Goal: Task Accomplishment & Management: Manage account settings

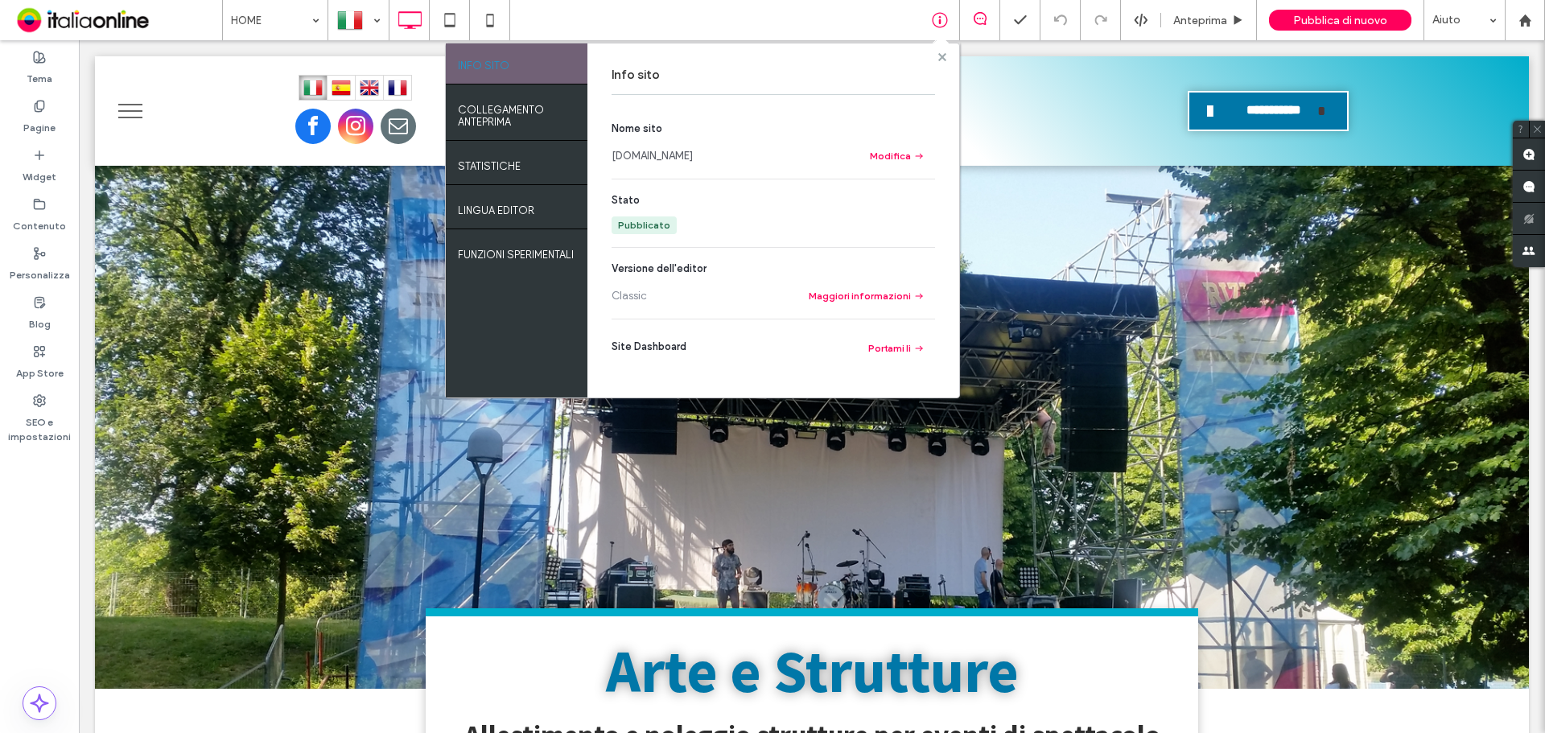
click at [940, 61] on span at bounding box center [942, 57] width 8 height 12
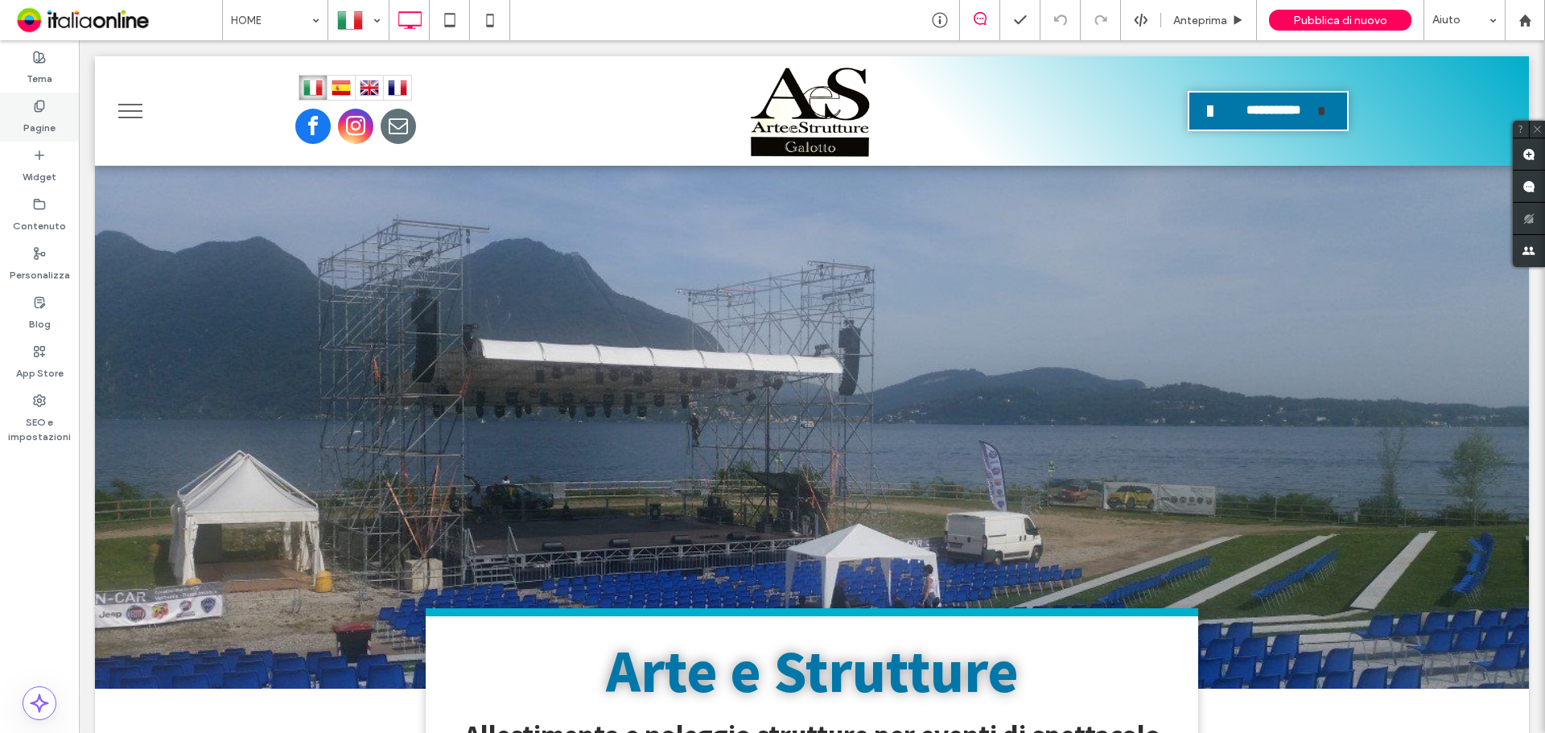
click at [64, 113] on div "Pagine" at bounding box center [39, 117] width 79 height 49
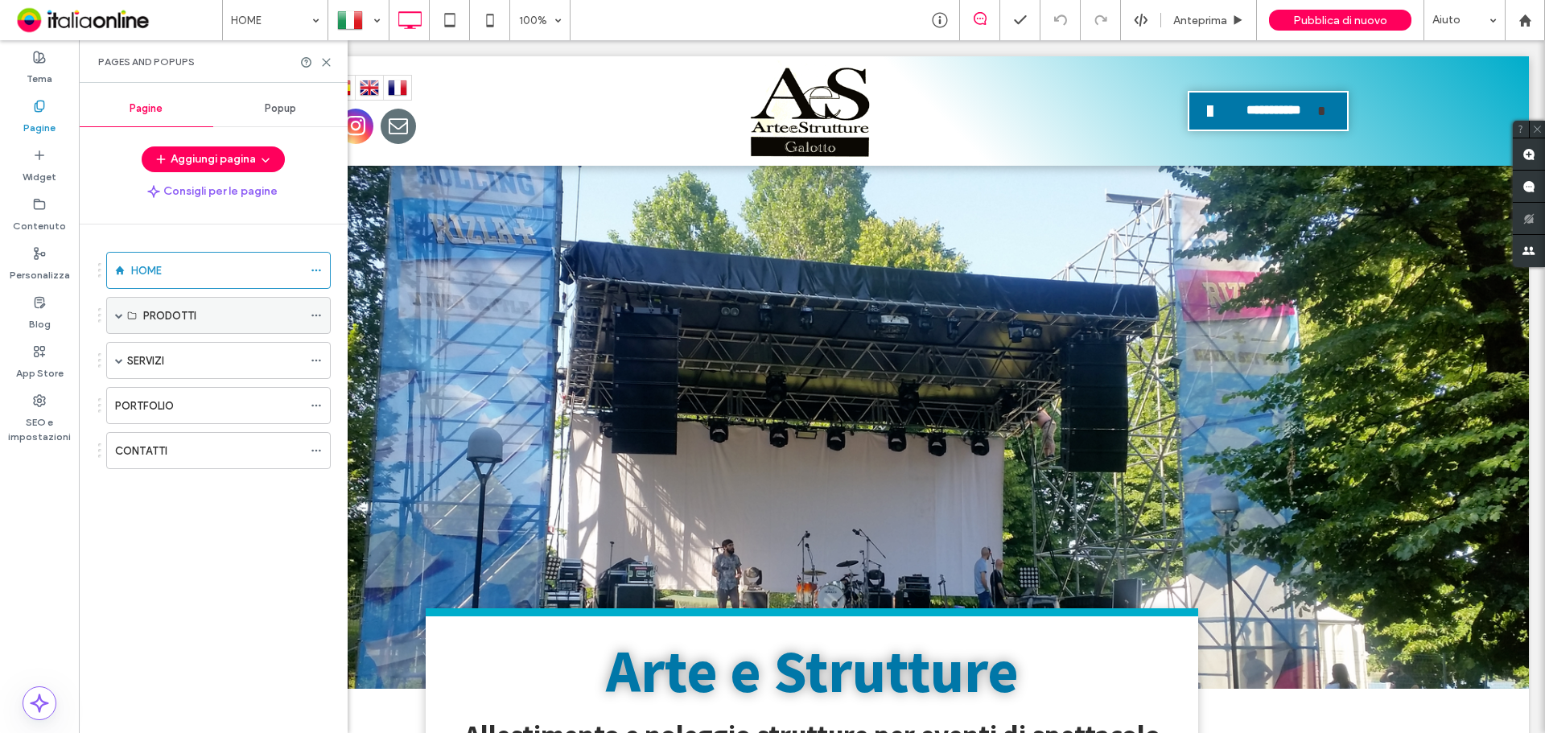
click at [118, 317] on span at bounding box center [119, 315] width 8 height 8
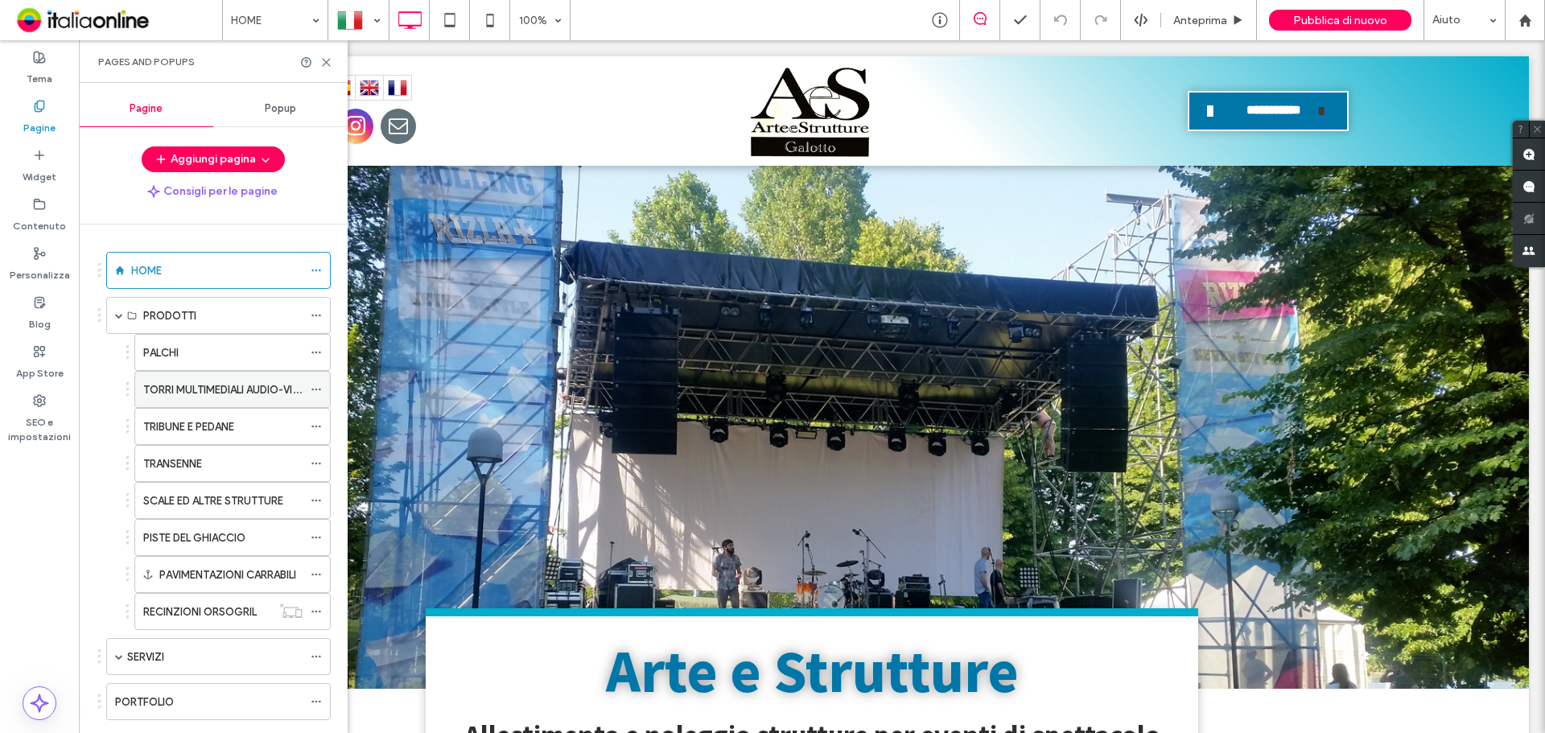
scroll to position [80, 0]
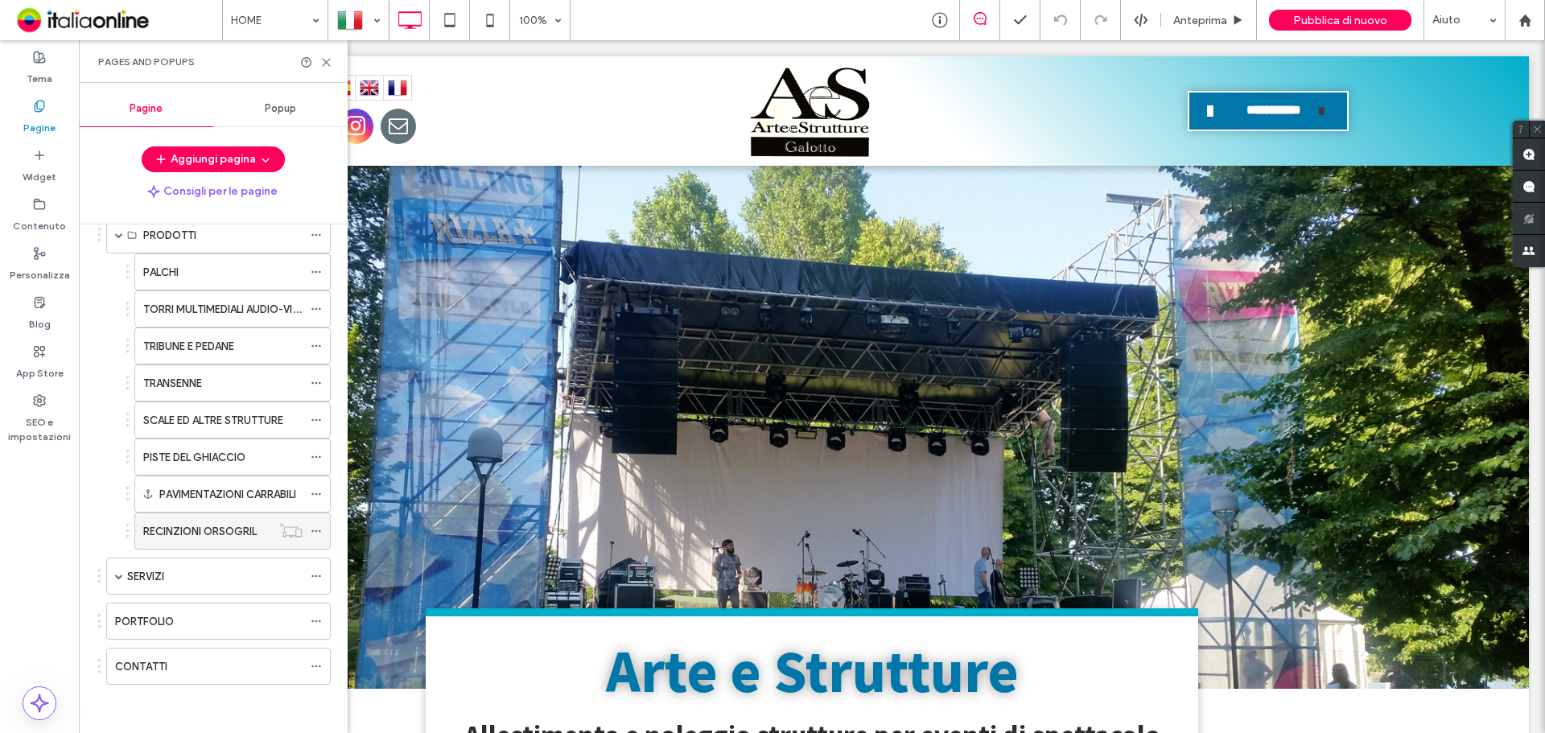
drag, startPoint x: 119, startPoint y: 578, endPoint x: 179, endPoint y: 535, distance: 73.7
click at [119, 578] on span at bounding box center [119, 576] width 8 height 8
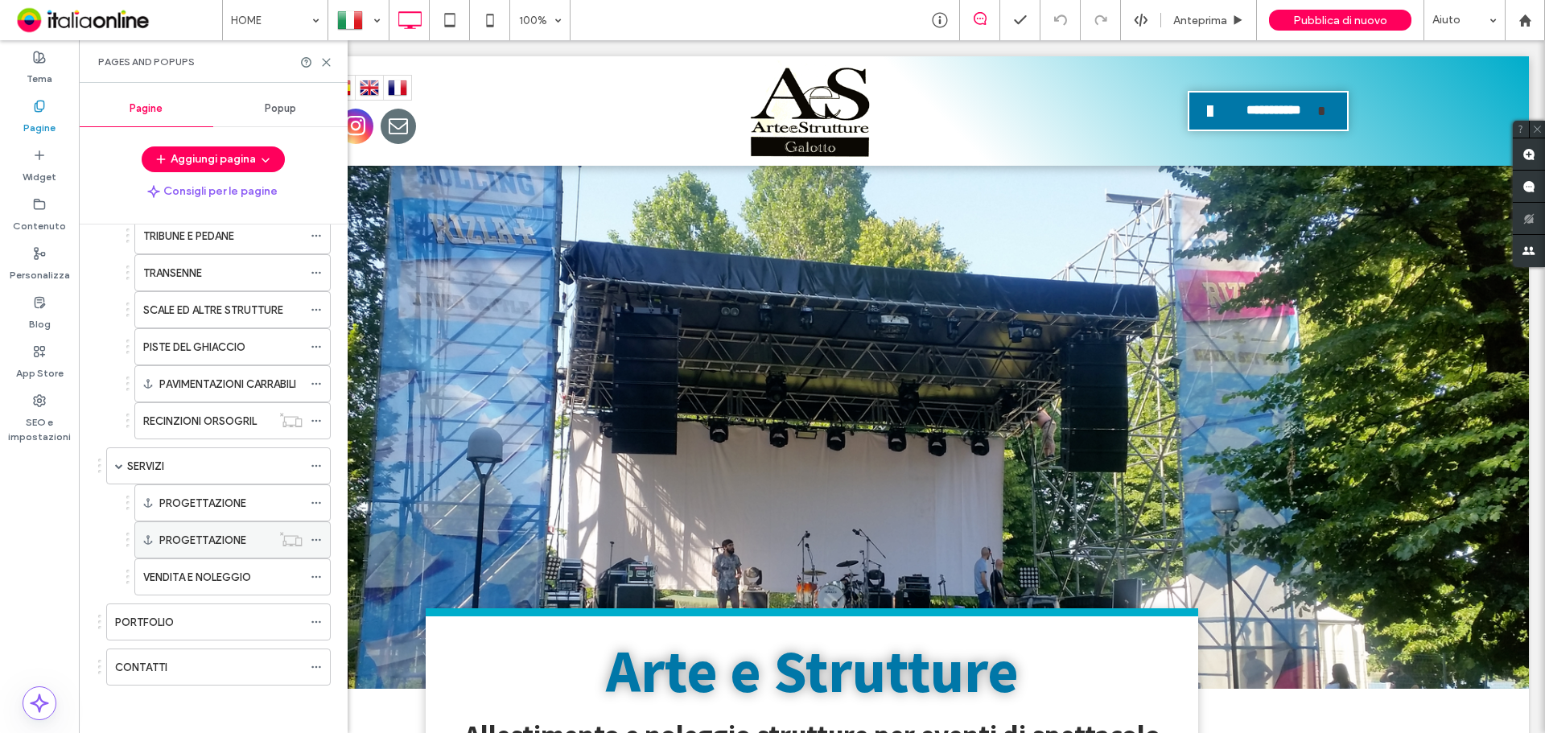
scroll to position [191, 0]
click at [241, 510] on label "PROGETTAZIONE" at bounding box center [202, 502] width 87 height 28
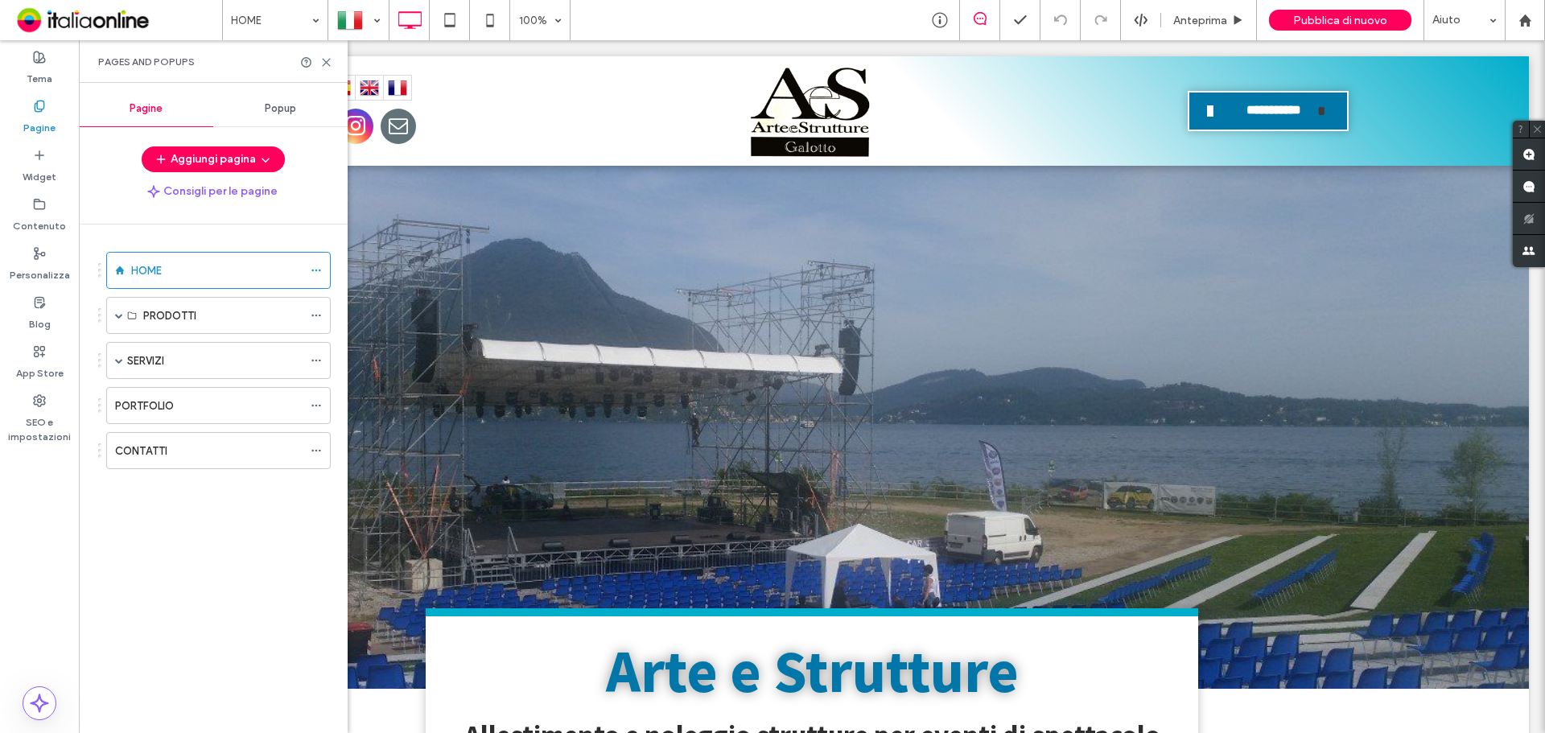
scroll to position [0, 0]
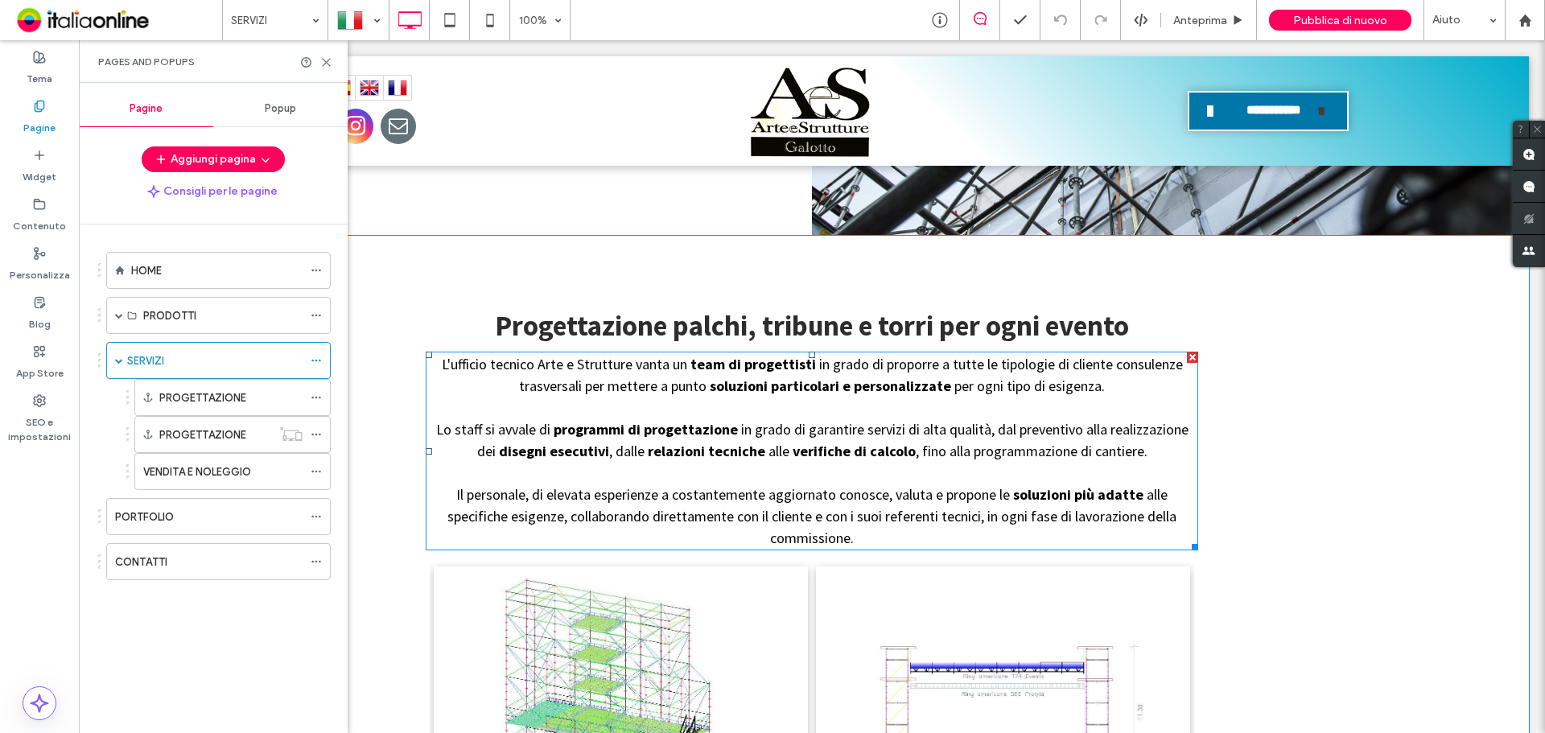
scroll to position [1690, 0]
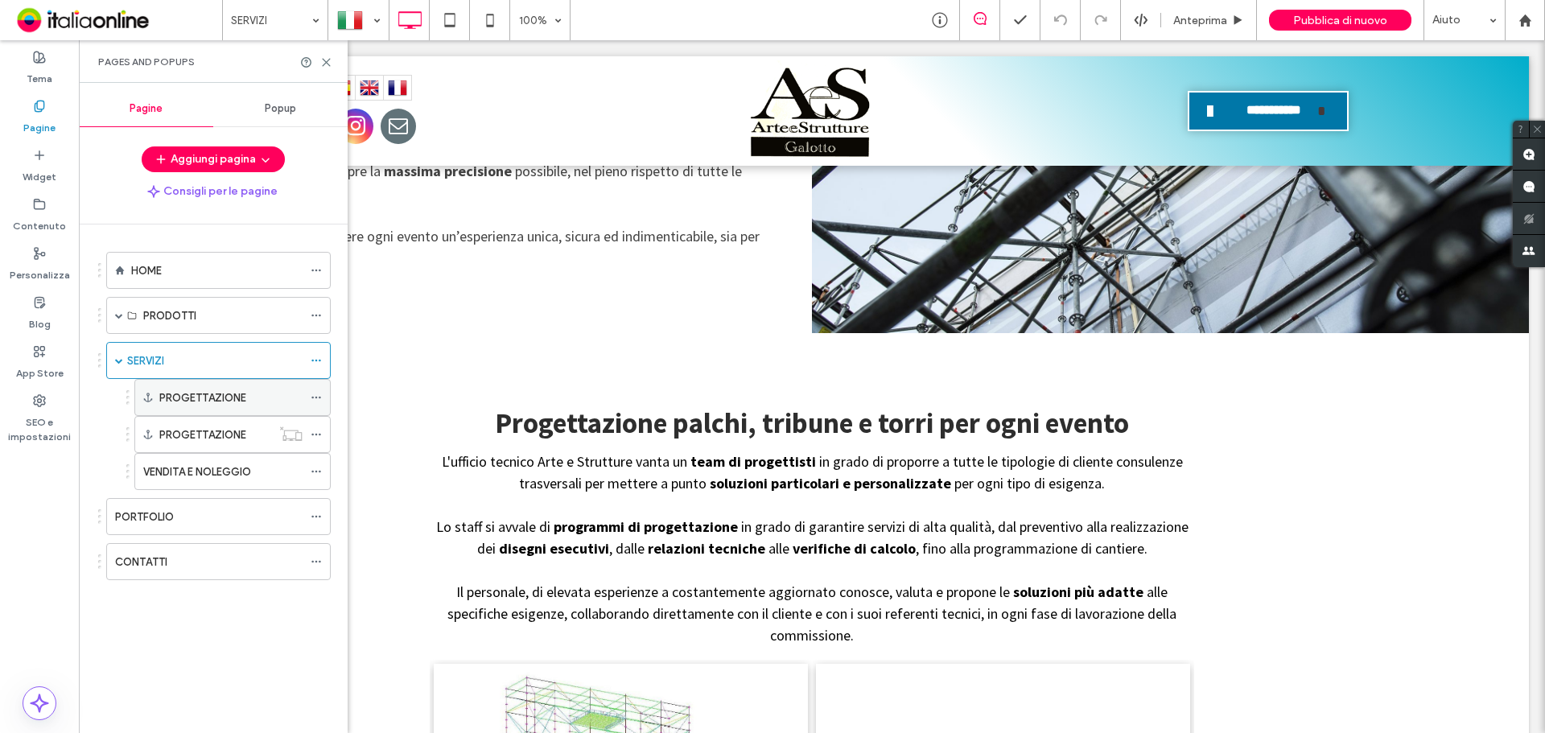
drag, startPoint x: 250, startPoint y: 393, endPoint x: 319, endPoint y: 400, distance: 68.8
click at [250, 393] on div "PROGETTAZIONE" at bounding box center [230, 397] width 143 height 17
click at [319, 400] on icon at bounding box center [316, 397] width 11 height 11
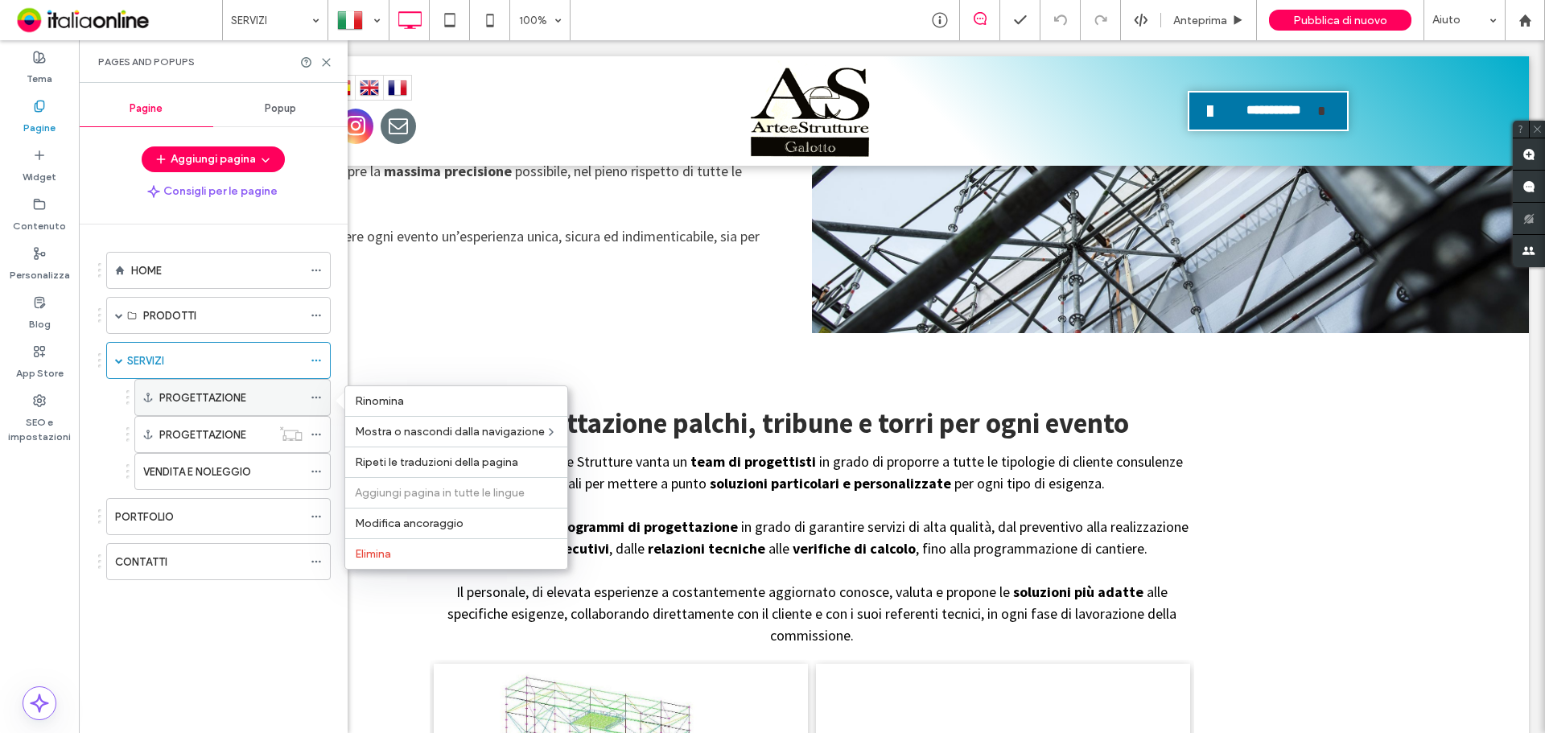
scroll to position [1982, 0]
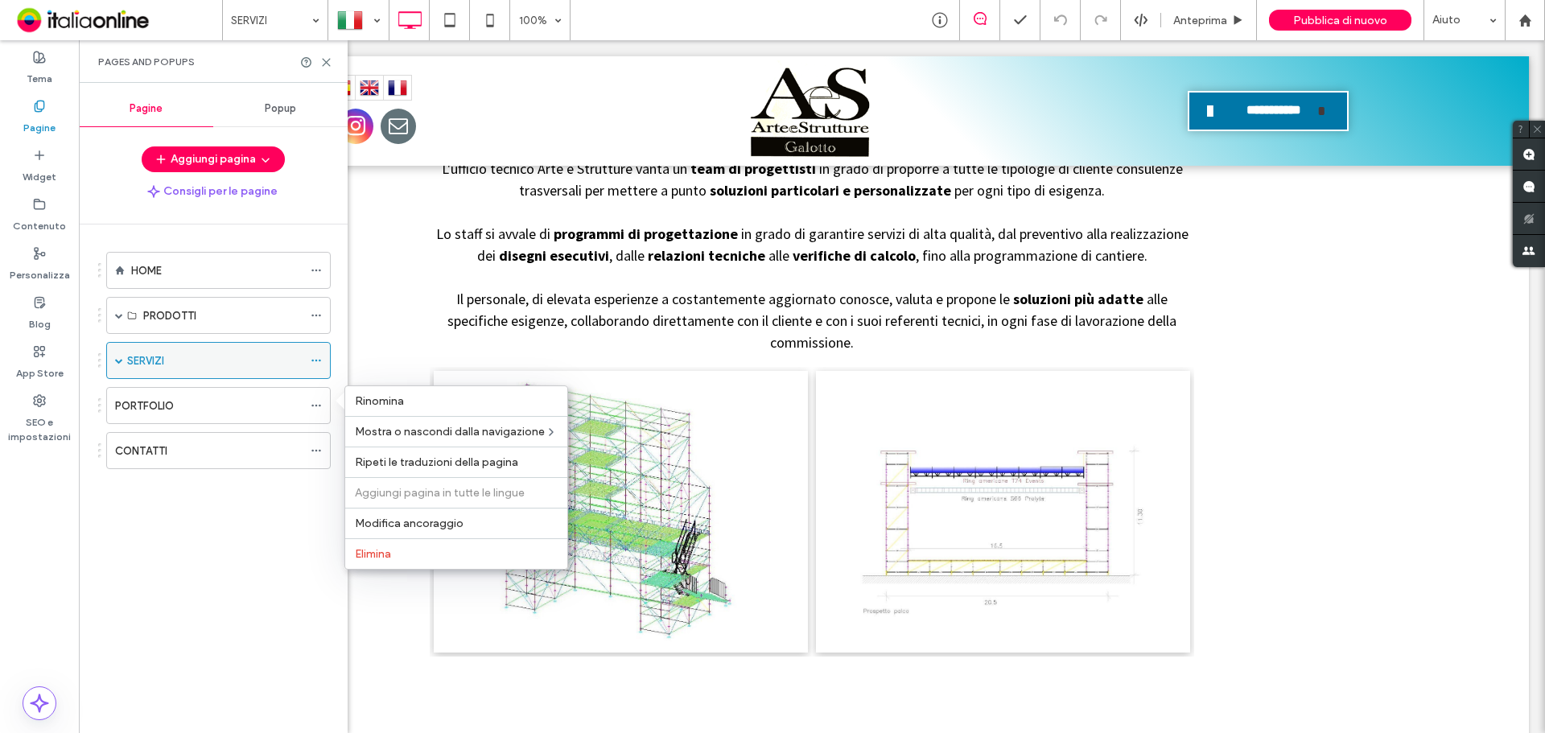
click at [118, 359] on span at bounding box center [119, 360] width 8 height 8
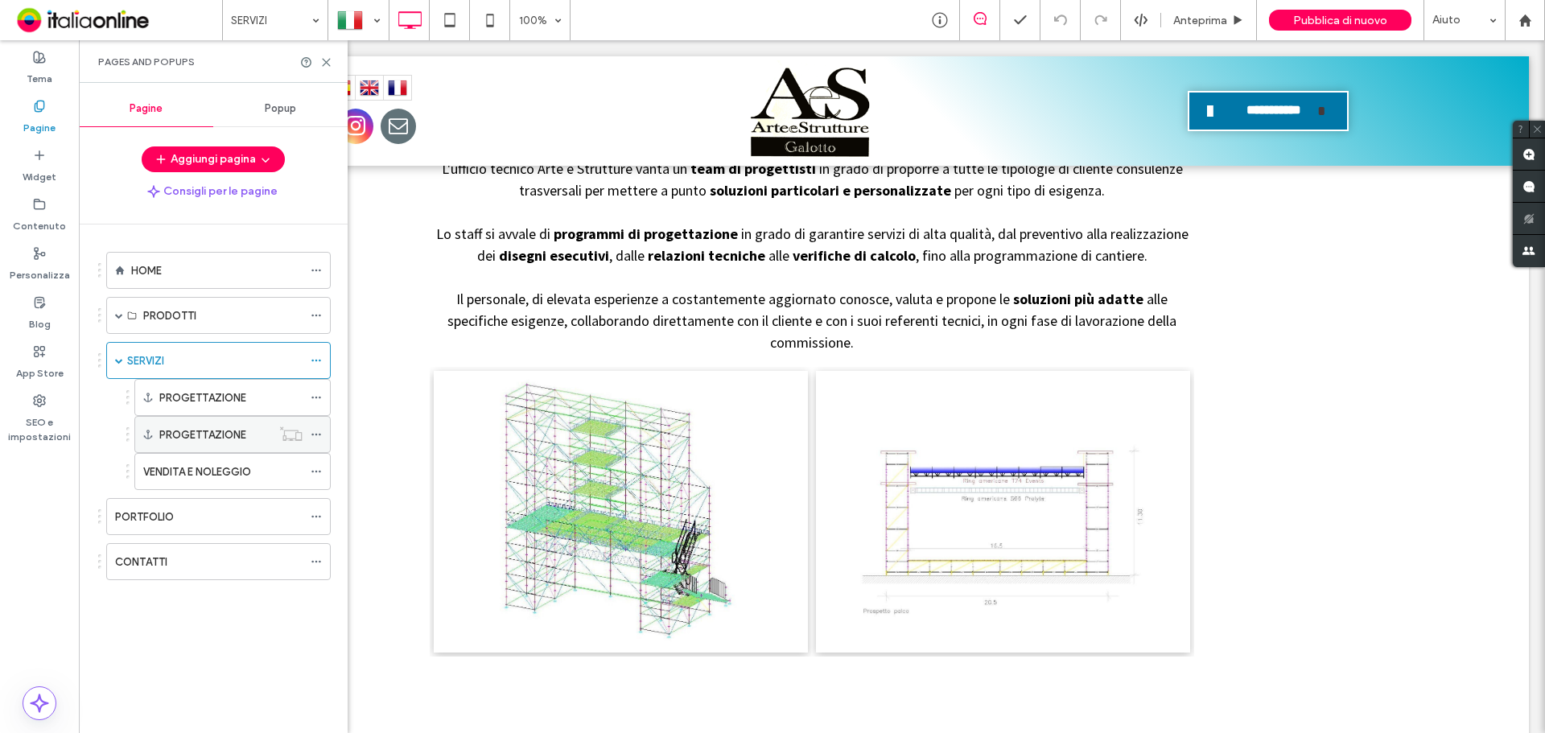
click at [282, 435] on icon at bounding box center [290, 434] width 23 height 16
click at [315, 400] on icon at bounding box center [316, 397] width 11 height 11
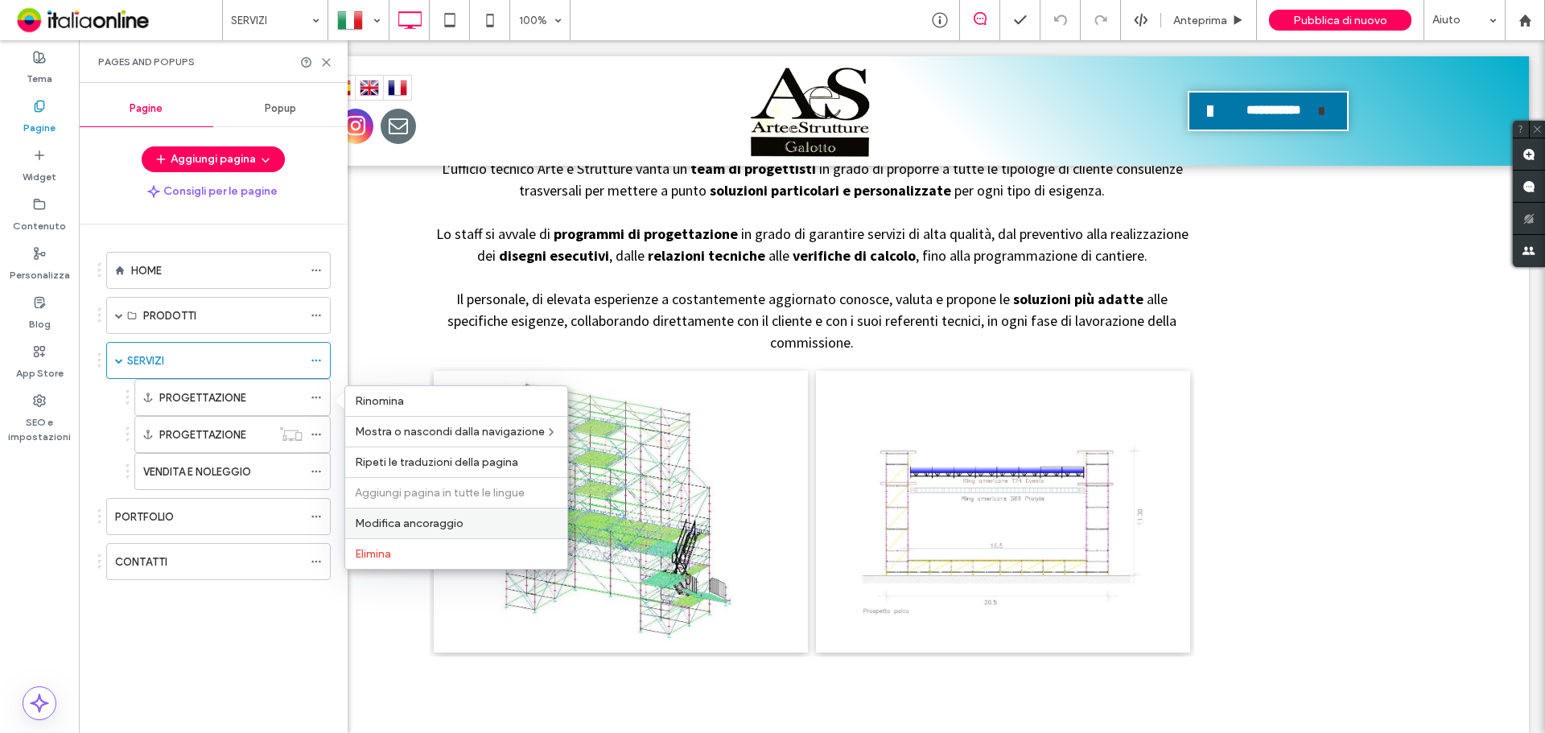
click at [403, 519] on span "Modifica ancoraggio" at bounding box center [409, 524] width 109 height 14
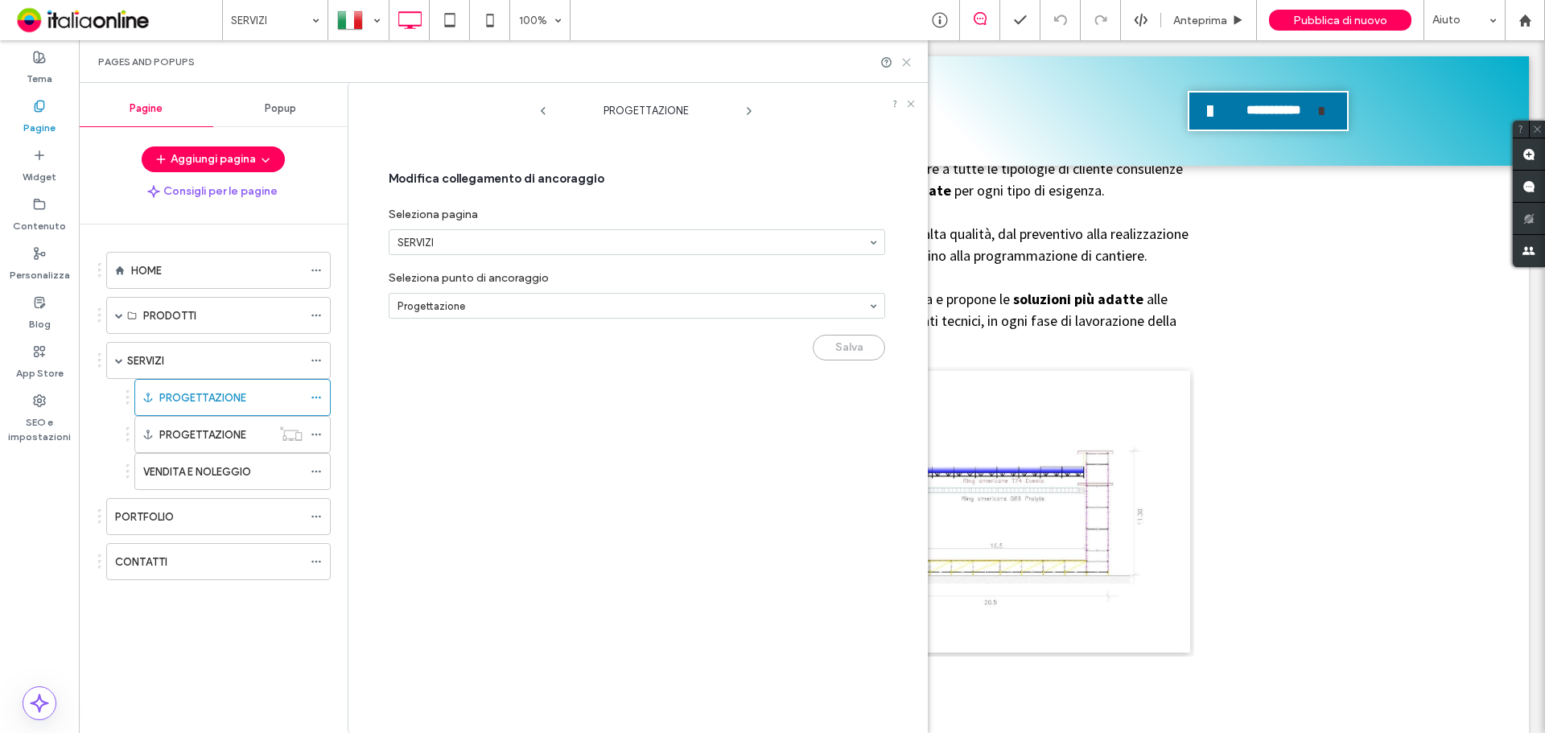
click at [905, 64] on icon at bounding box center [906, 62] width 12 height 12
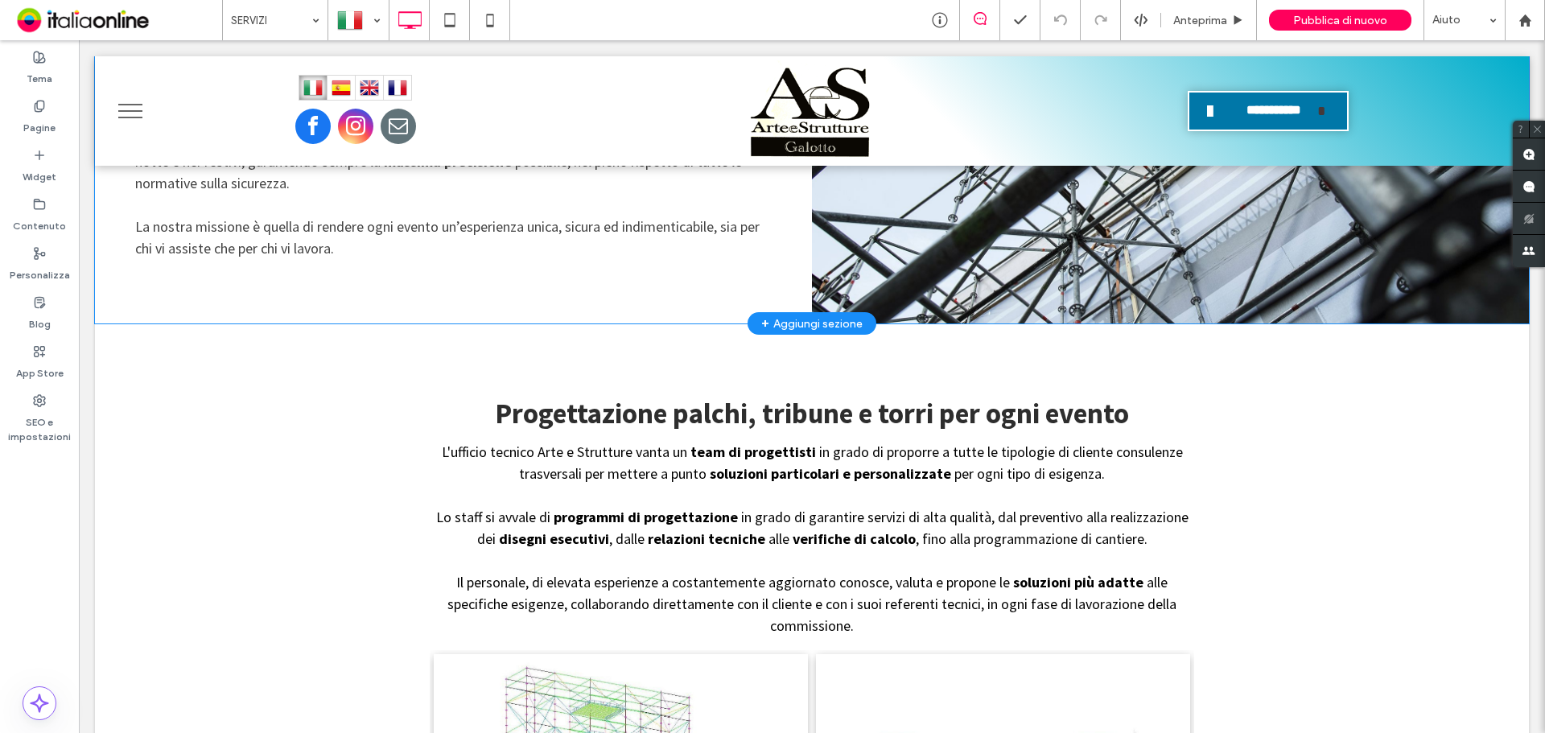
scroll to position [1661, 0]
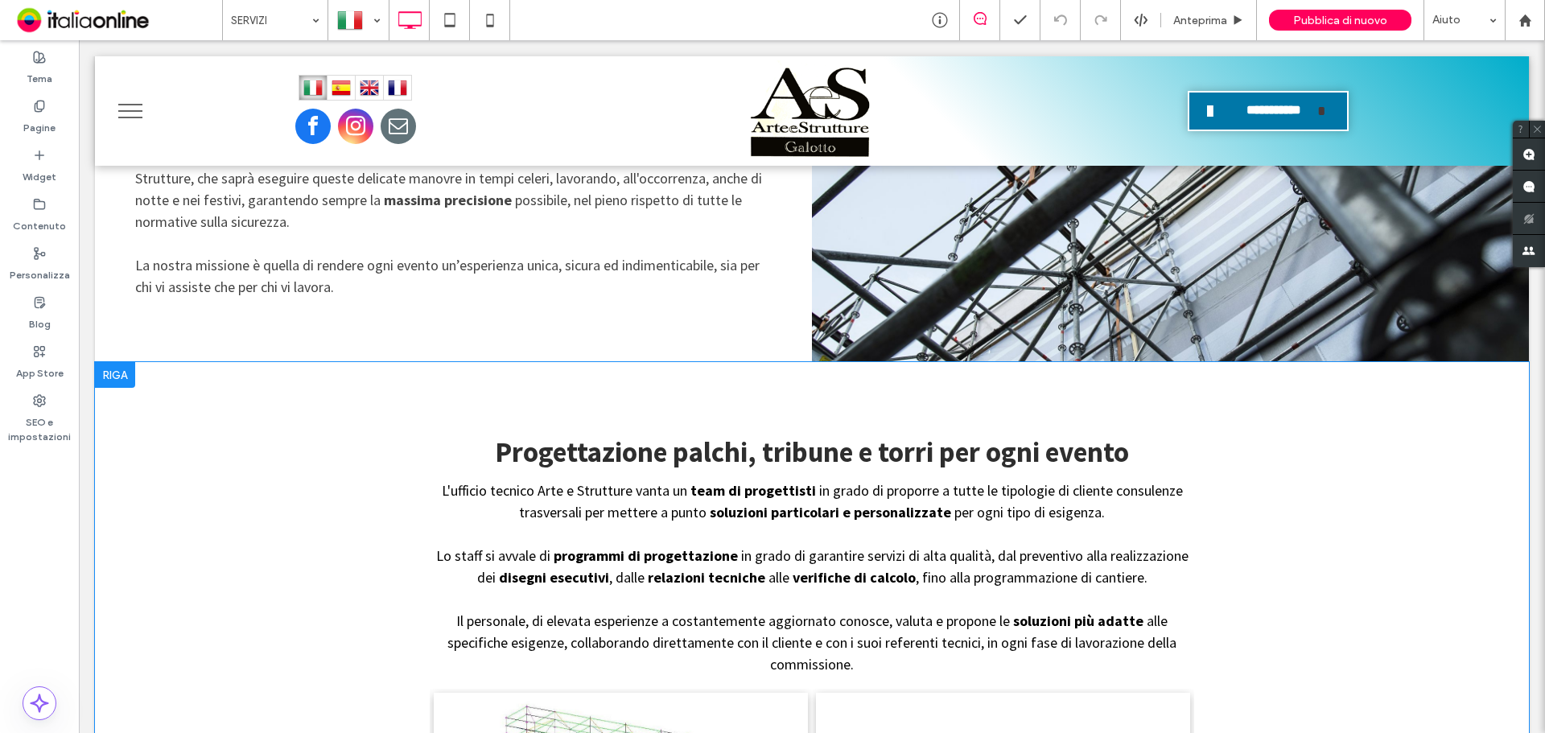
click at [124, 377] on div at bounding box center [115, 375] width 40 height 26
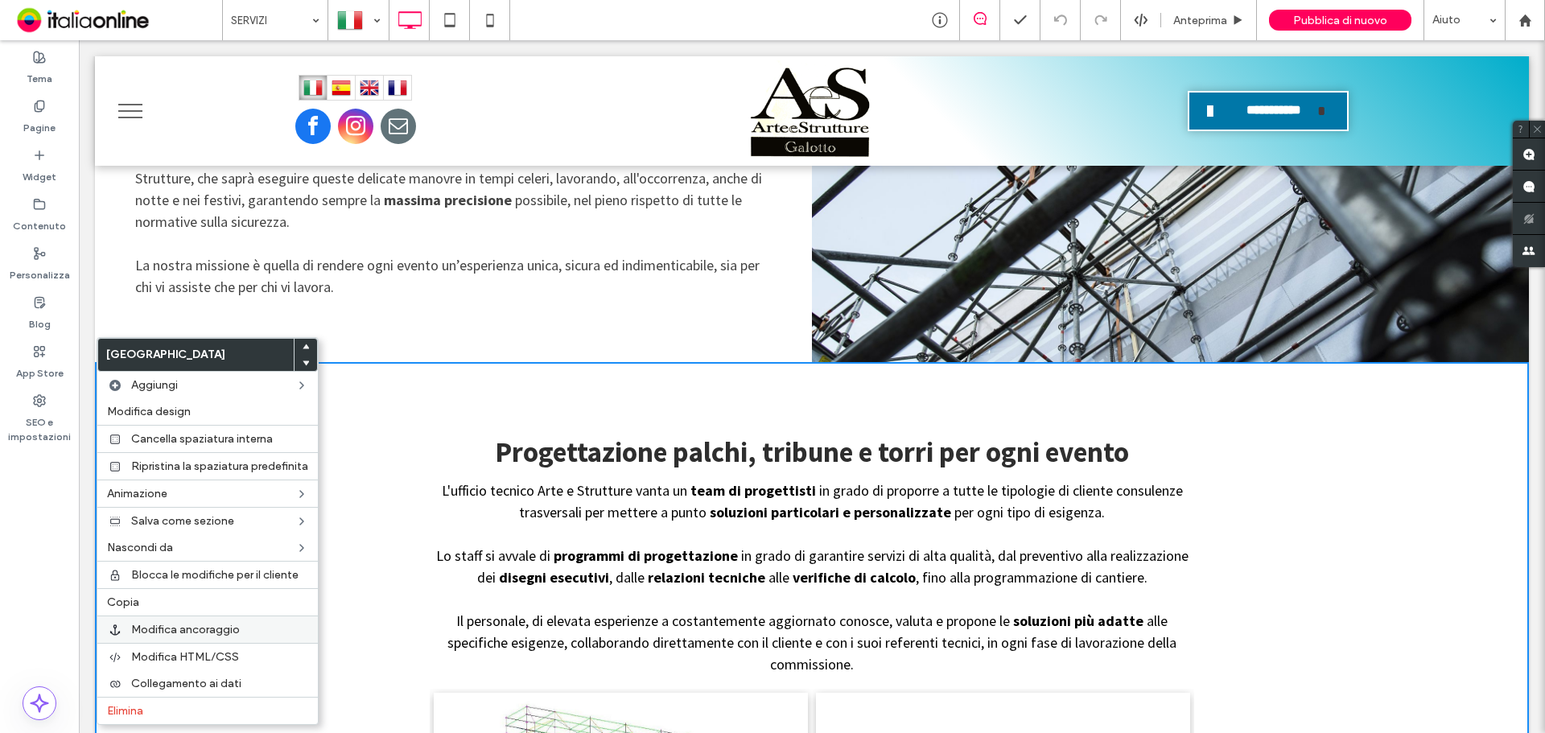
click at [184, 632] on span "Modifica ancoraggio" at bounding box center [185, 630] width 109 height 14
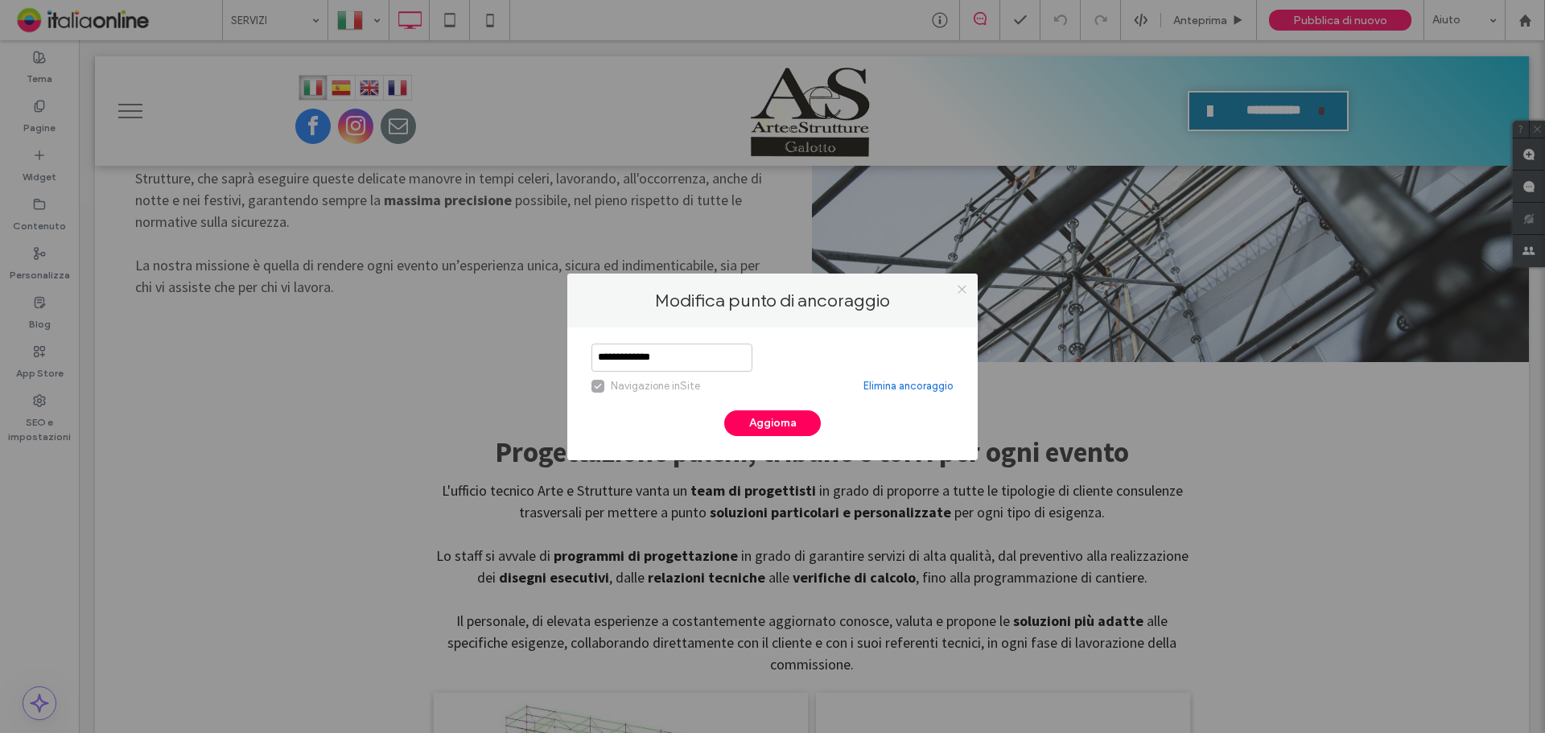
click at [957, 285] on icon at bounding box center [962, 289] width 12 height 12
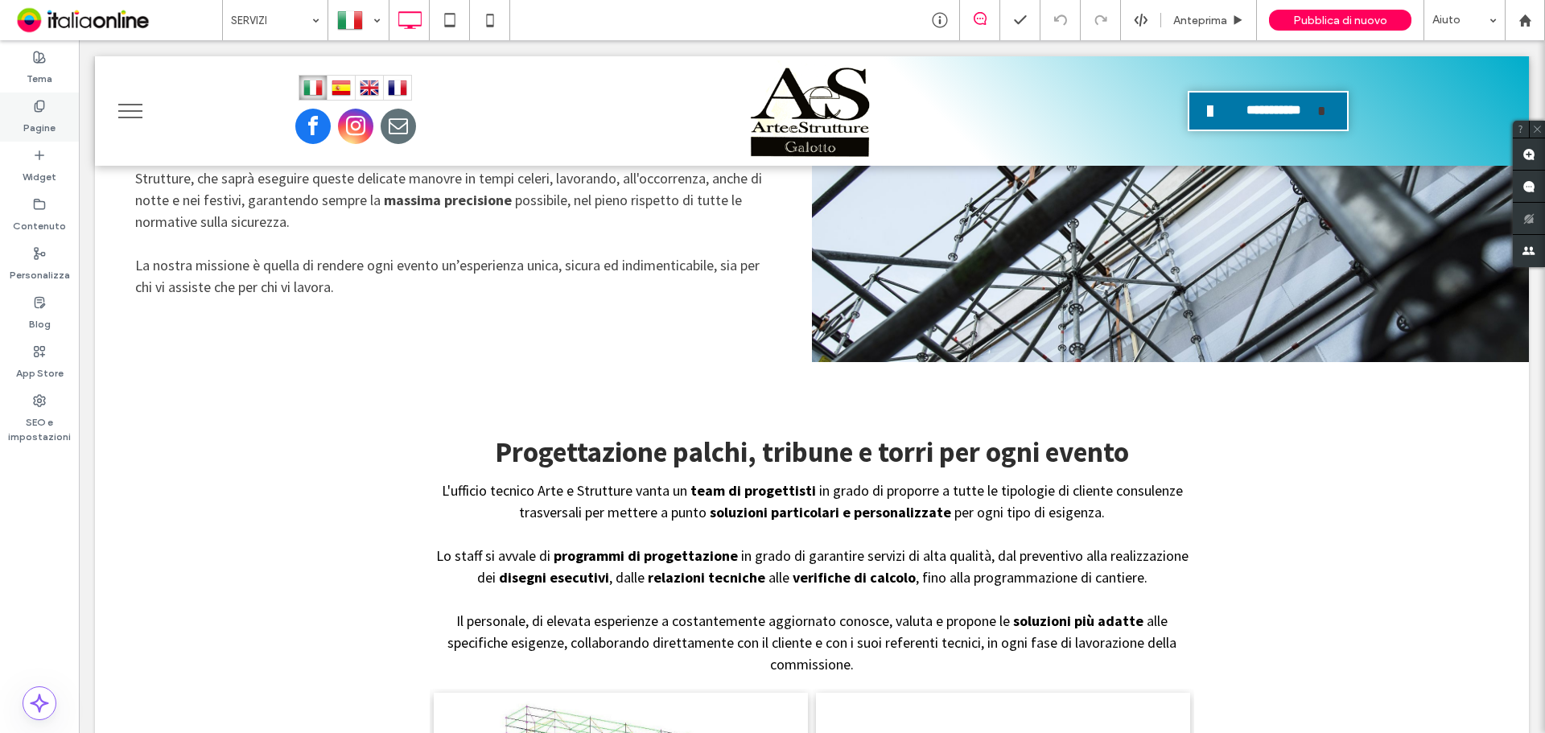
click at [30, 110] on div "Pagine" at bounding box center [39, 117] width 79 height 49
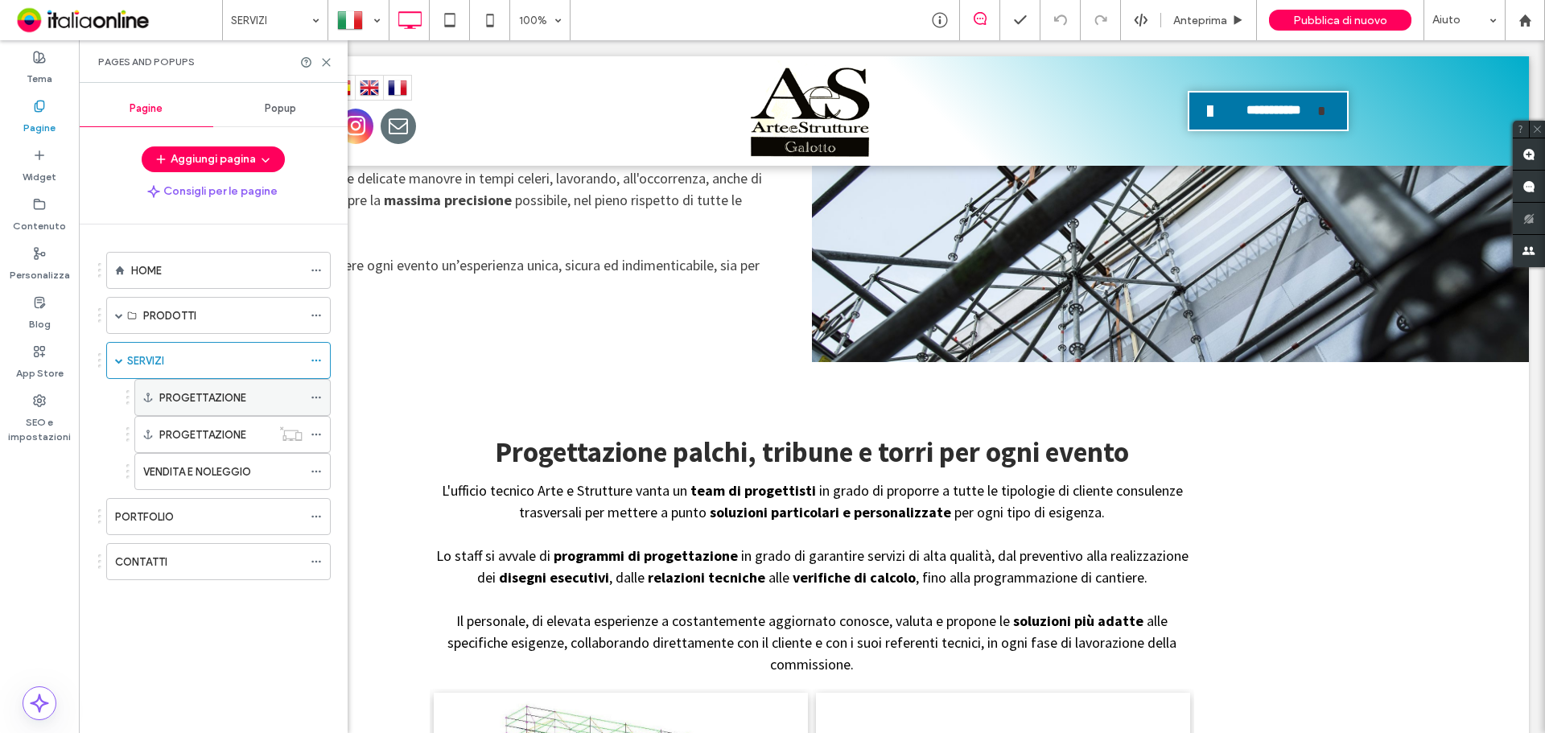
drag, startPoint x: 225, startPoint y: 401, endPoint x: 307, endPoint y: 401, distance: 82.1
click at [228, 401] on label "PROGETTAZIONE" at bounding box center [202, 398] width 87 height 28
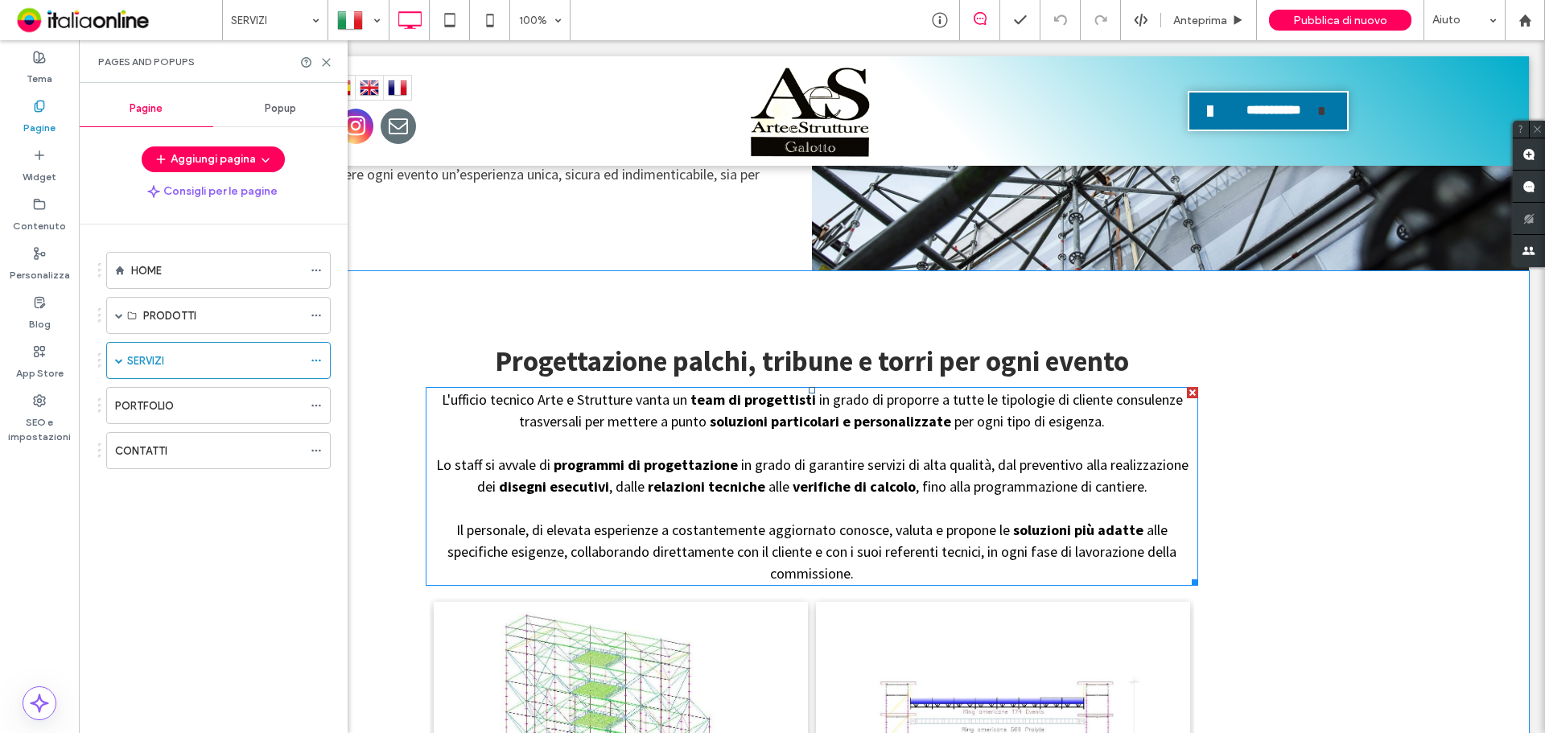
scroll to position [1822, 0]
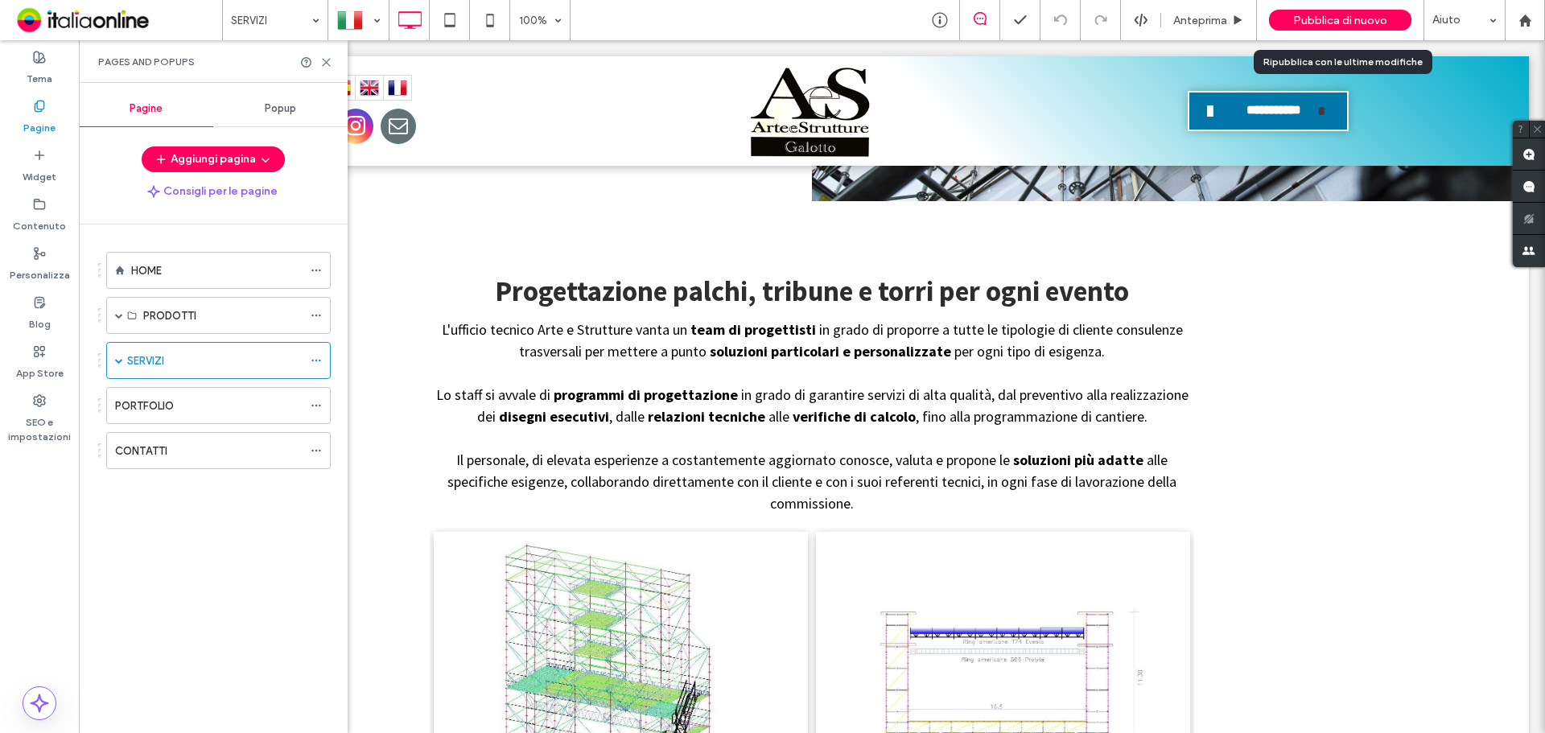
click at [1322, 22] on span "Pubblica di nuovo" at bounding box center [1340, 21] width 94 height 14
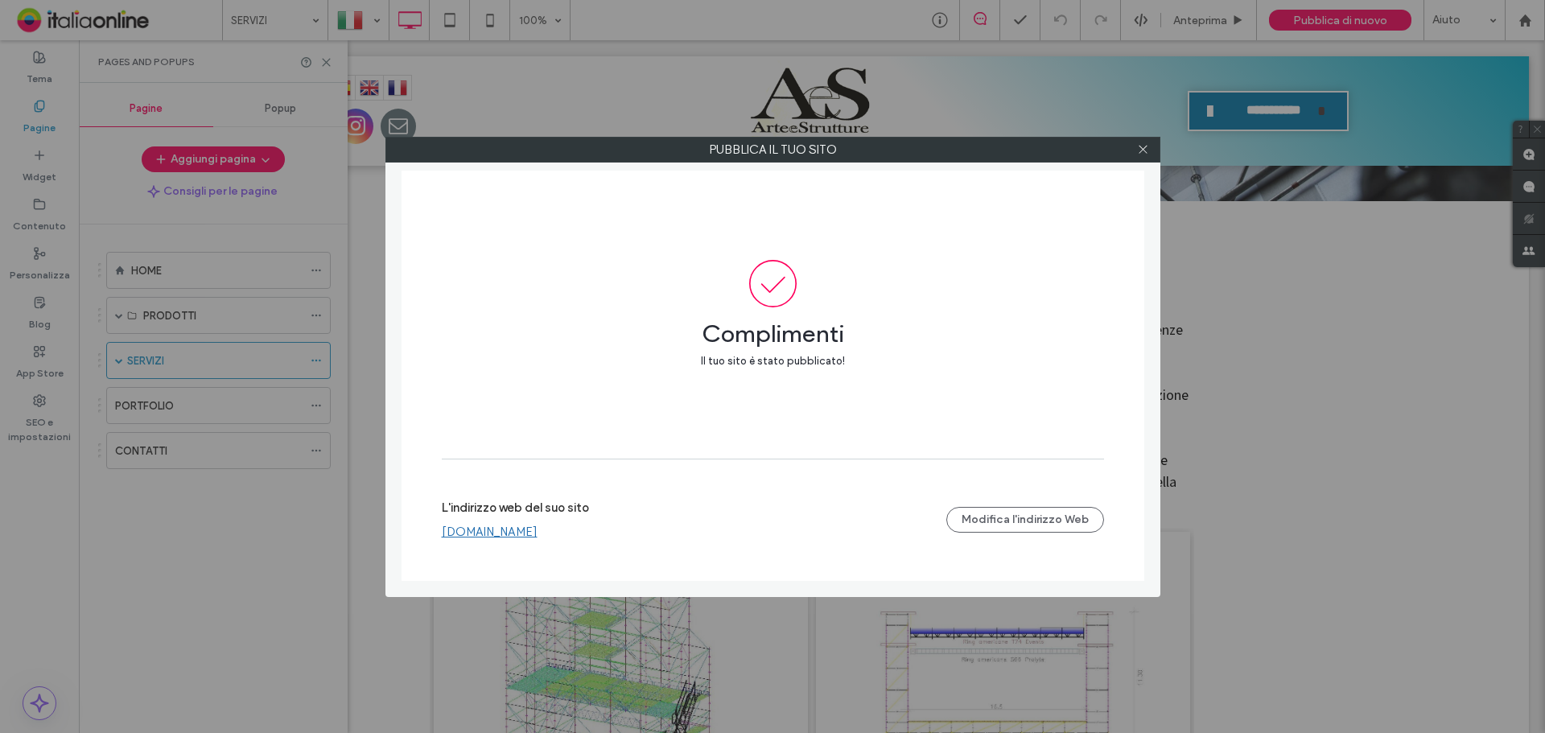
click at [537, 527] on link "www.artestrutturesrl.it" at bounding box center [490, 532] width 96 height 14
click at [1151, 150] on div at bounding box center [1143, 150] width 24 height 24
drag, startPoint x: 1146, startPoint y: 149, endPoint x: 1026, endPoint y: 171, distance: 122.0
click at [1146, 149] on icon at bounding box center [1143, 149] width 12 height 12
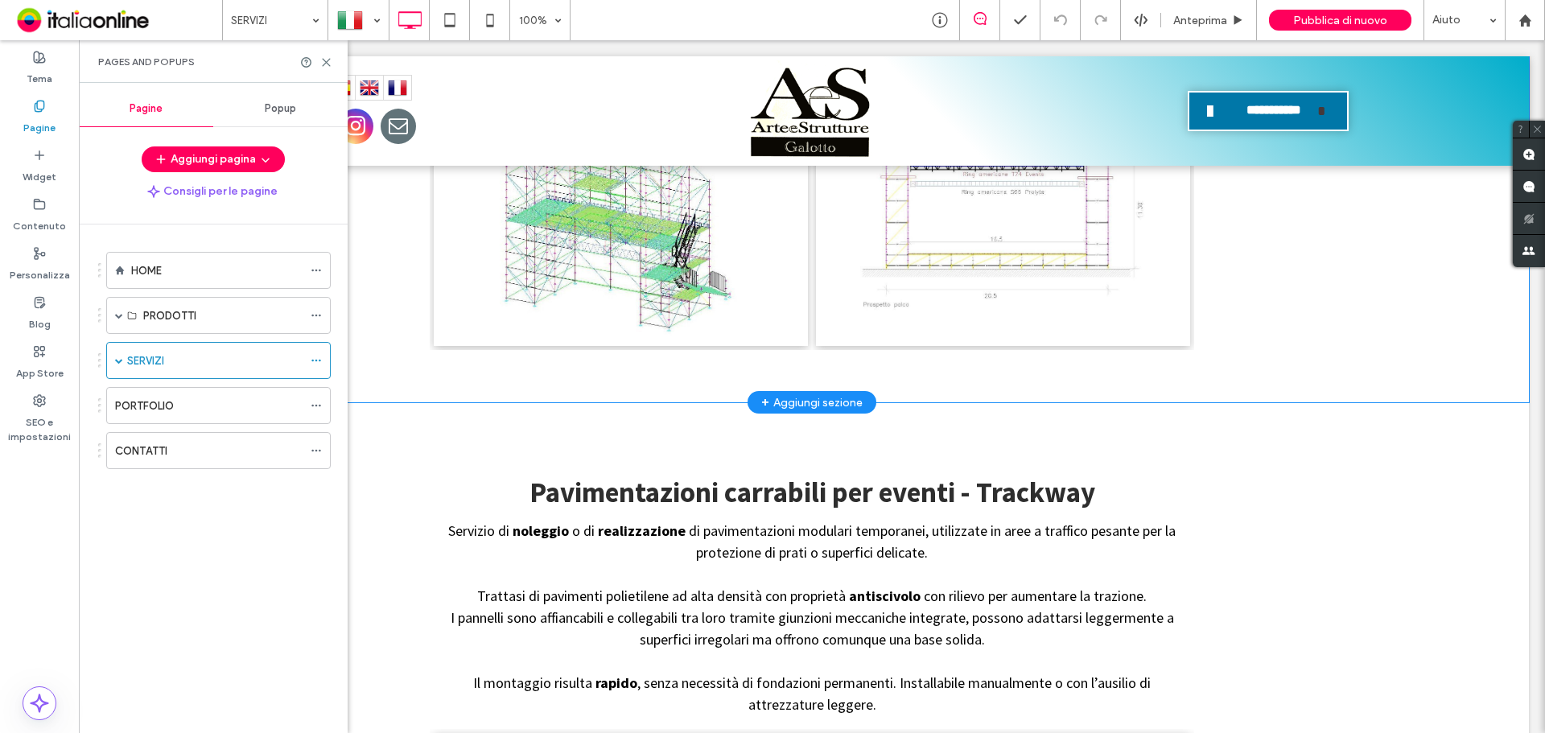
scroll to position [2304, 0]
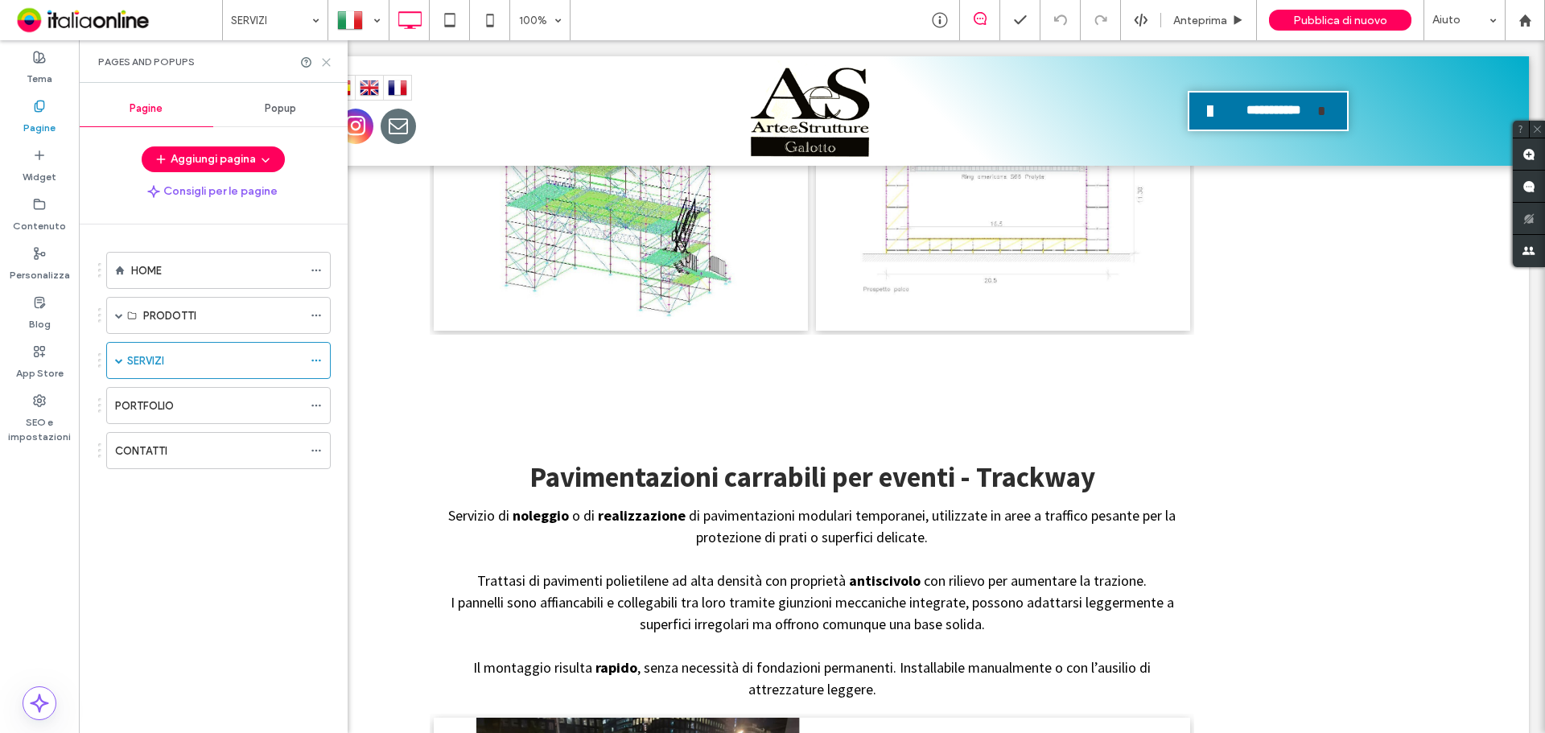
click at [334, 60] on div "Pages and Popups" at bounding box center [213, 61] width 269 height 43
click at [329, 61] on icon at bounding box center [326, 62] width 12 height 12
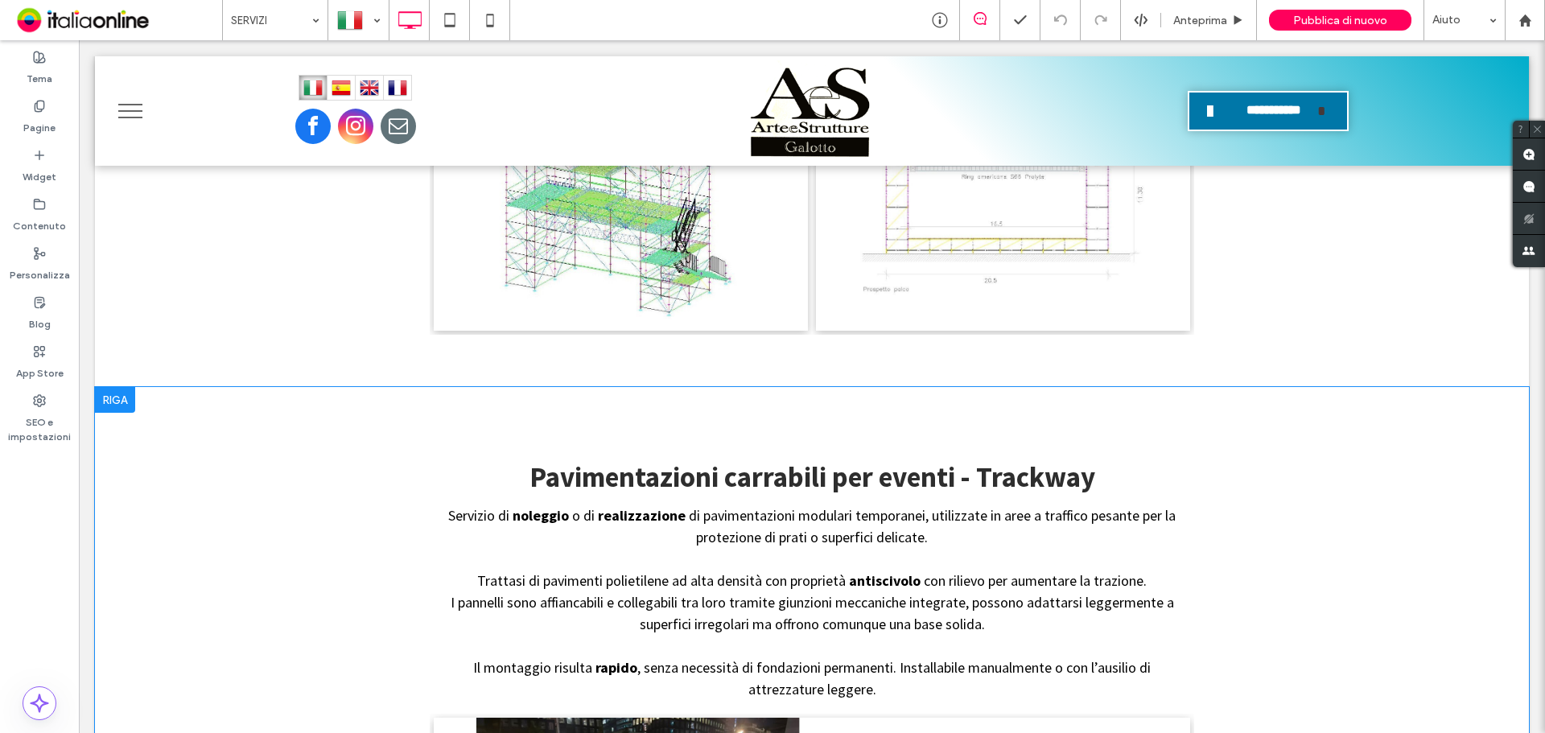
click at [130, 387] on div at bounding box center [115, 400] width 40 height 26
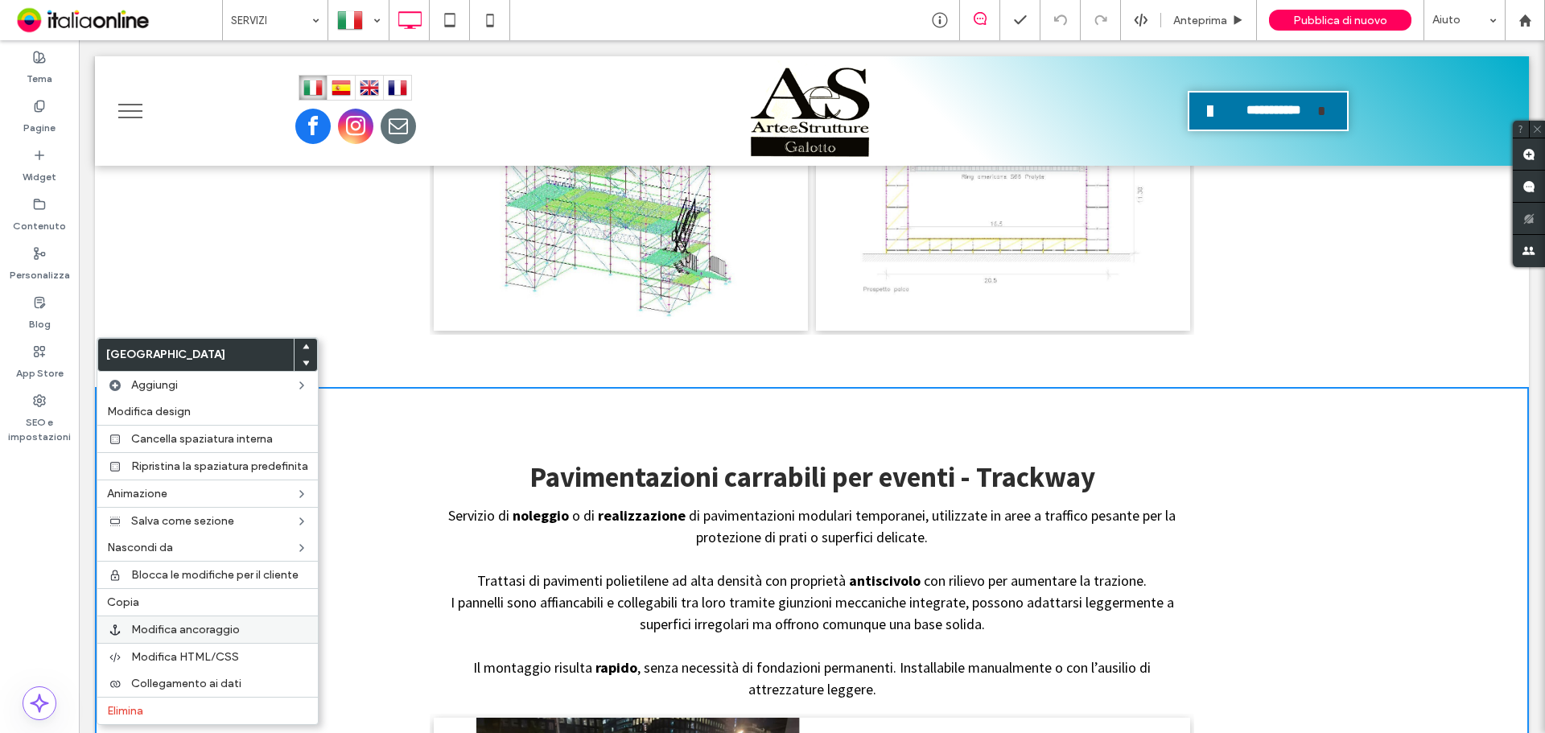
click at [242, 638] on div "Modifica ancoraggio" at bounding box center [207, 628] width 220 height 27
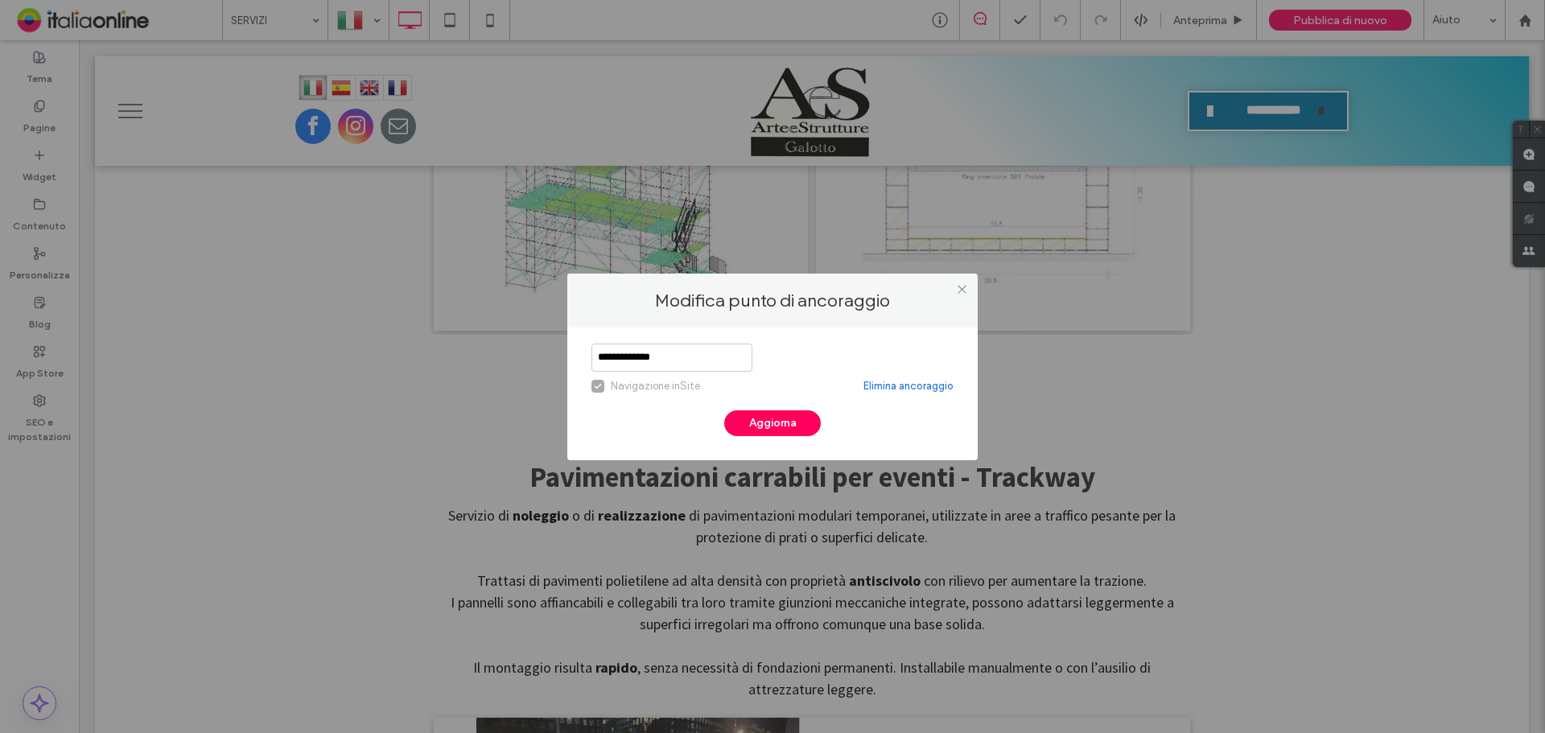
click at [892, 388] on link "Elimina ancoraggio" at bounding box center [908, 386] width 90 height 16
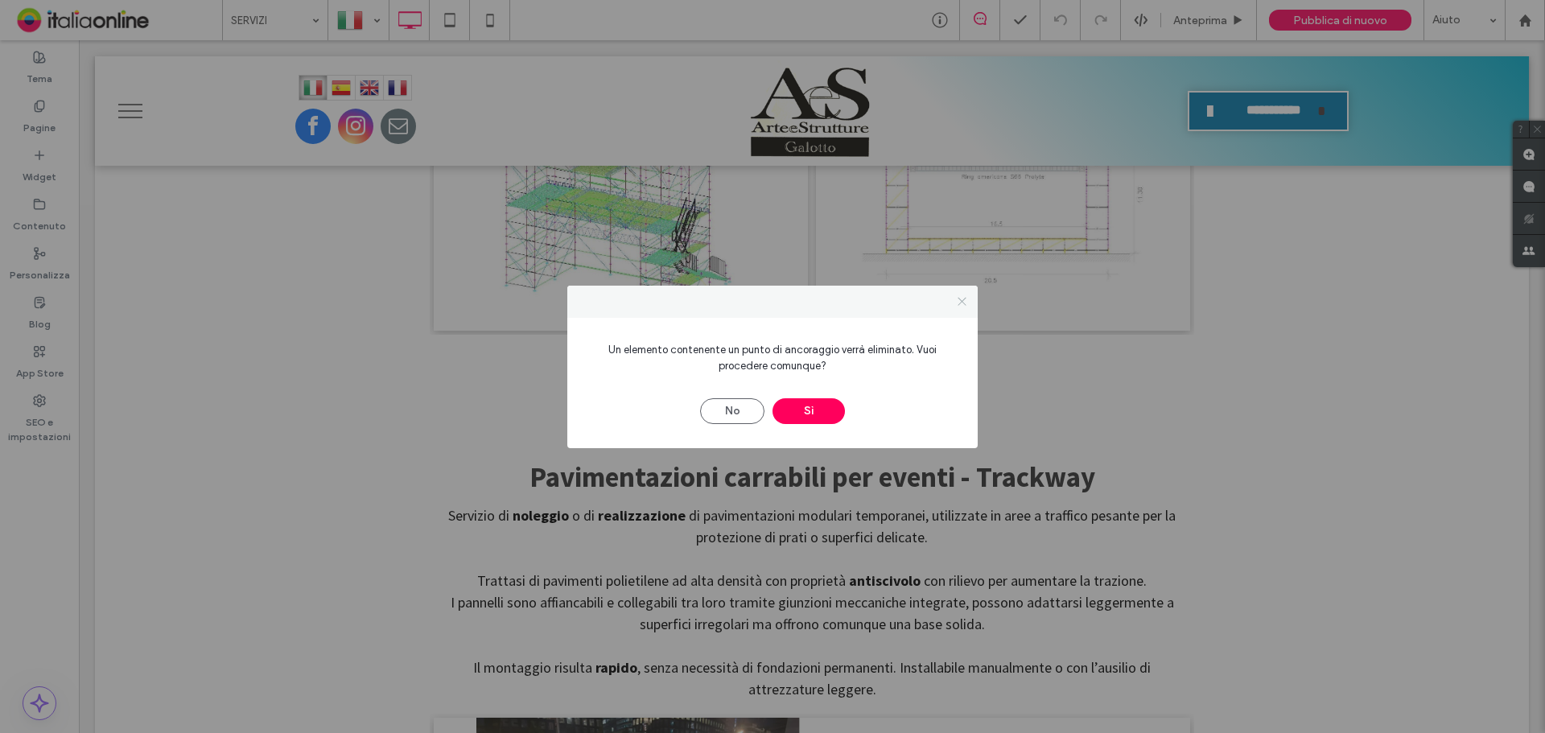
click at [958, 303] on icon at bounding box center [962, 301] width 12 height 12
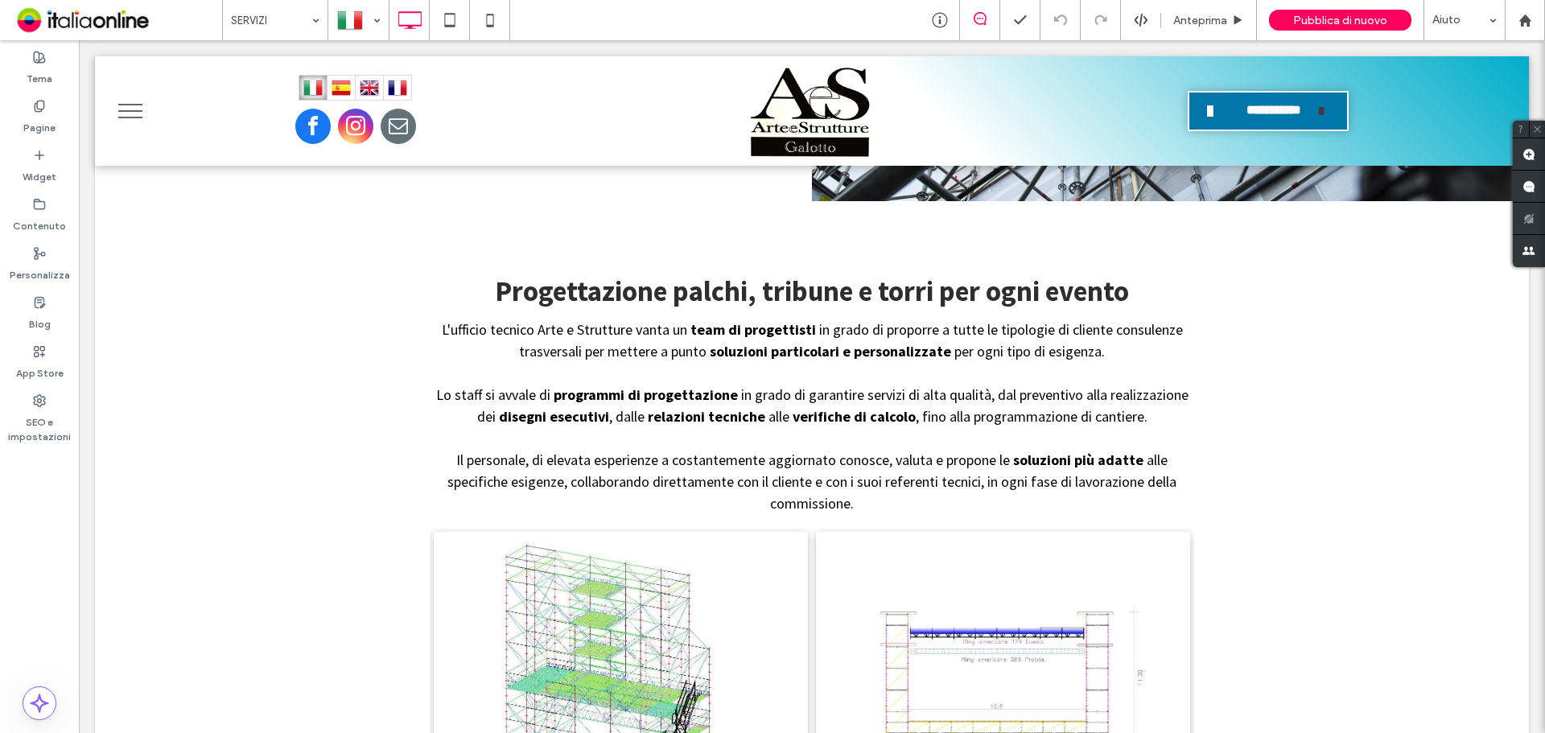
scroll to position [1661, 0]
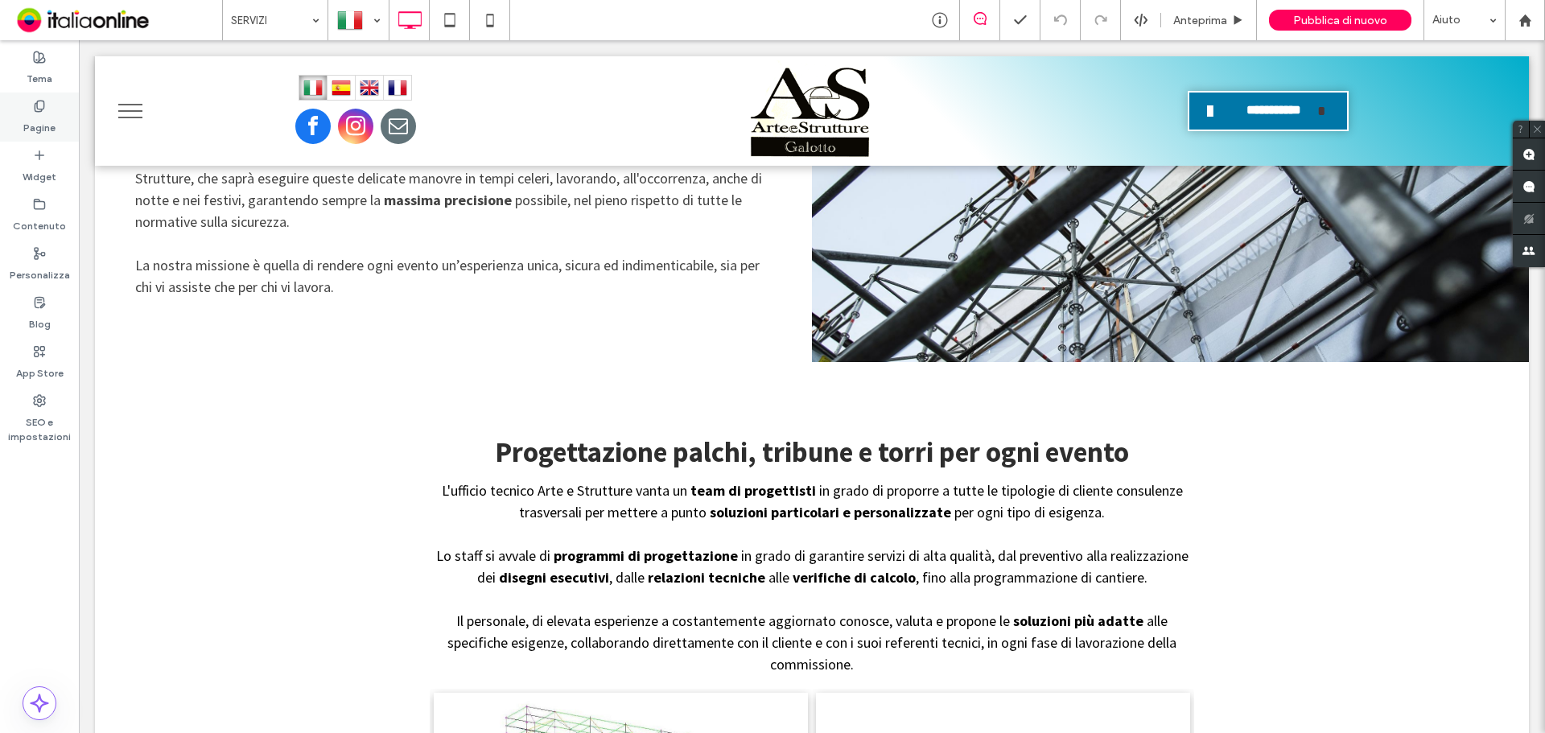
click at [51, 109] on div "Pagine" at bounding box center [39, 117] width 79 height 49
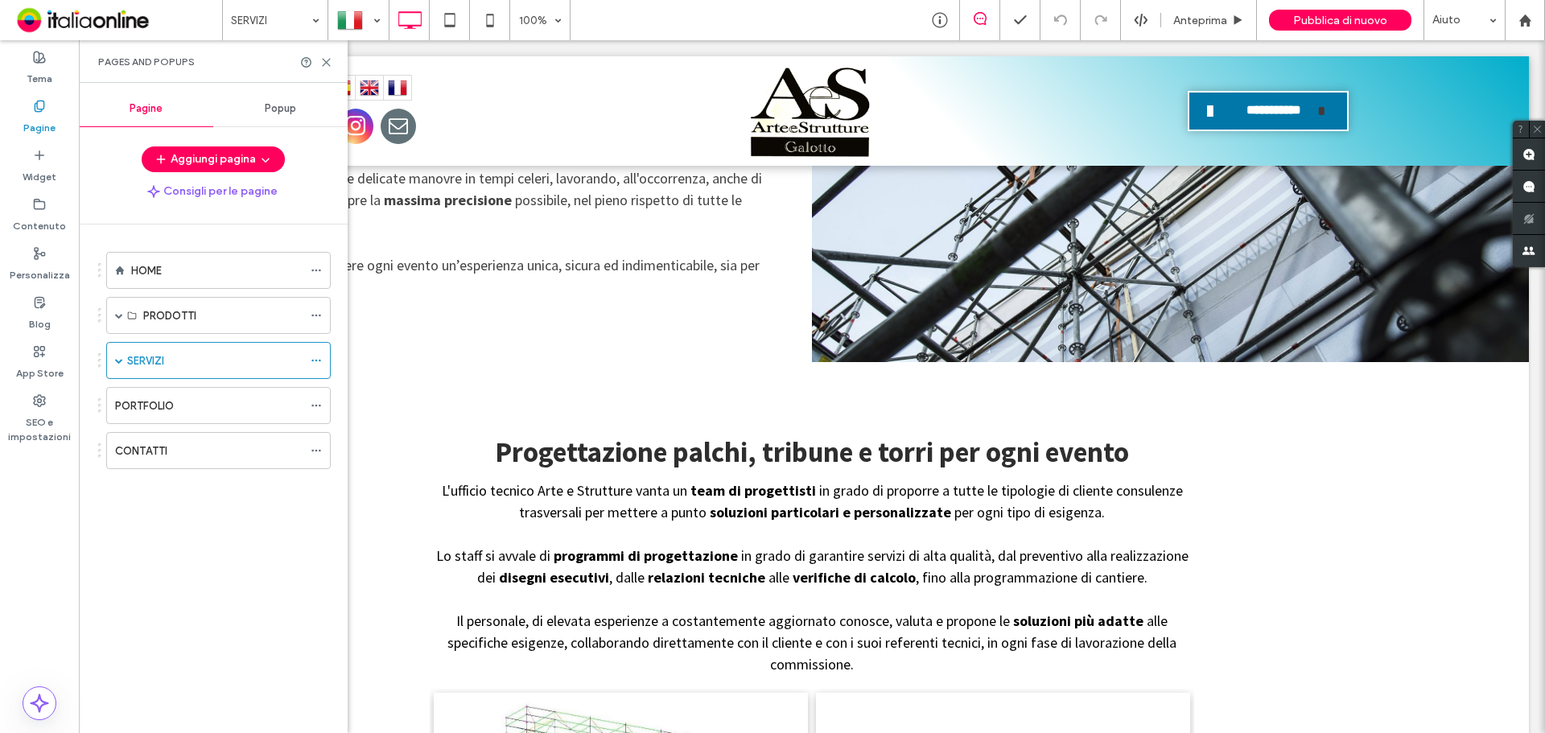
click at [119, 361] on span at bounding box center [119, 360] width 8 height 8
click at [315, 397] on icon at bounding box center [316, 397] width 11 height 11
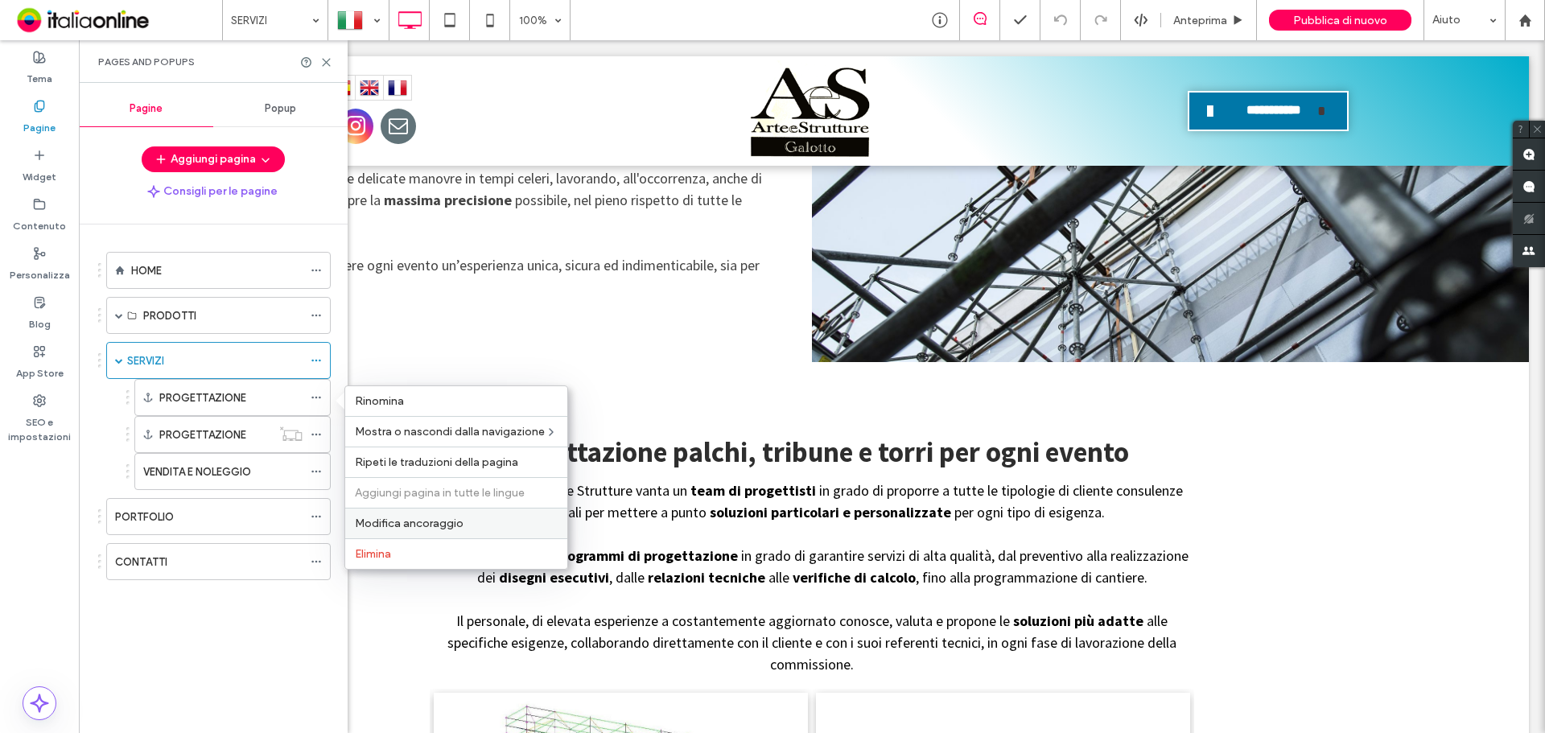
click at [417, 527] on span "Modifica ancoraggio" at bounding box center [409, 524] width 109 height 14
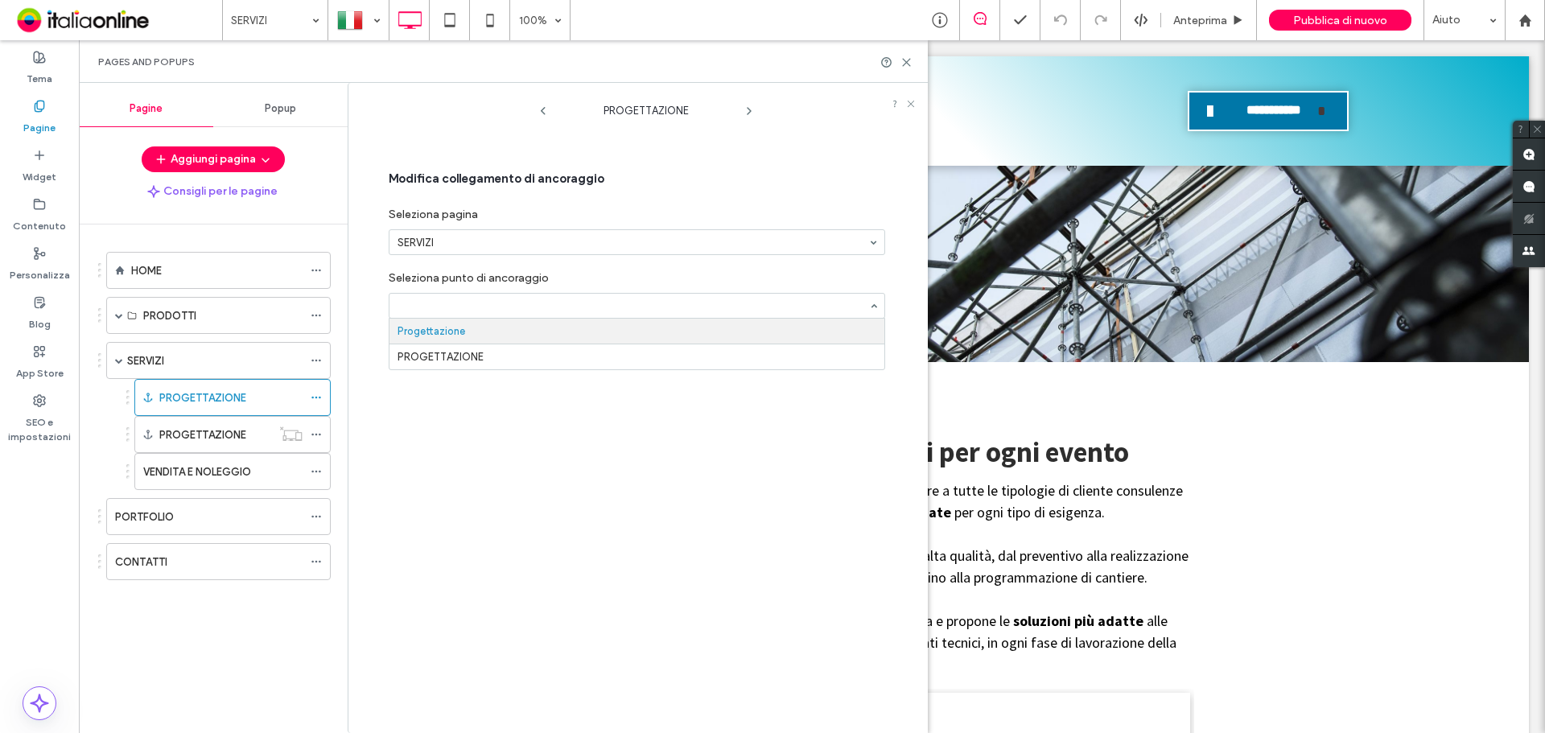
drag, startPoint x: 441, startPoint y: 298, endPoint x: 441, endPoint y: 307, distance: 8.9
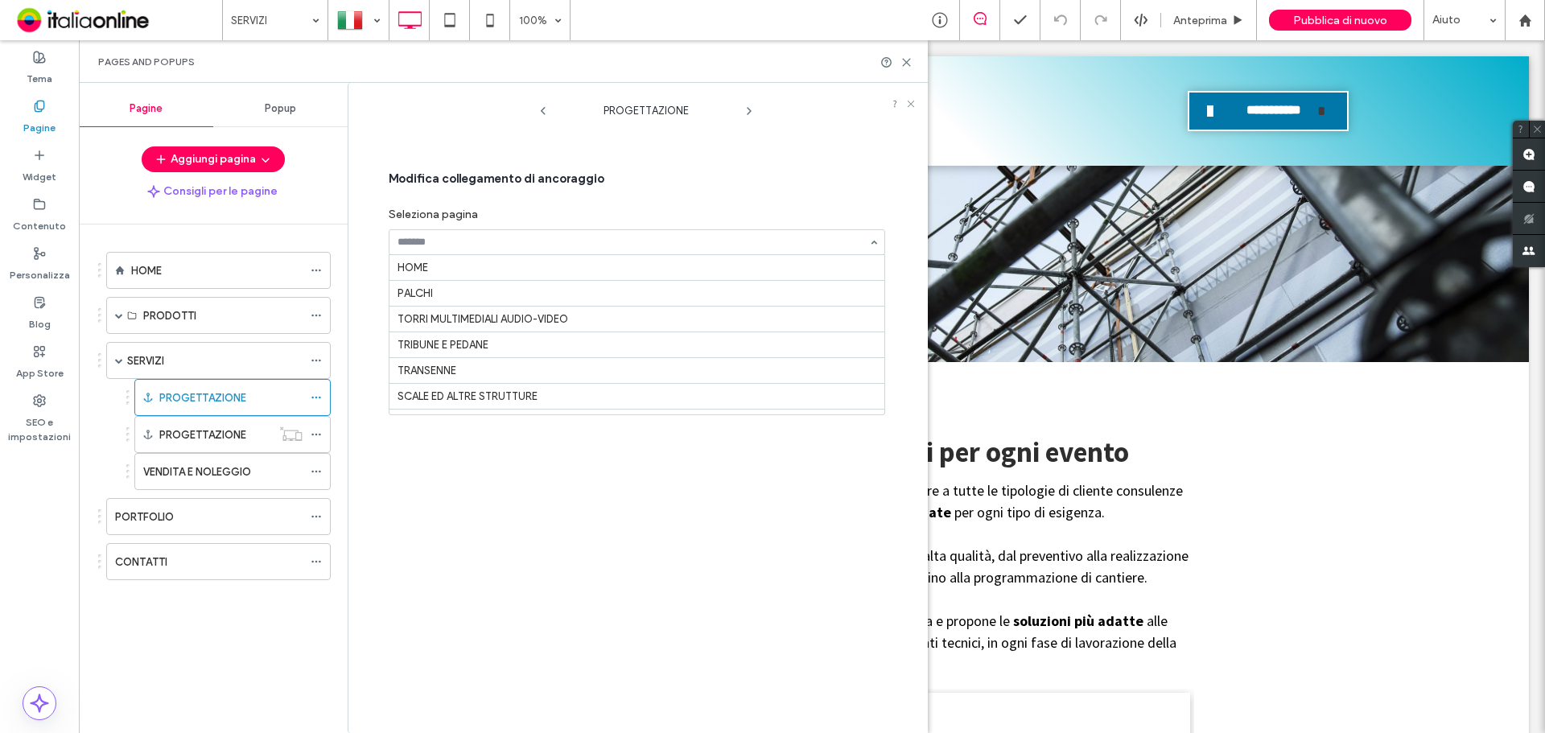
scroll to position [149, 0]
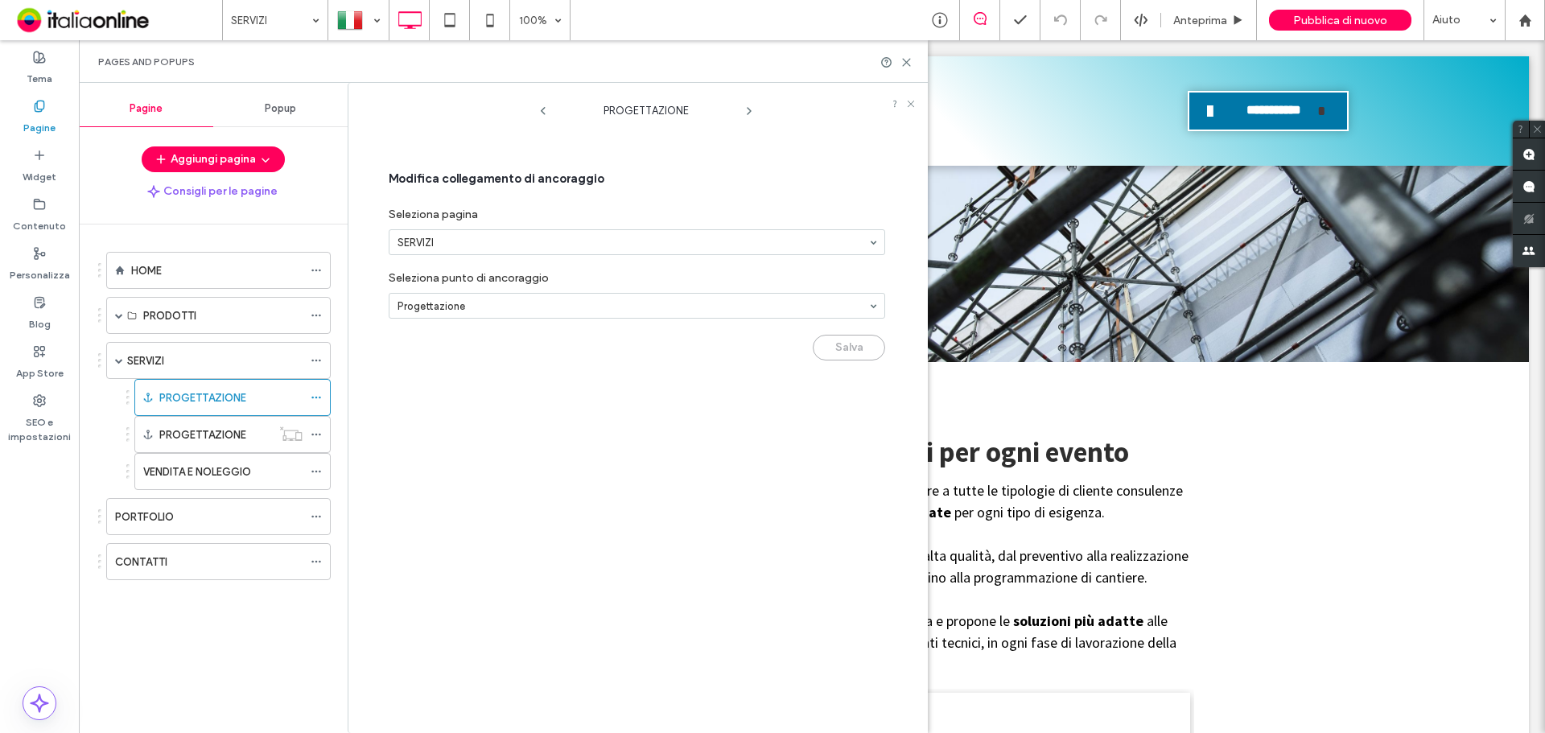
click at [855, 345] on div "Salva" at bounding box center [637, 344] width 496 height 34
click at [910, 64] on icon at bounding box center [906, 62] width 12 height 12
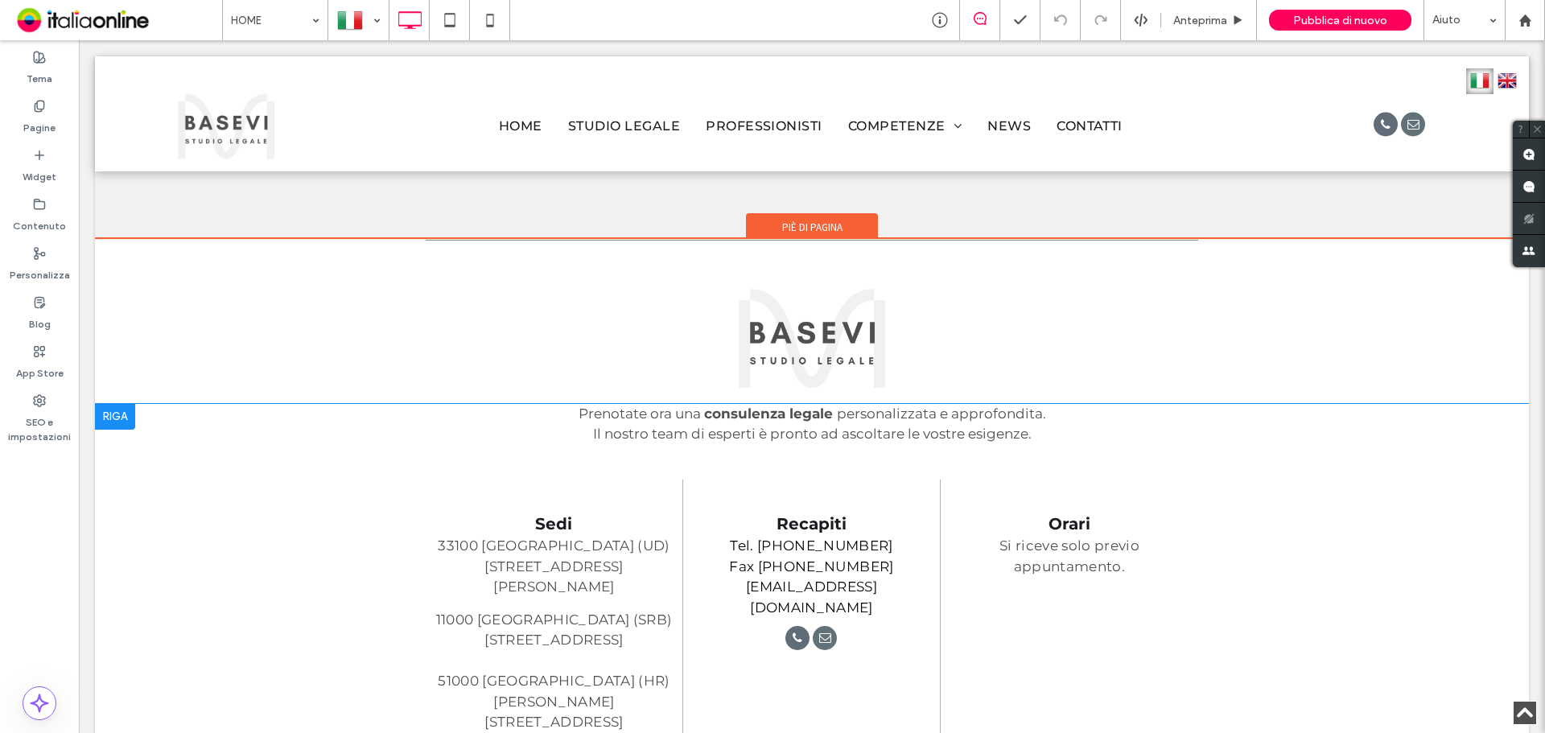
scroll to position [2336, 0]
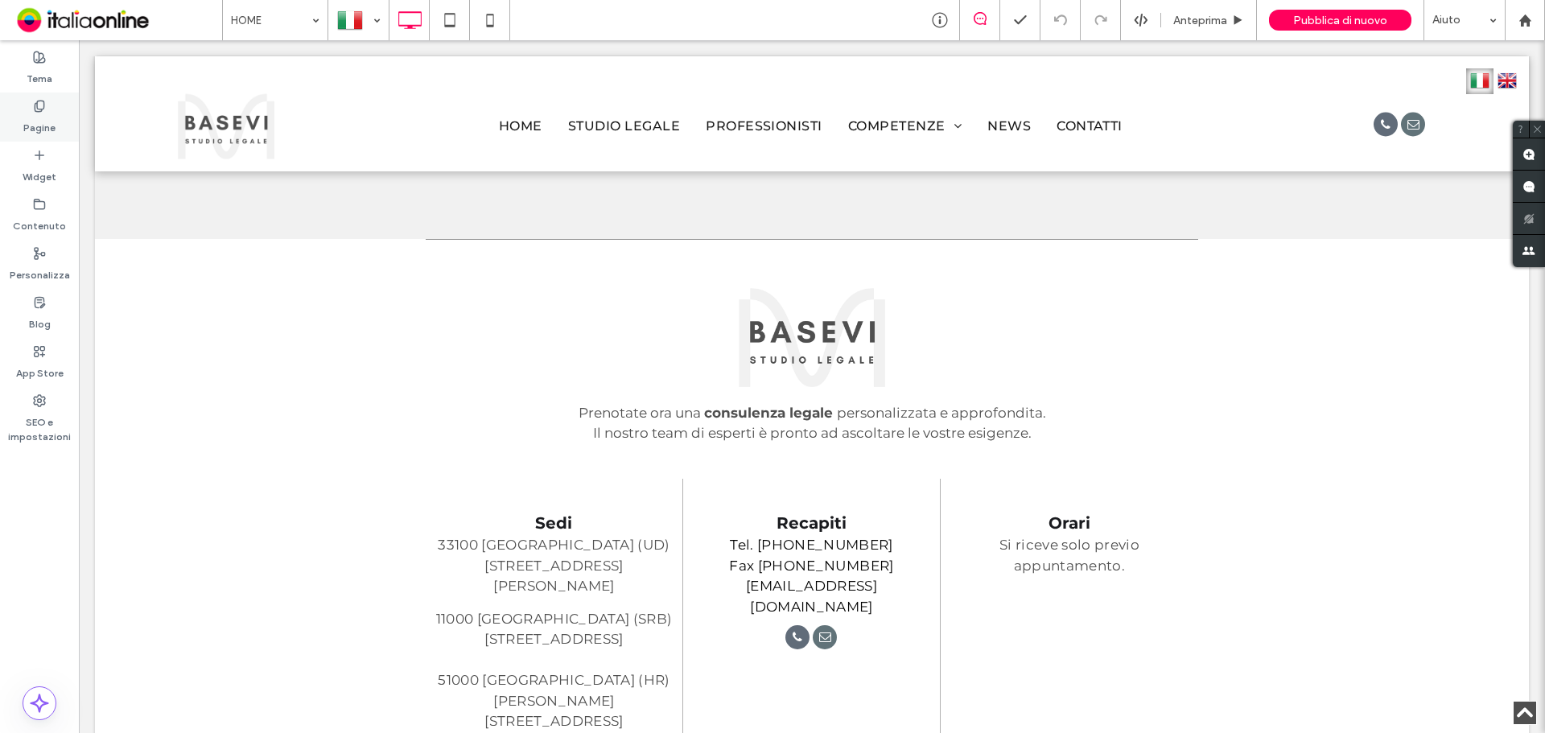
click at [41, 127] on label "Pagine" at bounding box center [39, 124] width 32 height 23
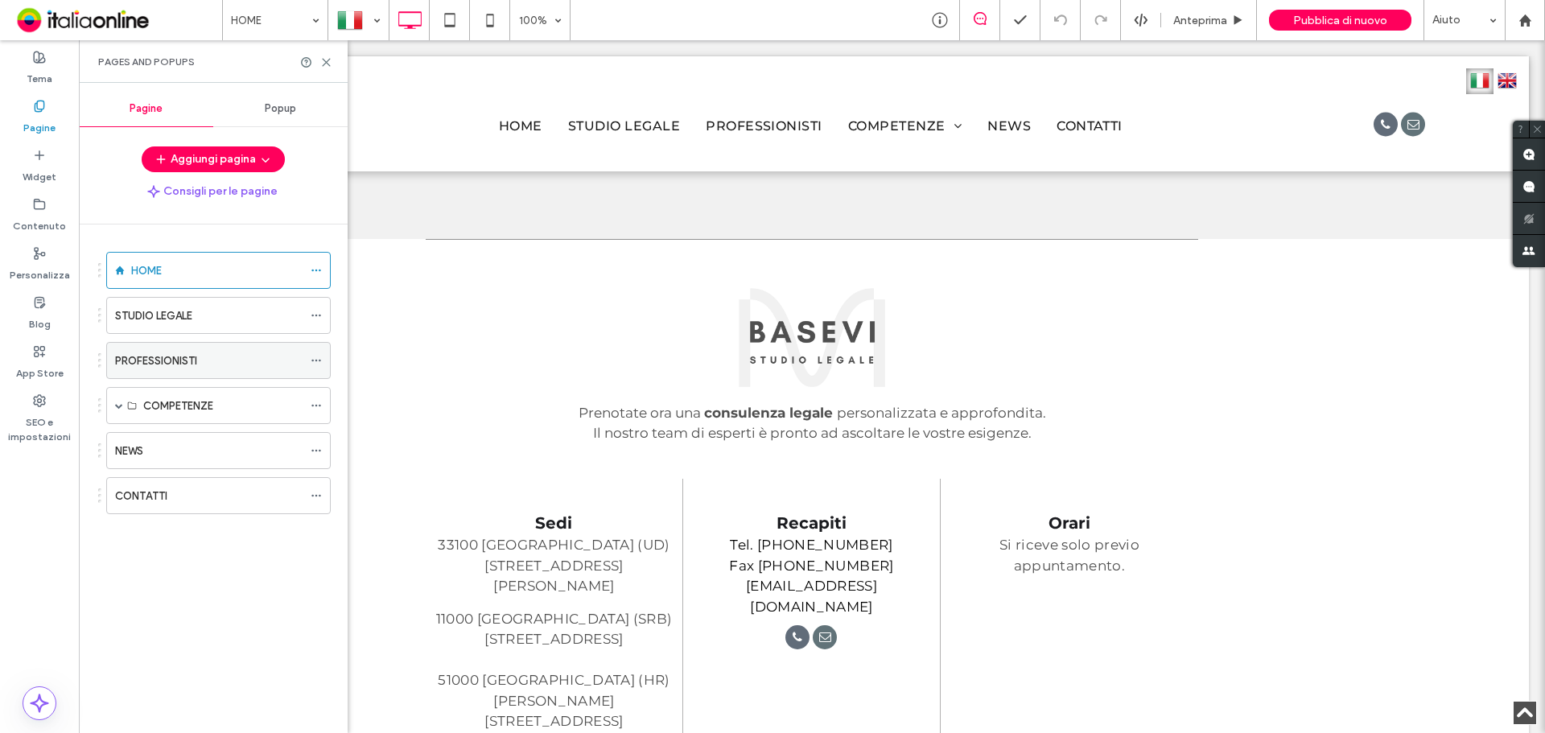
click at [163, 370] on div "PROFESSIONISTI" at bounding box center [208, 360] width 187 height 35
click at [324, 60] on use at bounding box center [326, 62] width 7 height 7
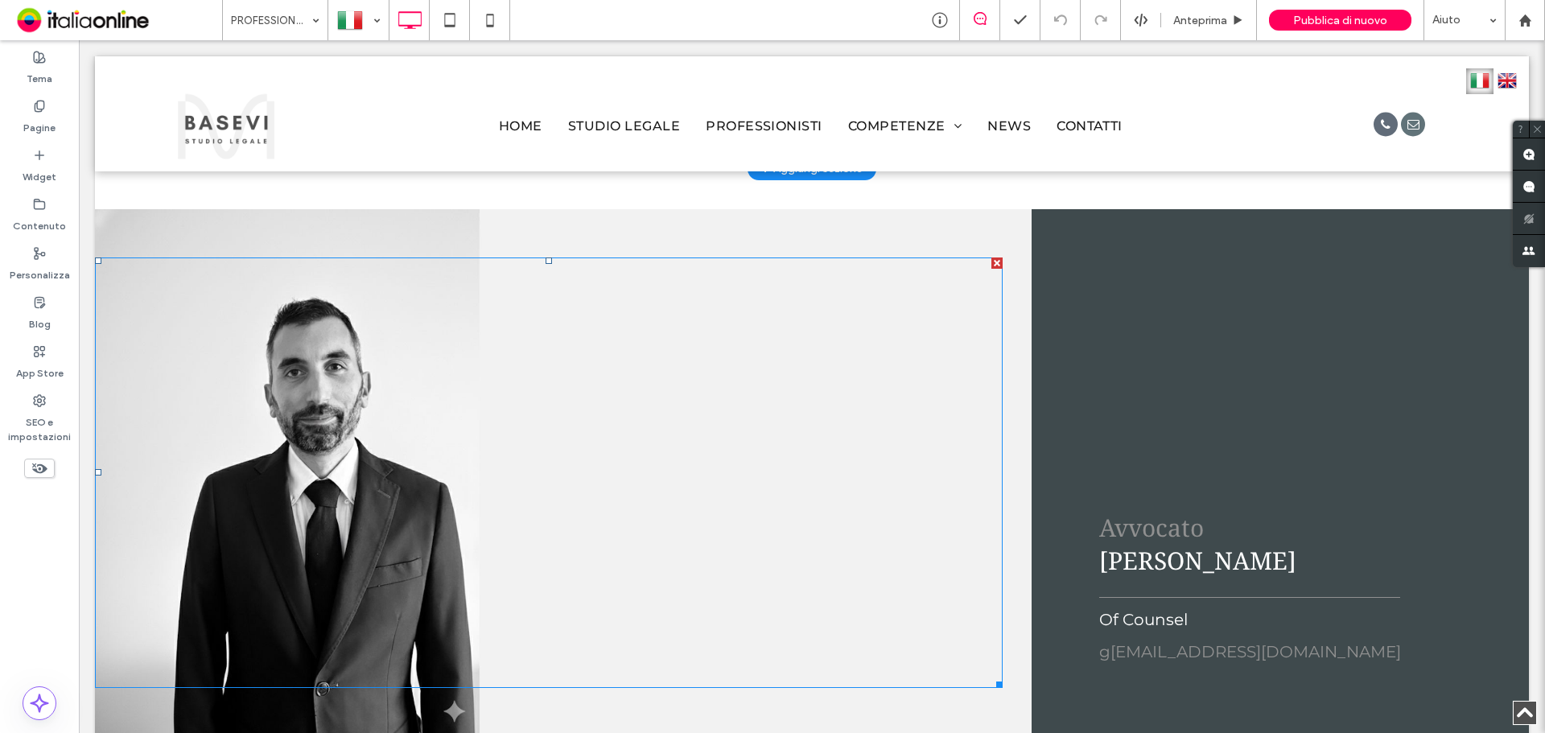
scroll to position [3765, 0]
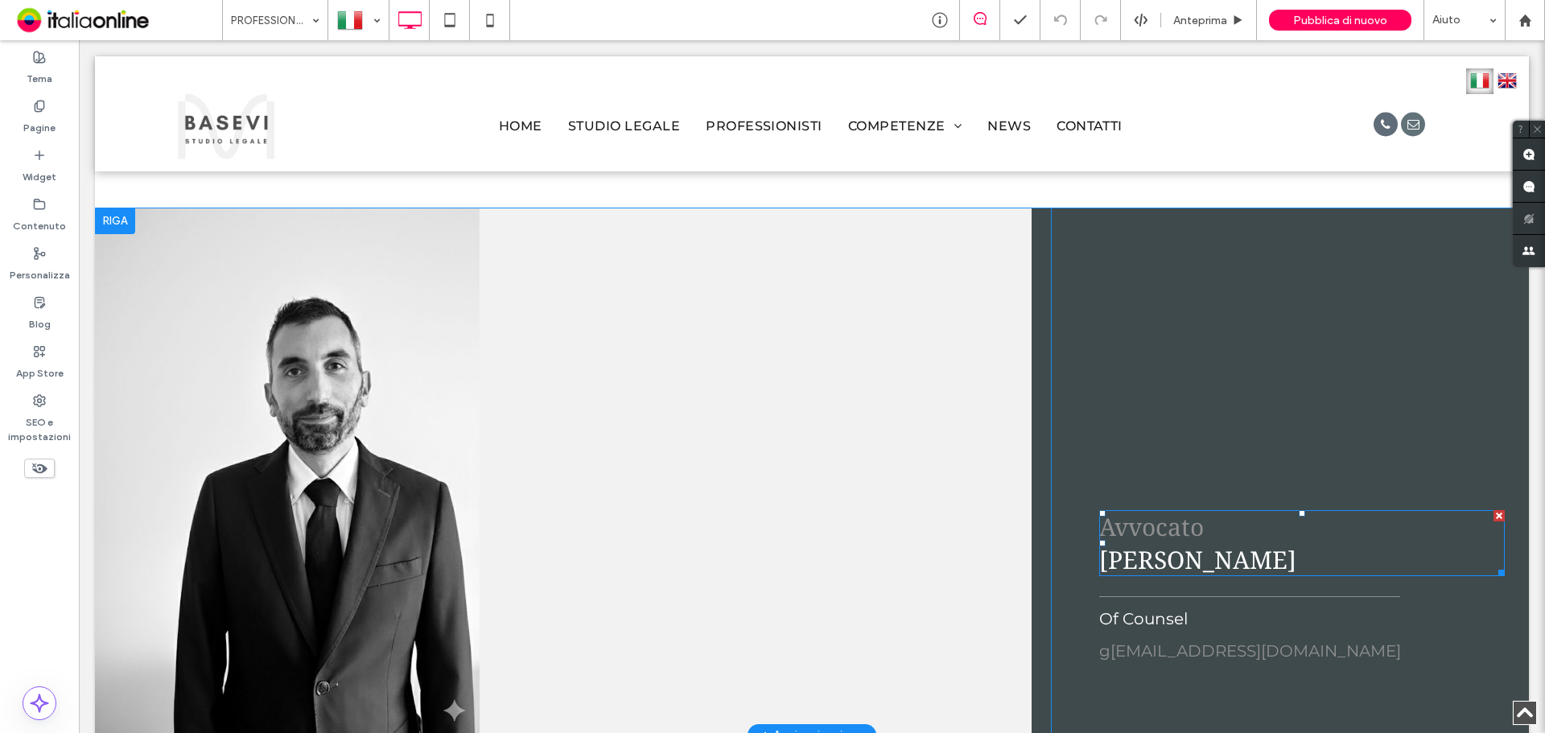
click at [1195, 510] on span "Avvocato" at bounding box center [1151, 526] width 105 height 33
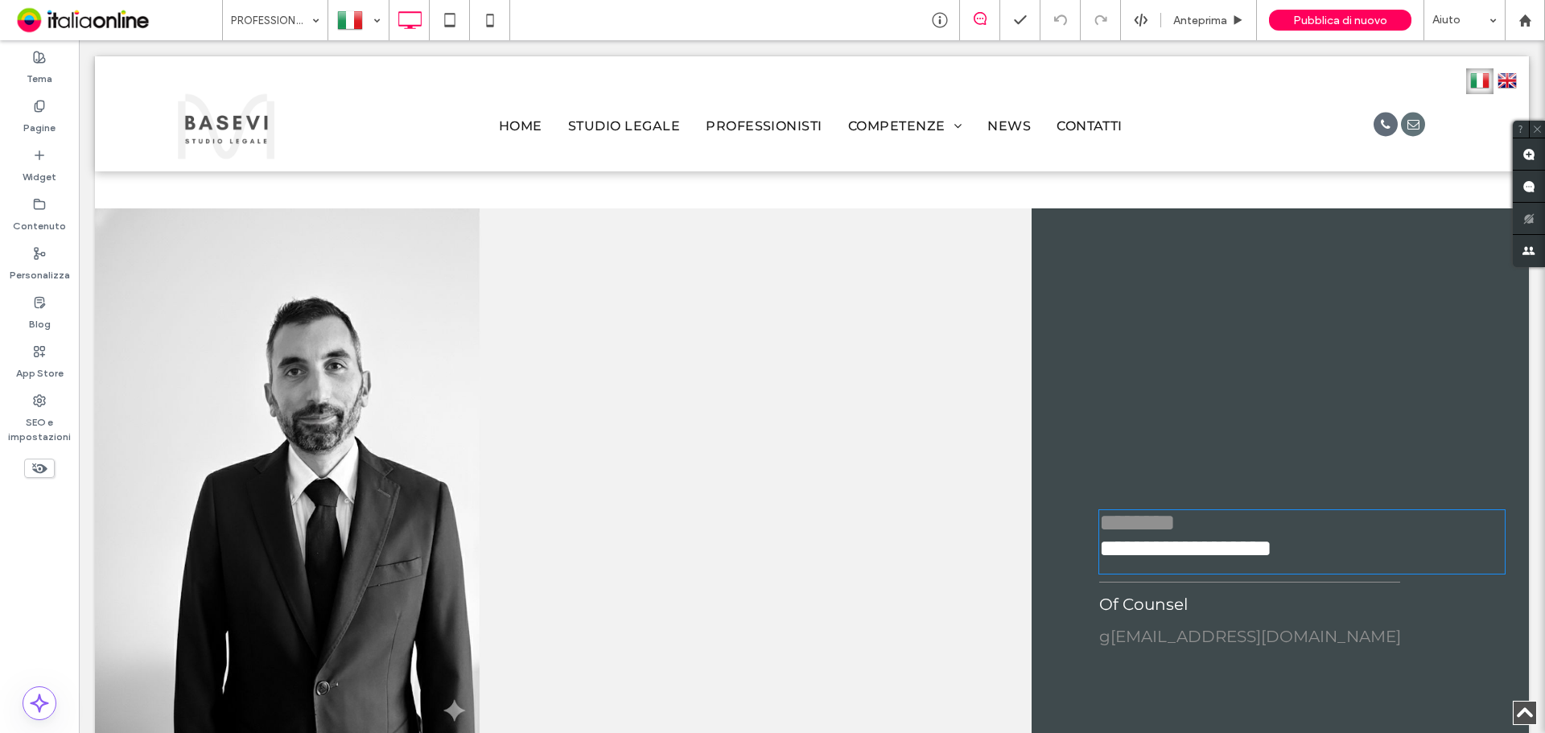
type input "**********"
type input "**"
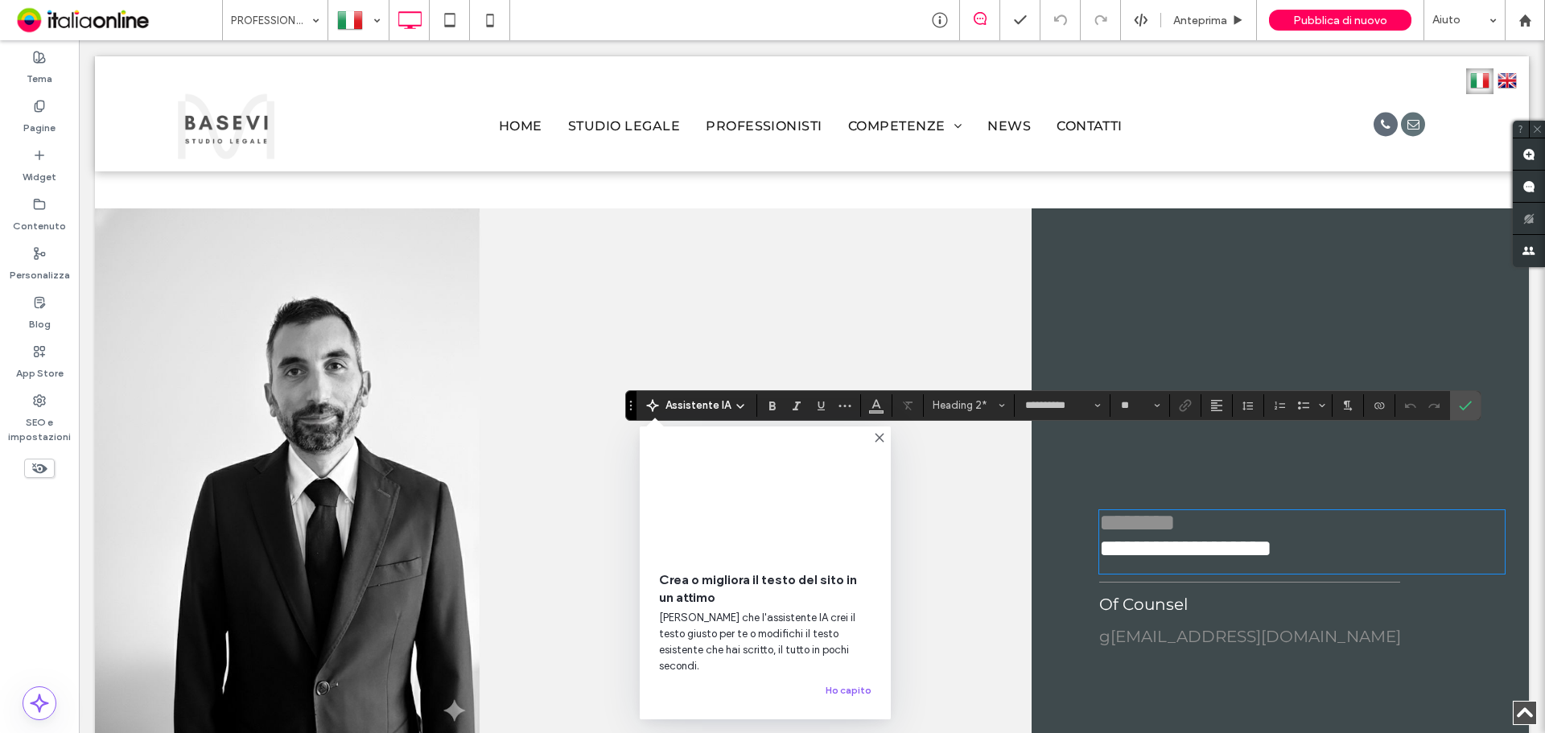
drag, startPoint x: 1216, startPoint y: 442, endPoint x: 1214, endPoint y: 454, distance: 12.2
click at [1216, 510] on h2 "**********" at bounding box center [1301, 535] width 405 height 51
drag, startPoint x: 1212, startPoint y: 459, endPoint x: 1075, endPoint y: 472, distance: 138.3
click at [1075, 472] on div "**********" at bounding box center [1290, 471] width 478 height 527
click at [1175, 511] on span "********" at bounding box center [1137, 522] width 76 height 23
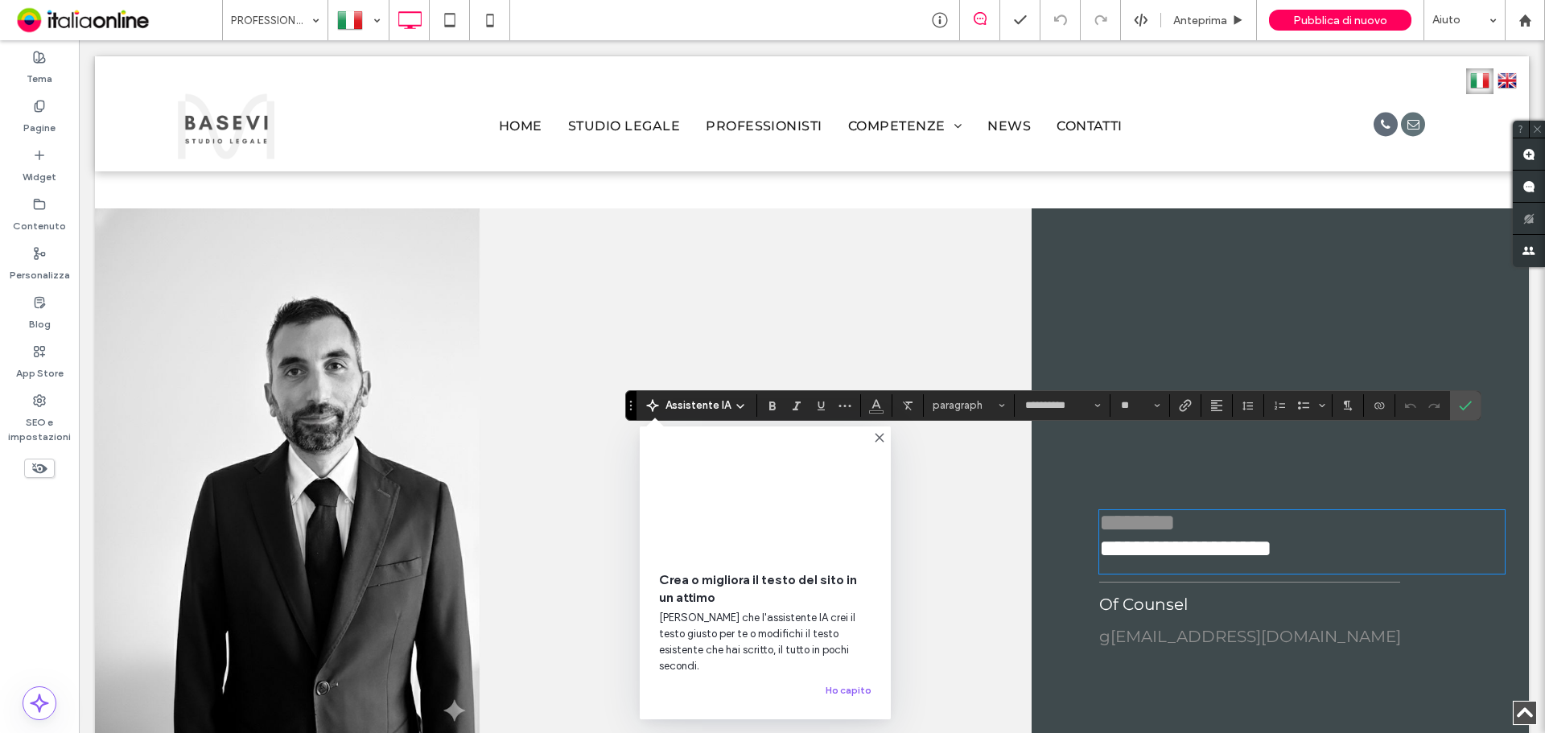
click at [1196, 510] on h2 "**********" at bounding box center [1301, 535] width 405 height 51
drag, startPoint x: 1196, startPoint y: 451, endPoint x: 1065, endPoint y: 466, distance: 131.2
click at [1065, 466] on div "**********" at bounding box center [1290, 471] width 478 height 527
click at [1221, 510] on h2 "**********" at bounding box center [1301, 535] width 405 height 51
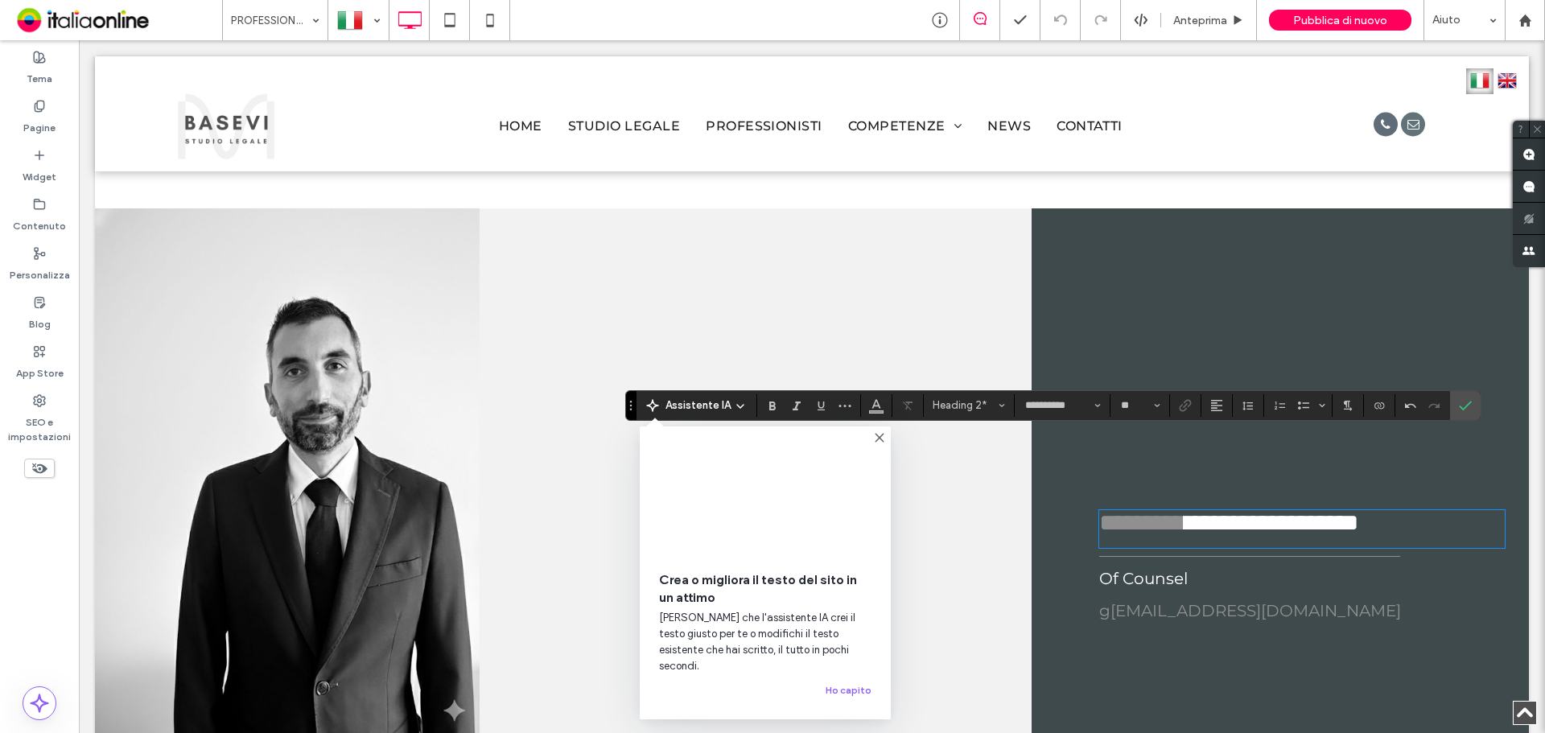
type input "**********"
type input "**"
type input "**********"
type input "**"
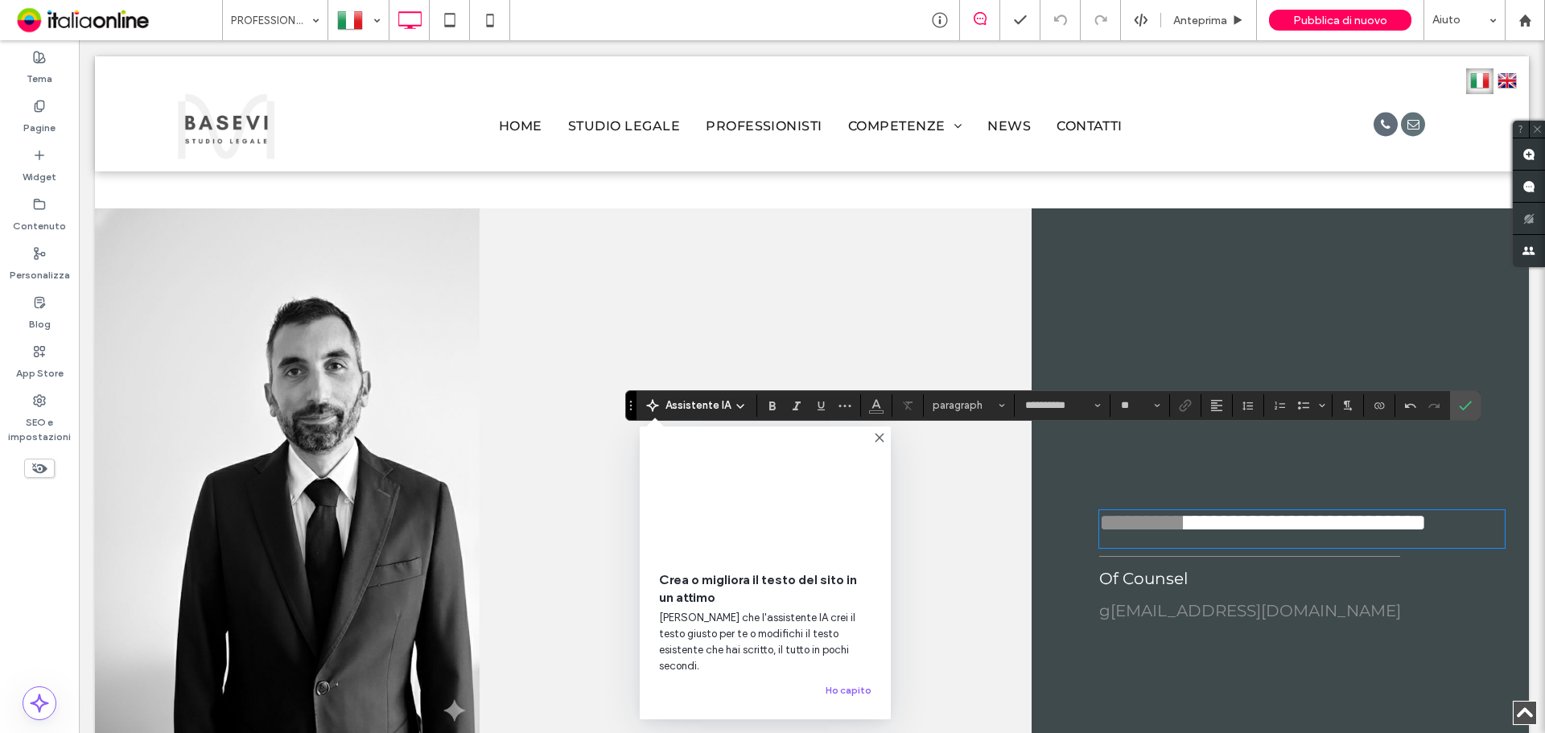
click at [1305, 511] on span "**********" at bounding box center [1305, 522] width 241 height 23
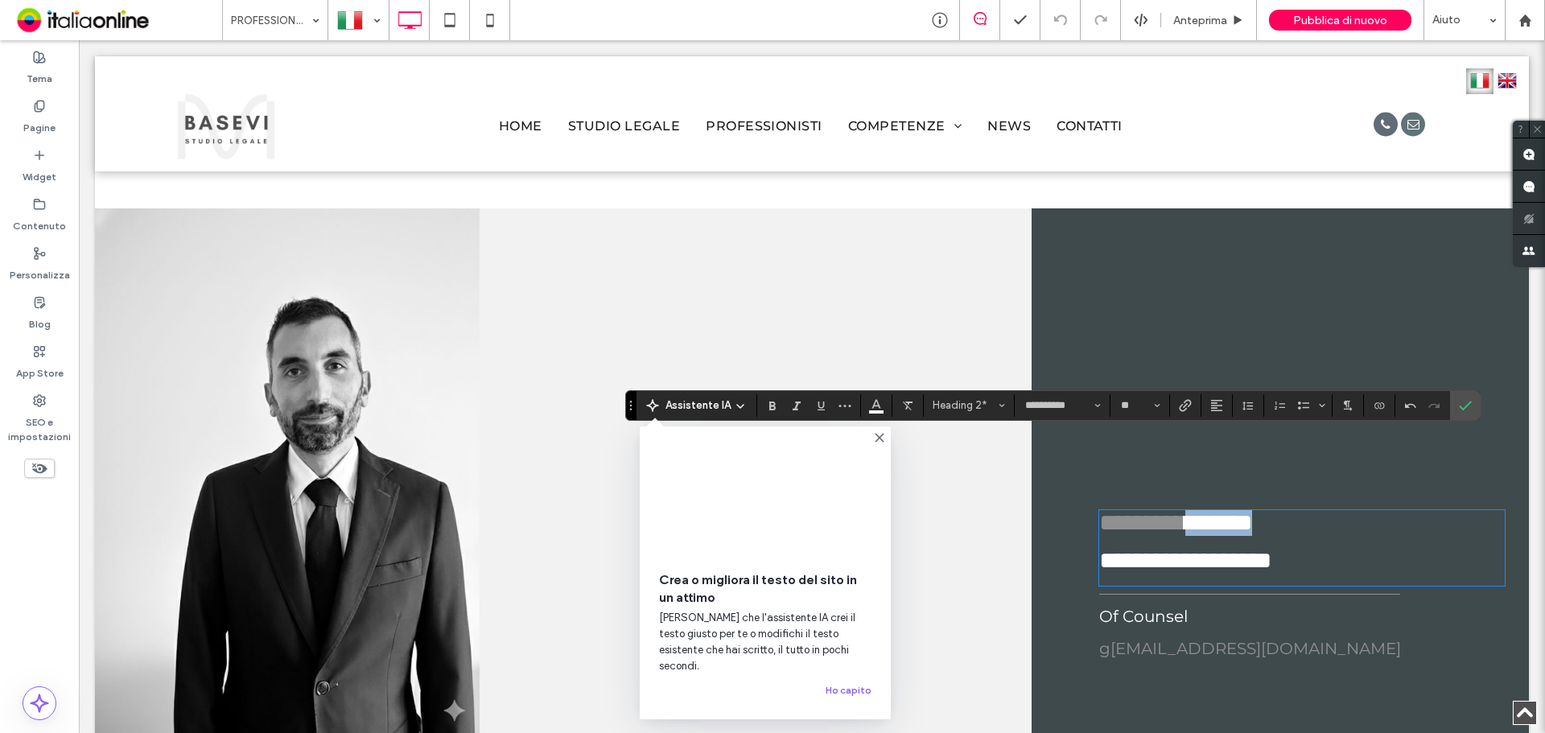
drag, startPoint x: 1224, startPoint y: 450, endPoint x: 1304, endPoint y: 444, distance: 80.7
click at [1303, 510] on h2 "******** *******" at bounding box center [1301, 523] width 405 height 26
click at [877, 409] on icon "Colore" at bounding box center [876, 403] width 13 height 13
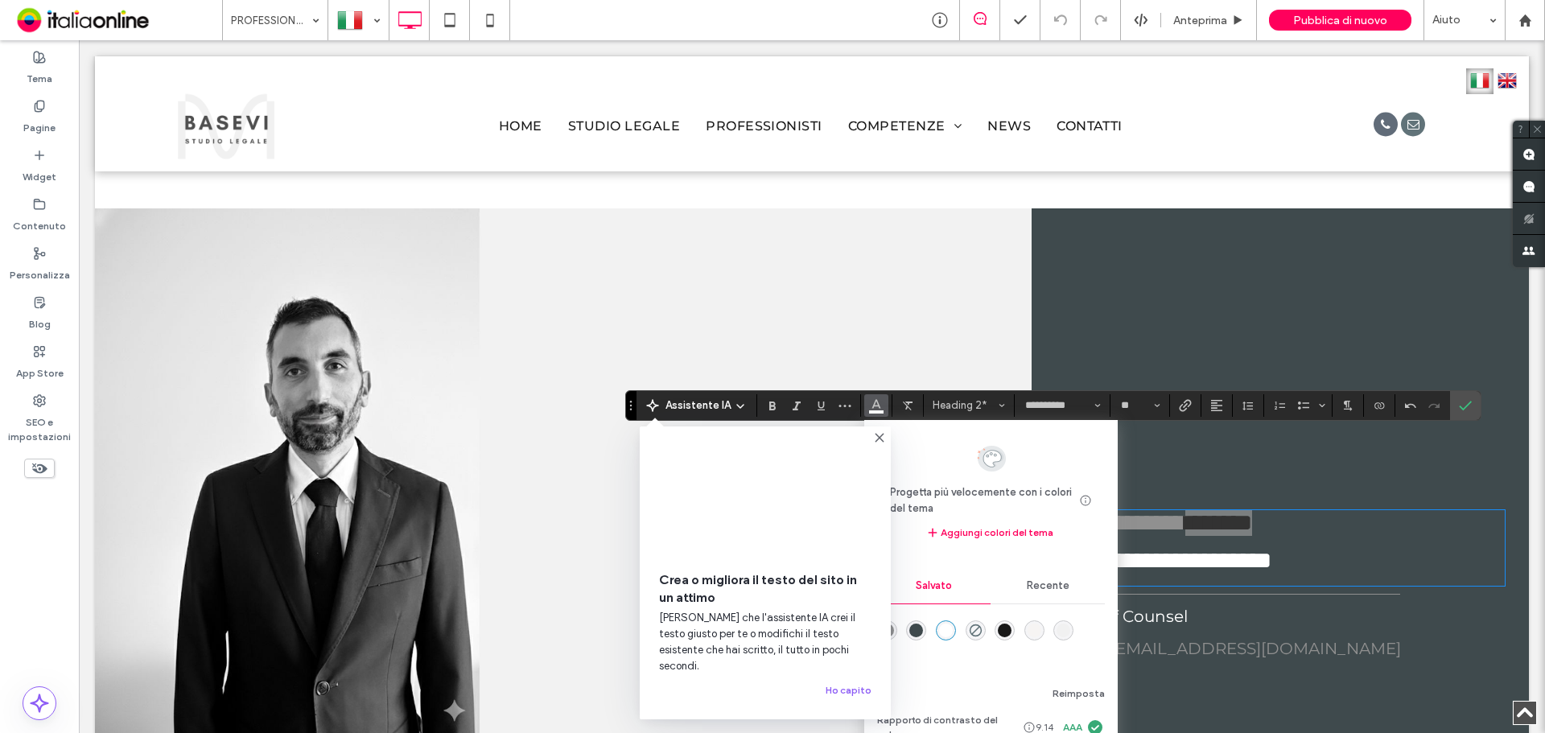
click at [877, 440] on use at bounding box center [878, 437] width 7 height 7
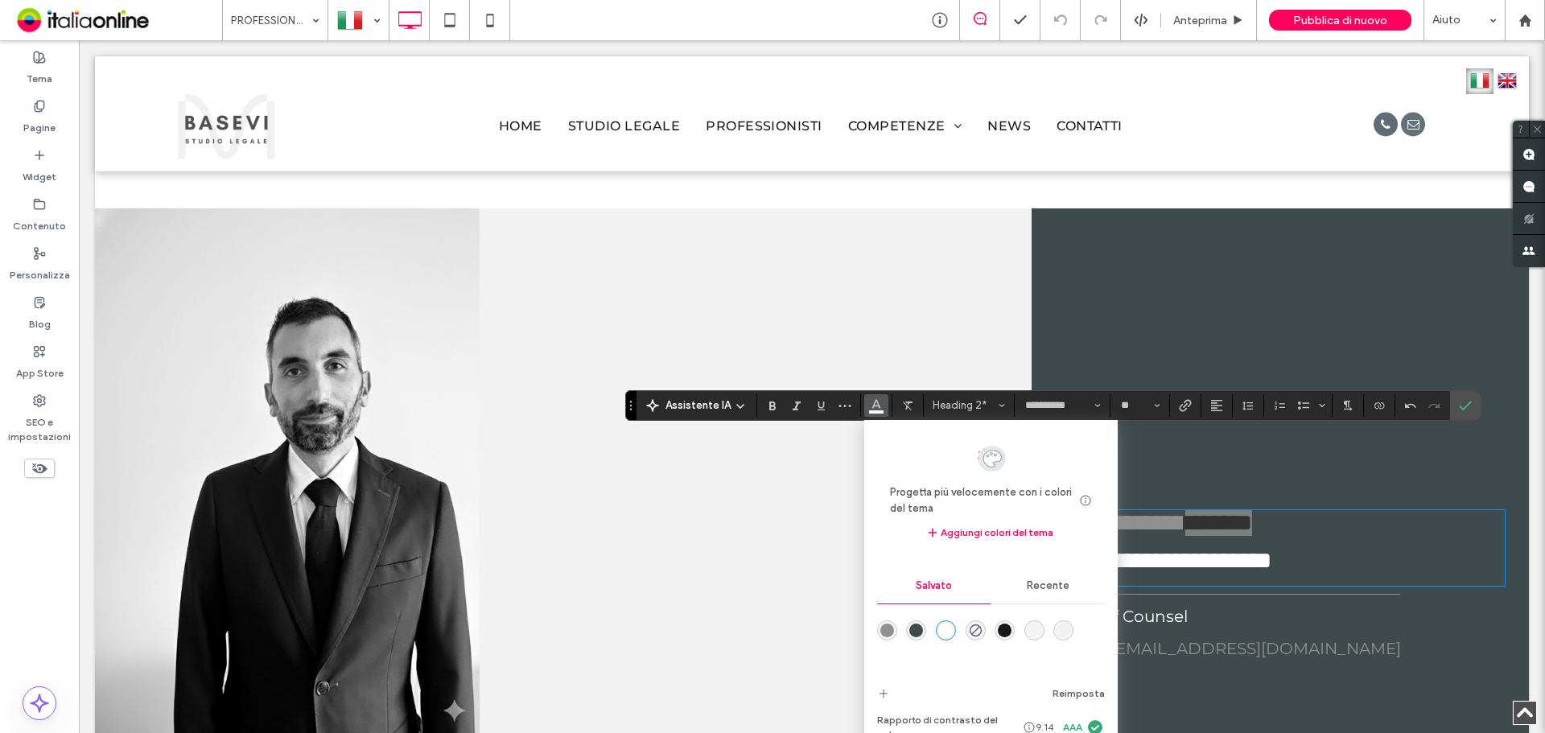
click at [883, 630] on div "rgba(144,144,144,1)" at bounding box center [887, 631] width 14 height 14
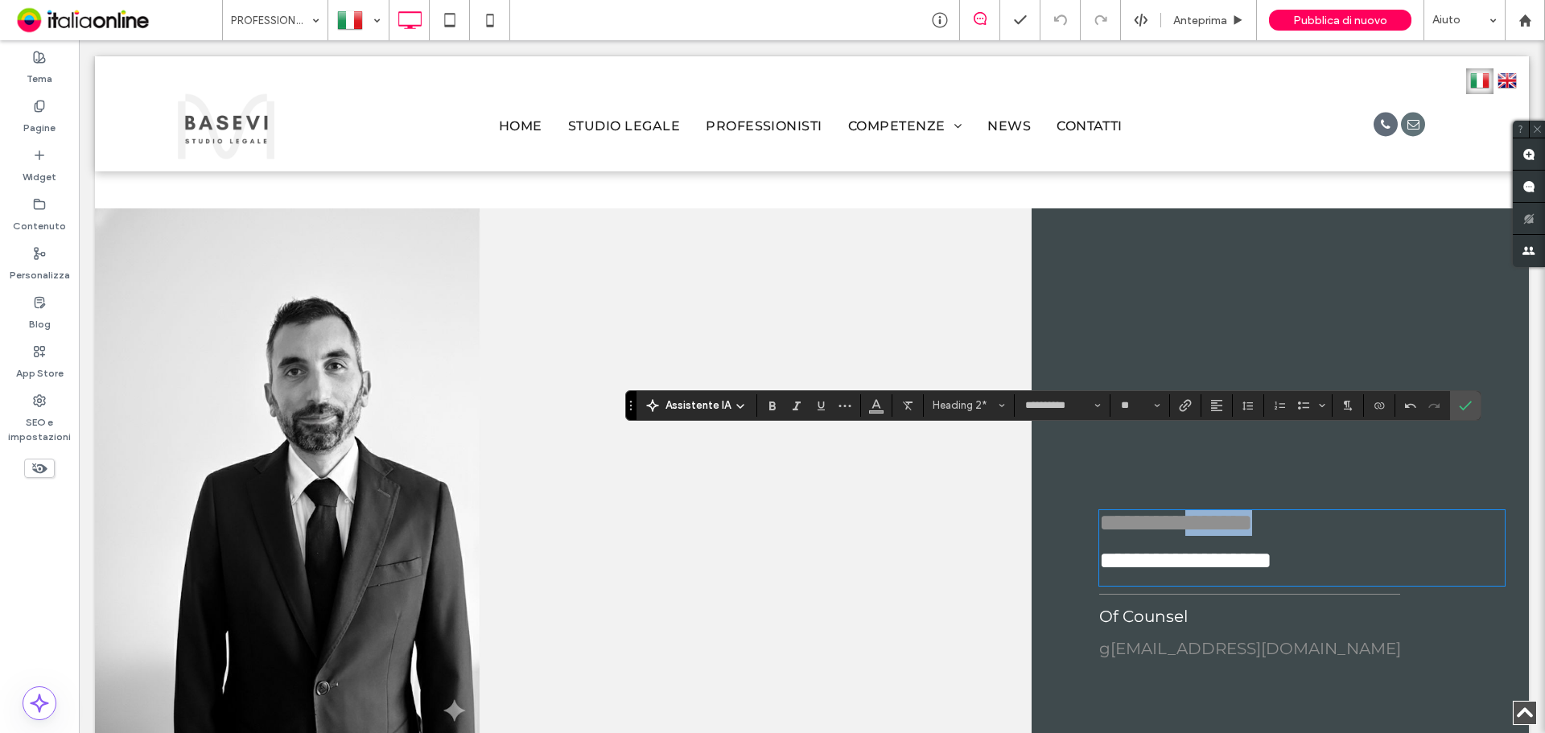
drag, startPoint x: 1357, startPoint y: 456, endPoint x: 1333, endPoint y: 463, distance: 25.2
click at [1357, 510] on h2 "**********" at bounding box center [1301, 523] width 405 height 26
drag, startPoint x: 1204, startPoint y: 447, endPoint x: 1087, endPoint y: 444, distance: 117.5
click at [1087, 444] on div "**********" at bounding box center [1290, 471] width 478 height 527
click at [1456, 410] on label "Conferma" at bounding box center [1465, 405] width 24 height 29
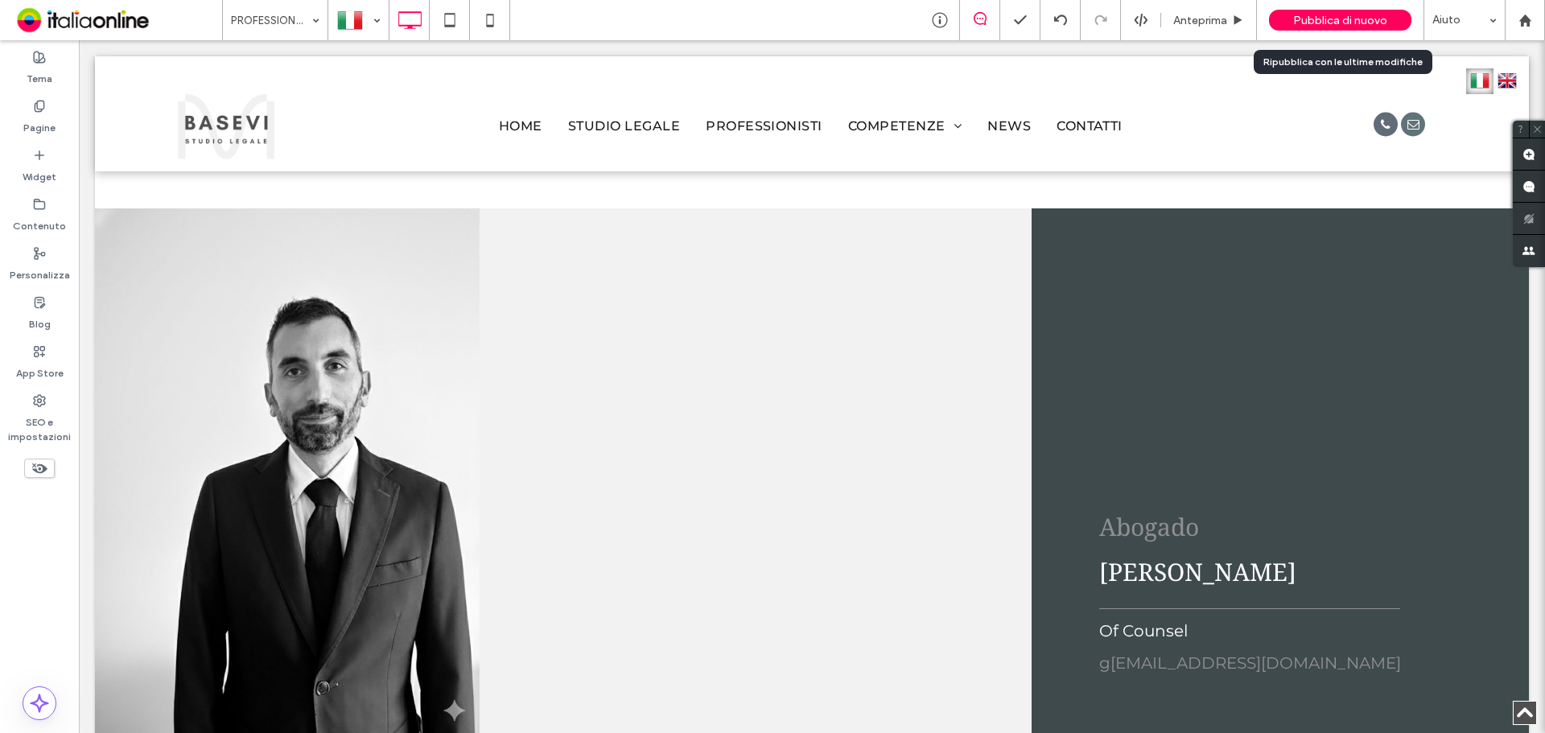
click at [1326, 23] on span "Pubblica di nuovo" at bounding box center [1340, 21] width 94 height 14
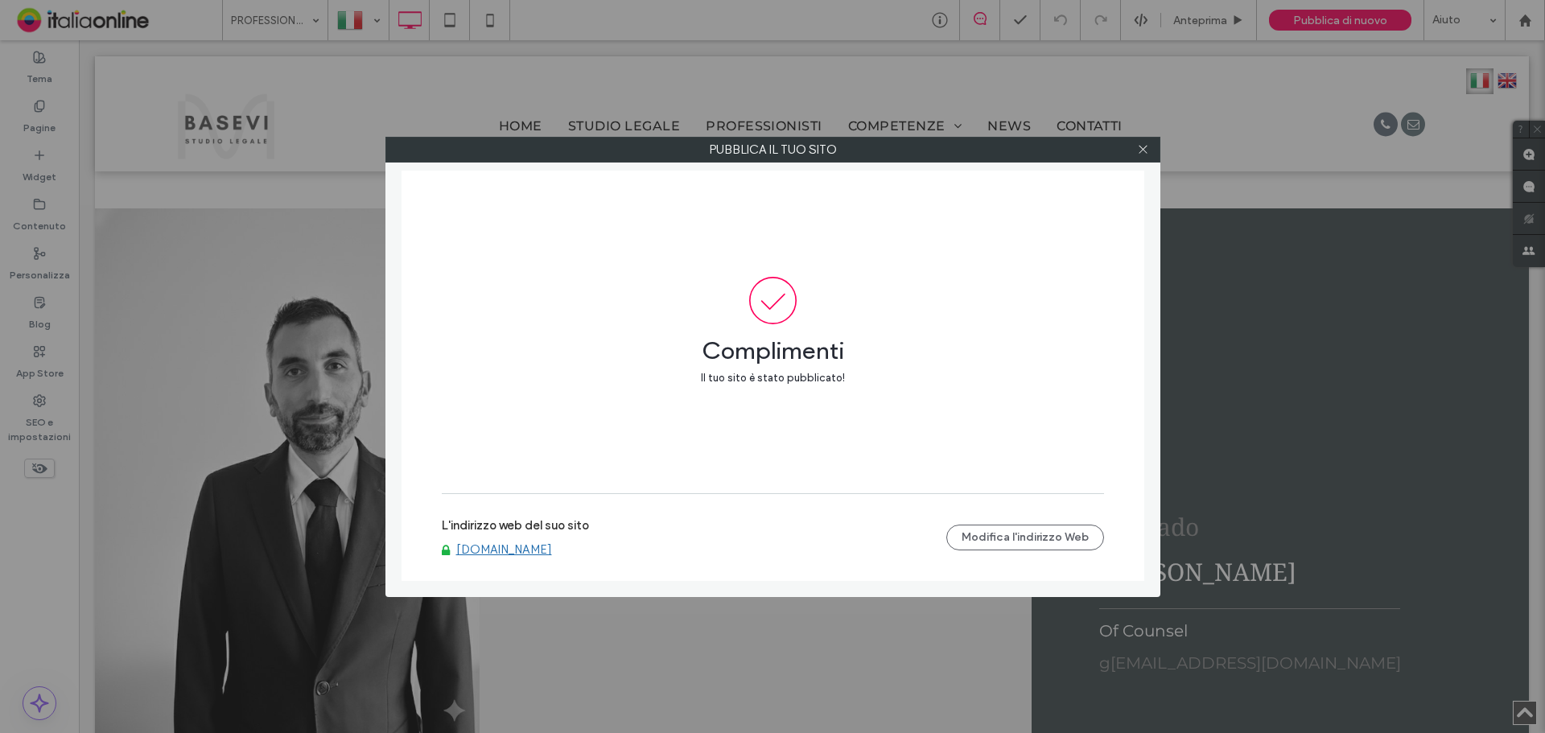
click at [523, 553] on link "[DOMAIN_NAME]" at bounding box center [504, 549] width 96 height 14
click at [1137, 143] on icon at bounding box center [1143, 149] width 12 height 12
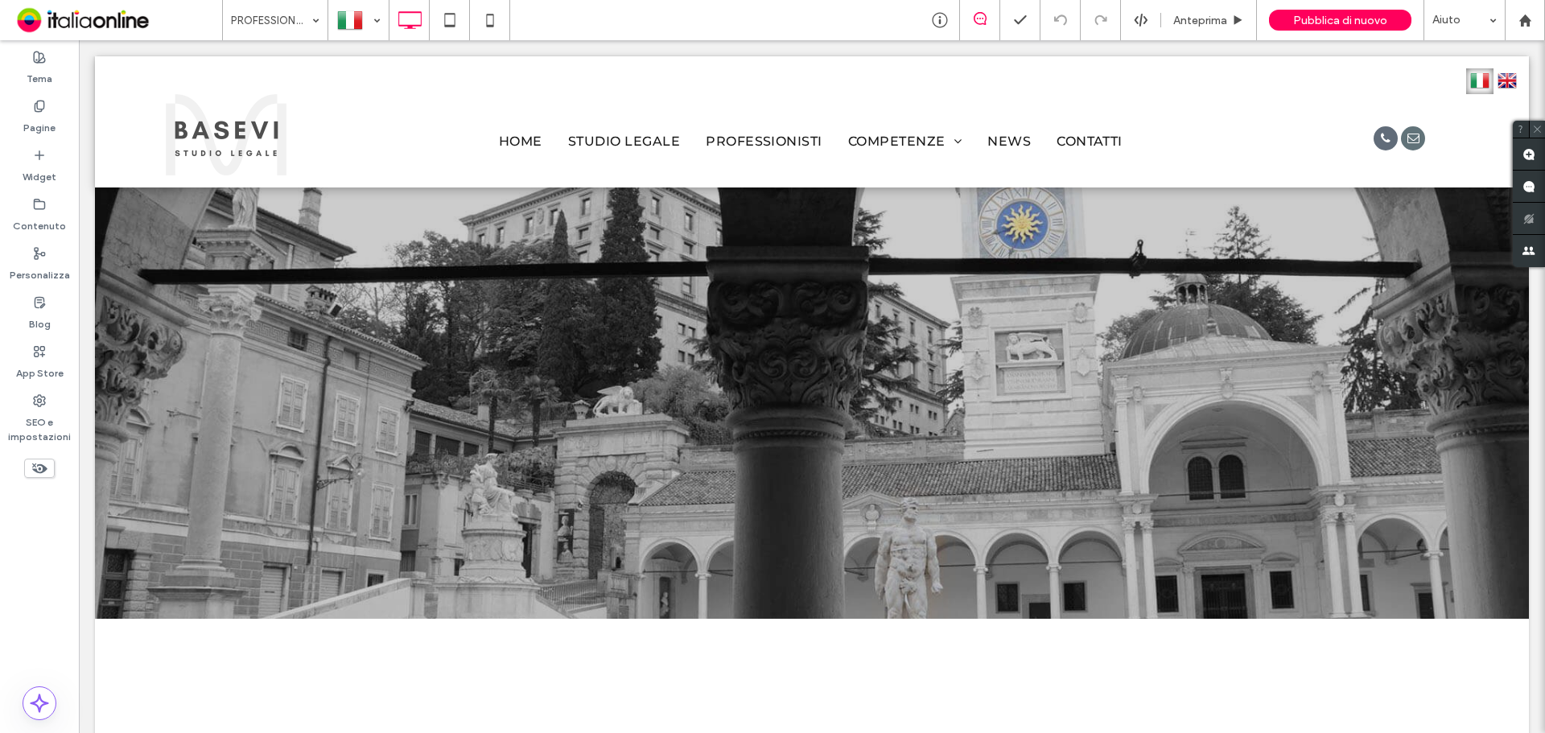
click at [1537, 130] on use at bounding box center [1536, 129] width 7 height 7
drag, startPoint x: 372, startPoint y: 19, endPoint x: 365, endPoint y: 35, distance: 16.6
click at [372, 19] on div at bounding box center [358, 20] width 59 height 39
drag, startPoint x: 352, startPoint y: 93, endPoint x: 564, endPoint y: 311, distance: 304.4
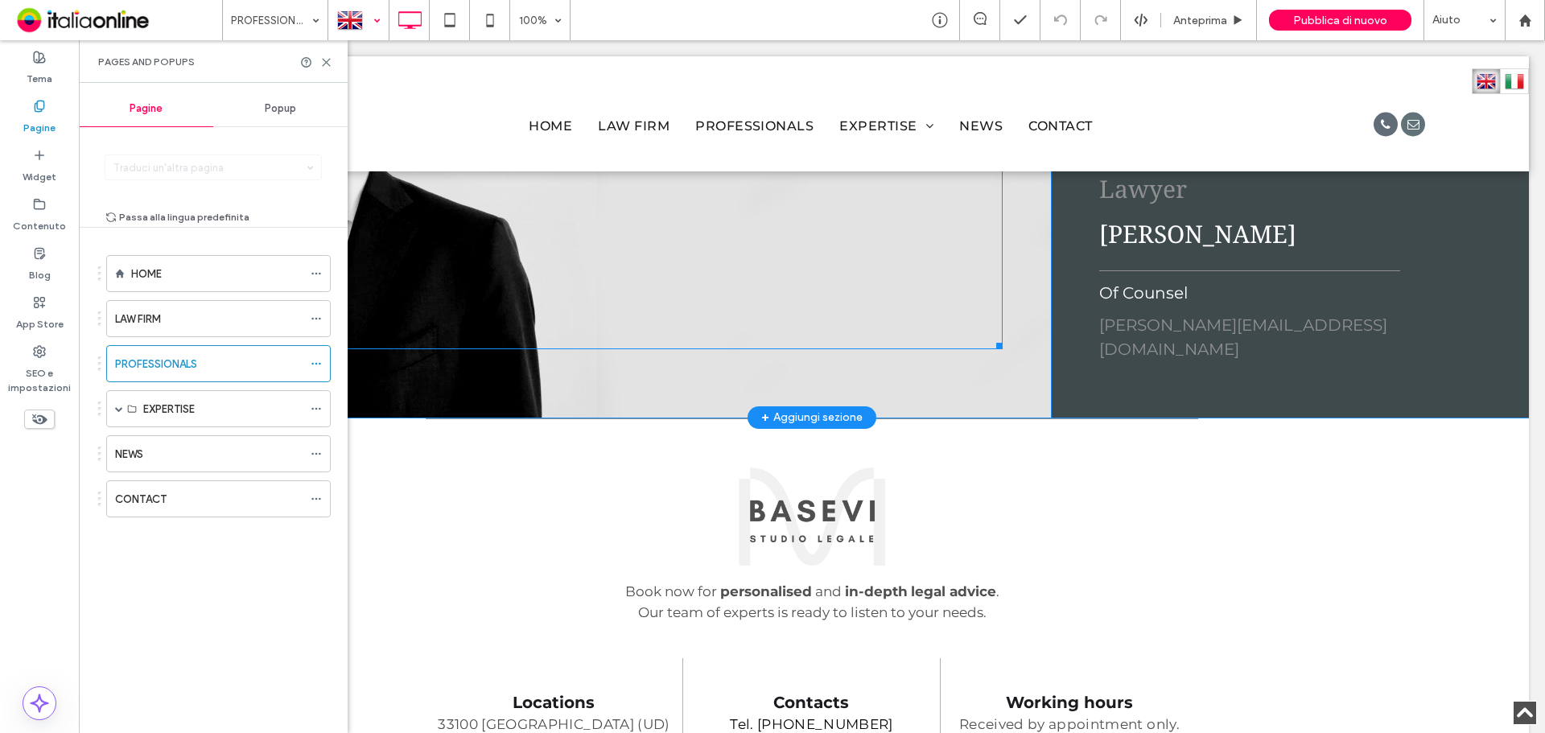
scroll to position [4308, 0]
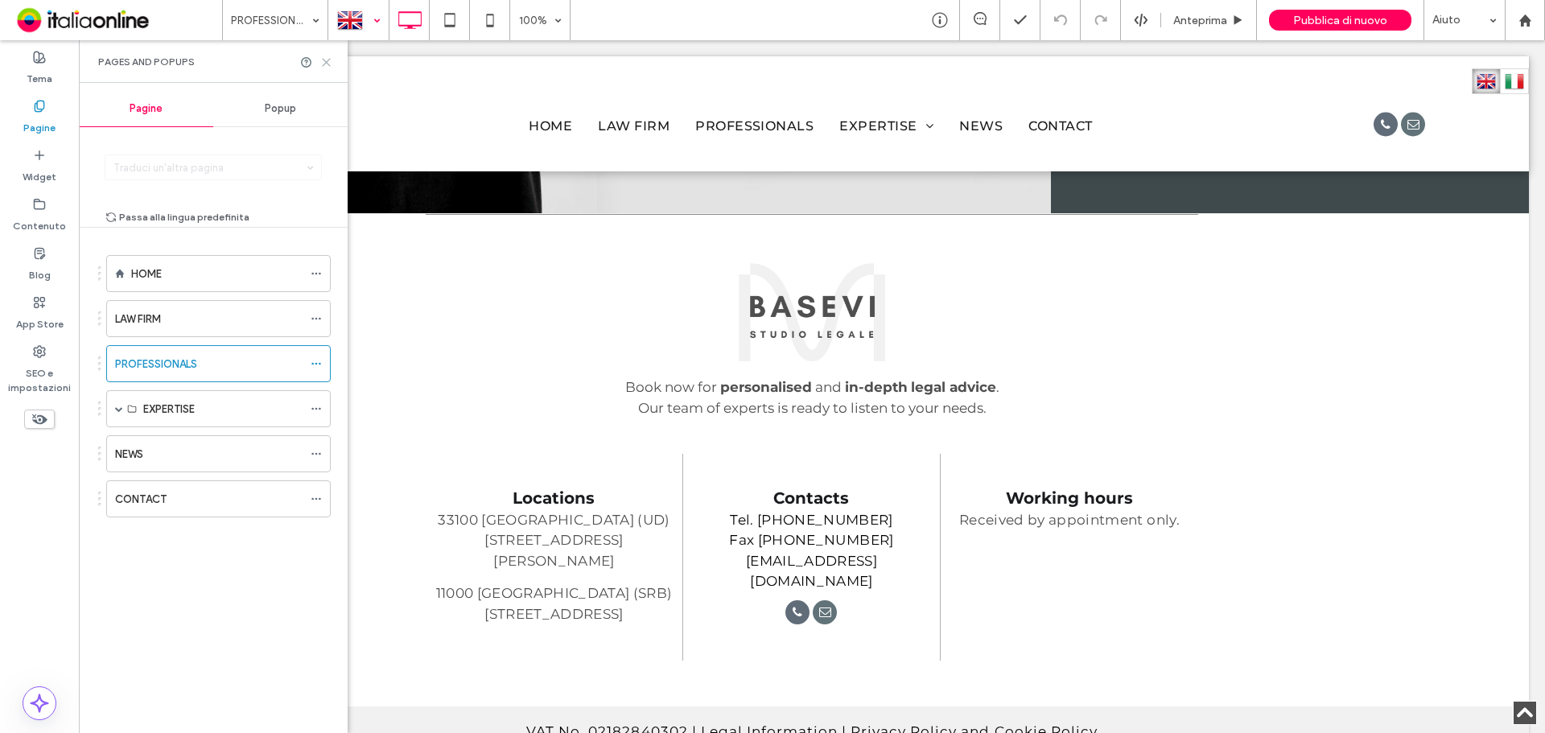
click at [324, 67] on icon at bounding box center [326, 62] width 12 height 12
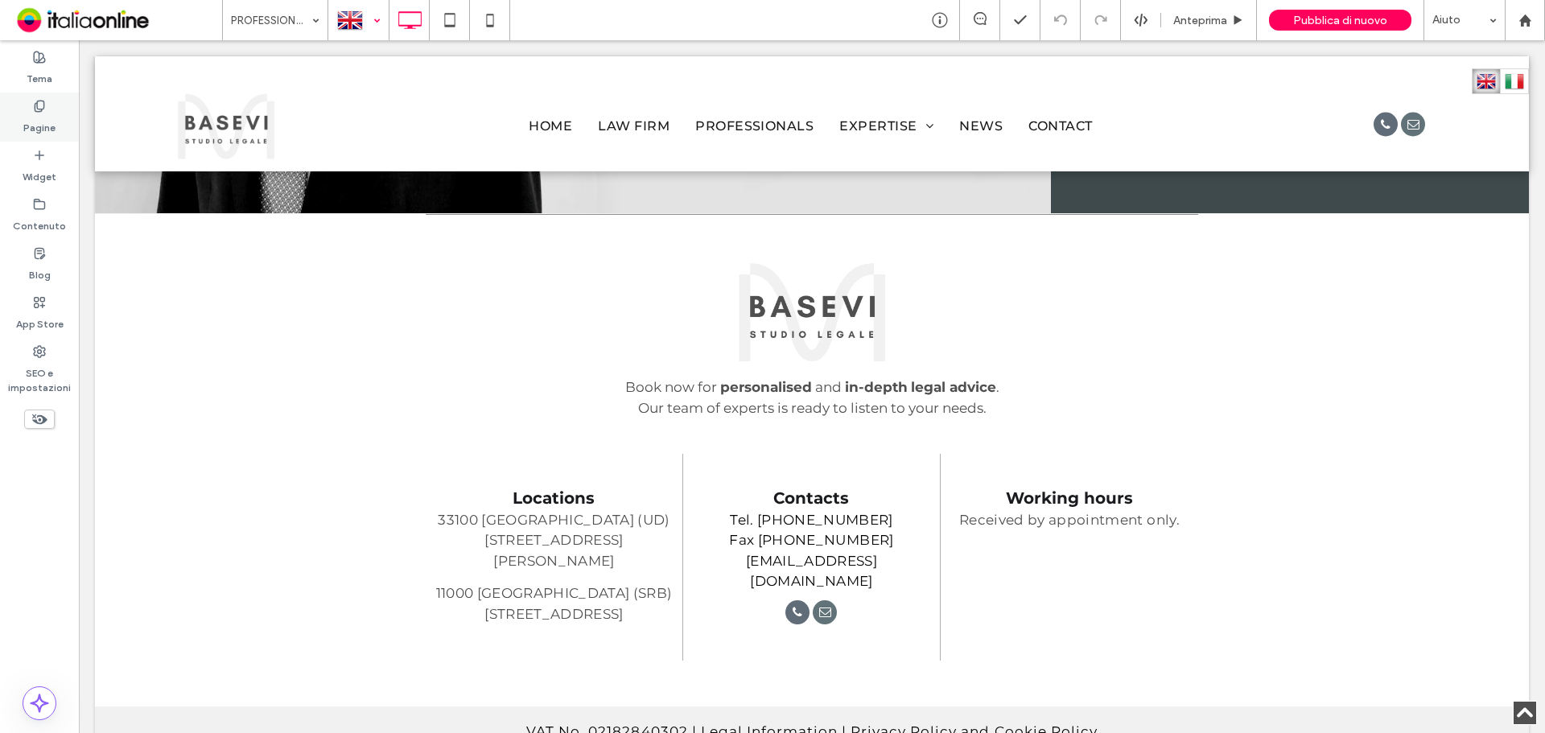
click at [31, 111] on div "Pagine" at bounding box center [39, 117] width 79 height 49
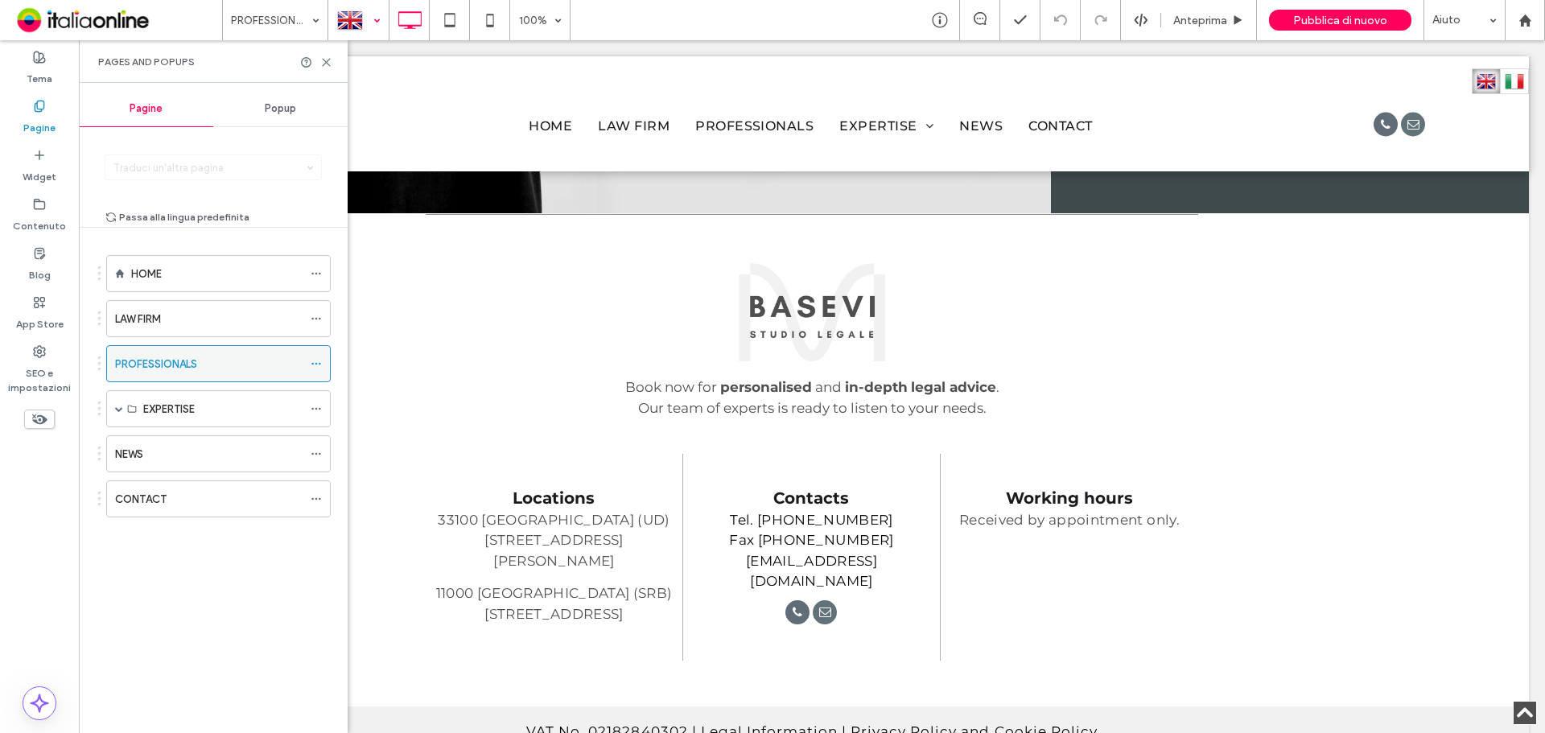
click at [319, 362] on icon at bounding box center [316, 363] width 11 height 11
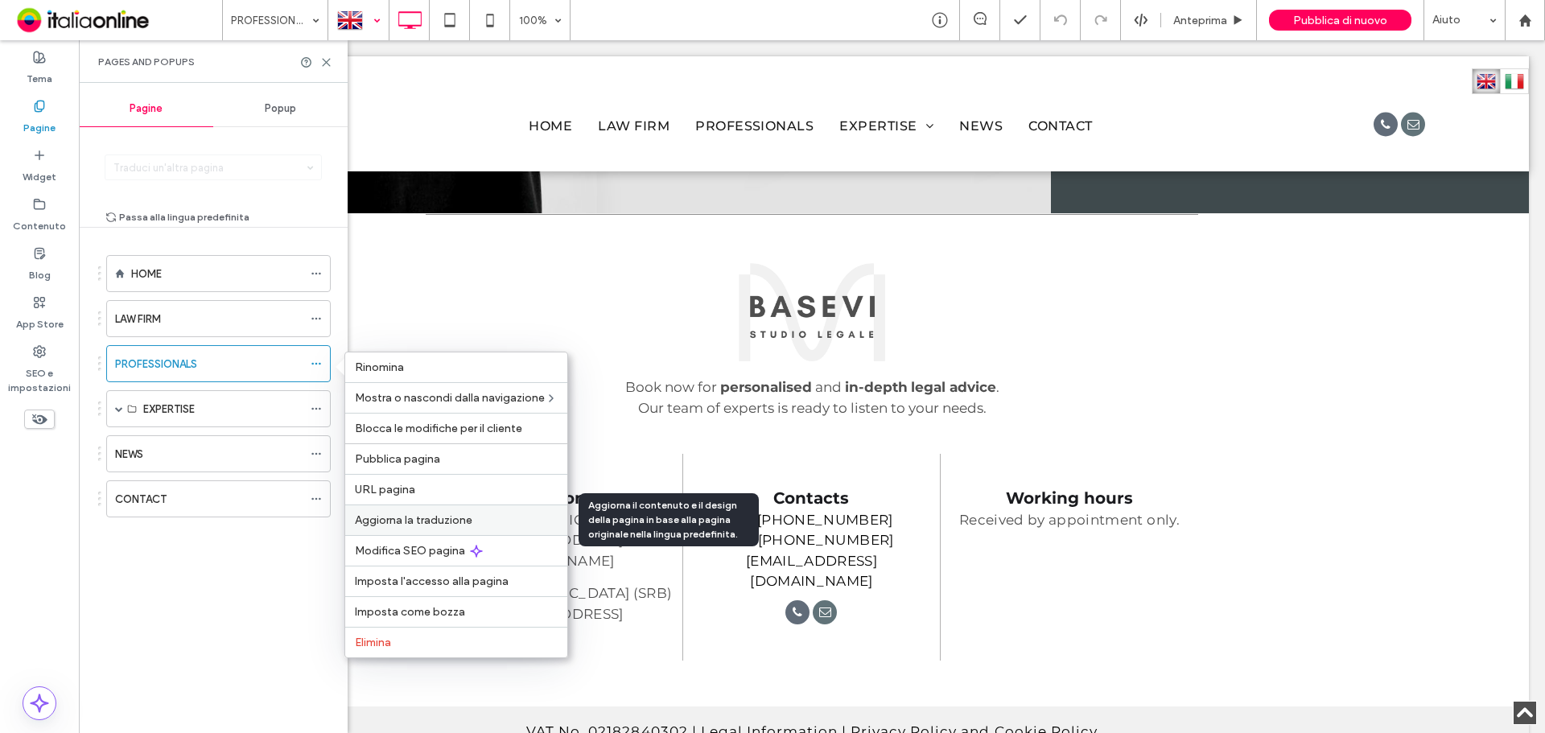
click at [447, 527] on div "Aggiorna la traduzione" at bounding box center [456, 519] width 222 height 31
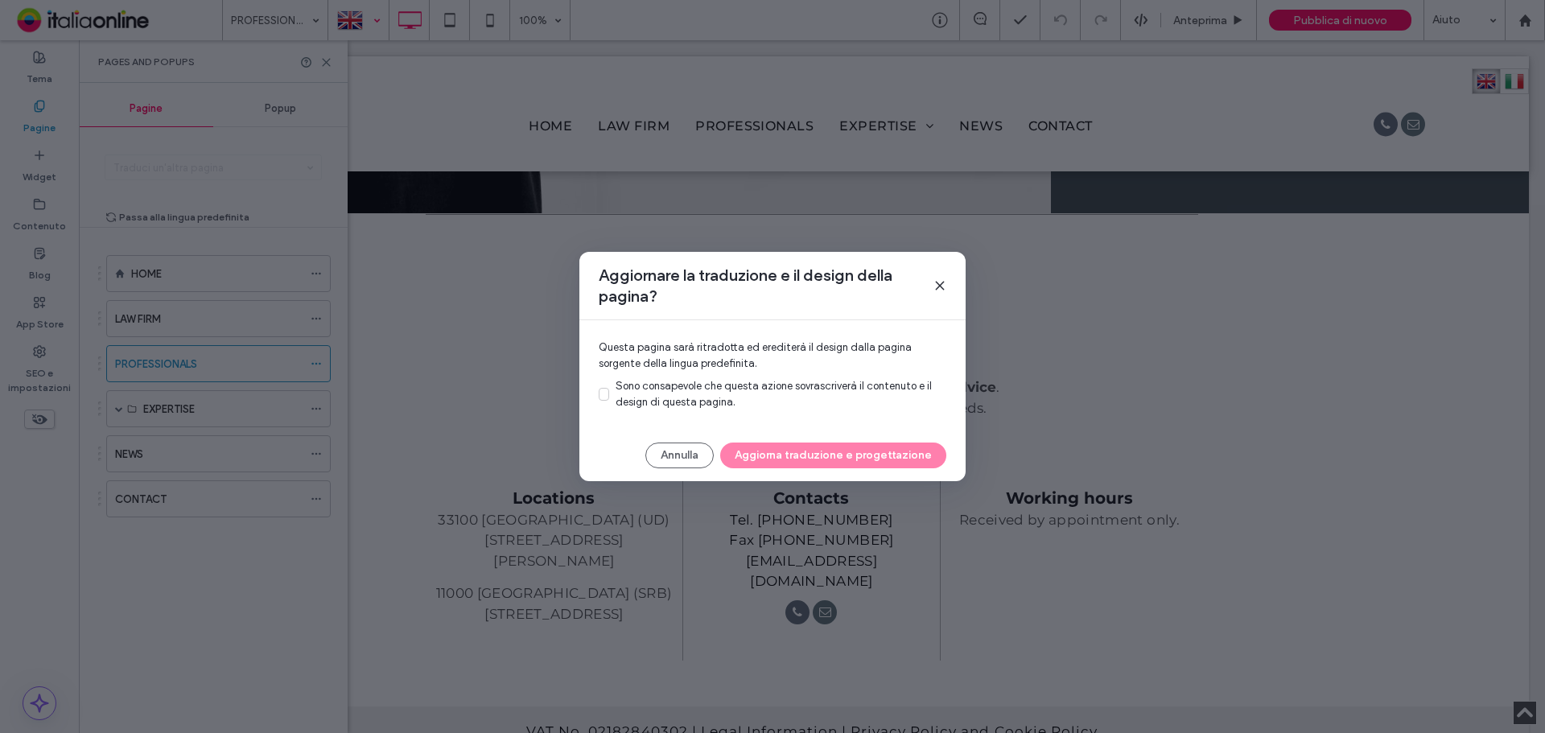
click at [945, 274] on span at bounding box center [939, 286] width 13 height 42
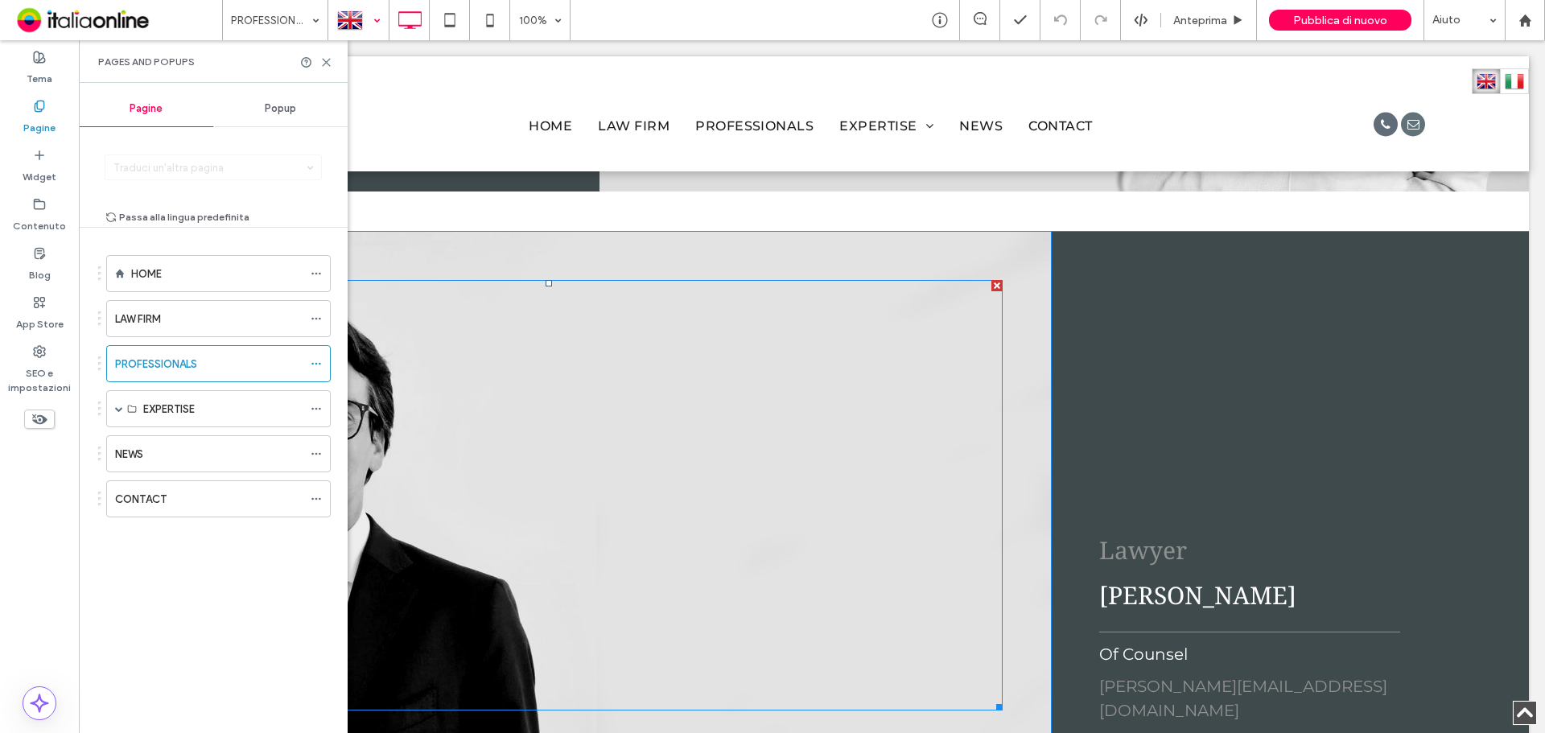
scroll to position [3664, 0]
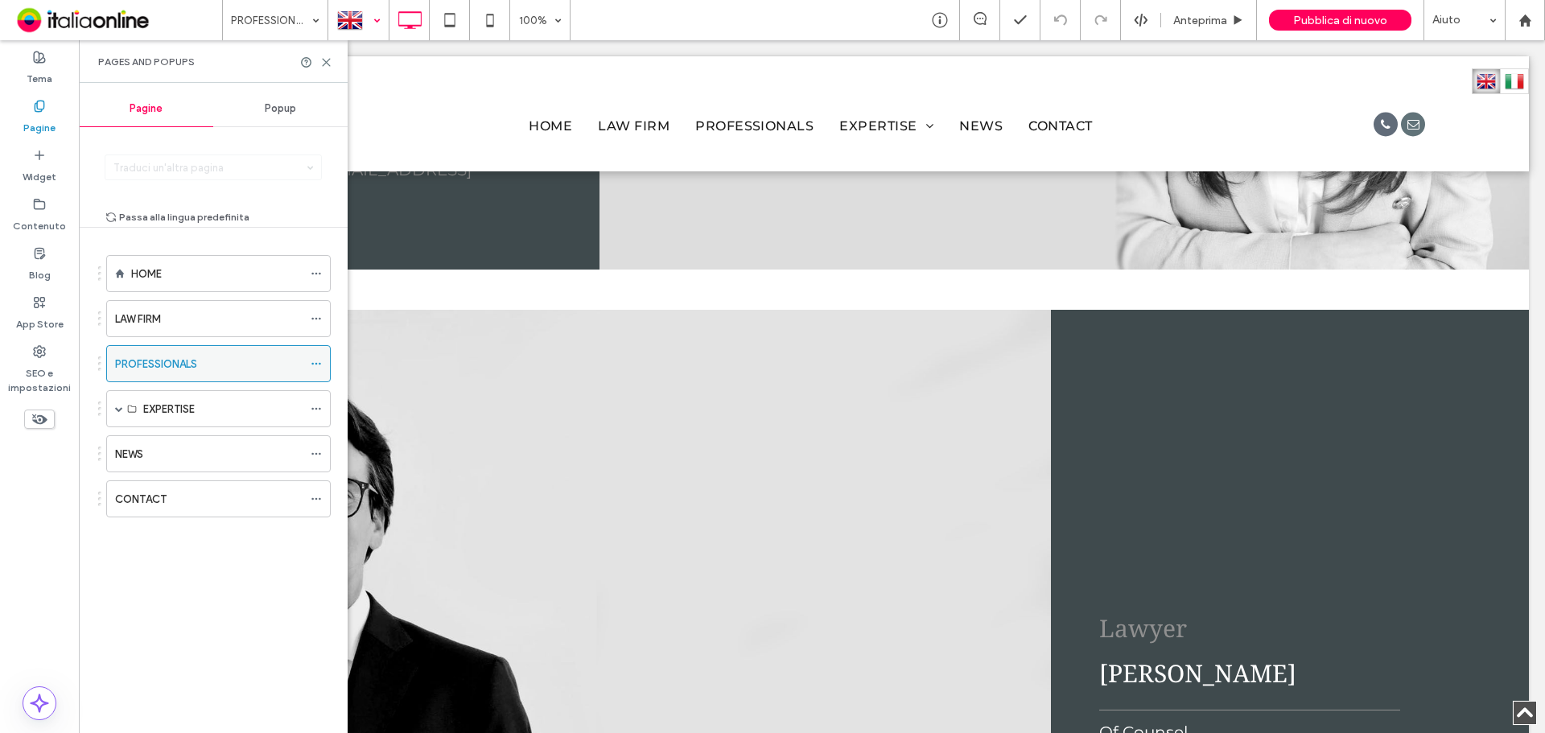
click at [310, 361] on div "PROFESSIONALS" at bounding box center [218, 363] width 224 height 37
click at [315, 368] on icon at bounding box center [316, 363] width 11 height 11
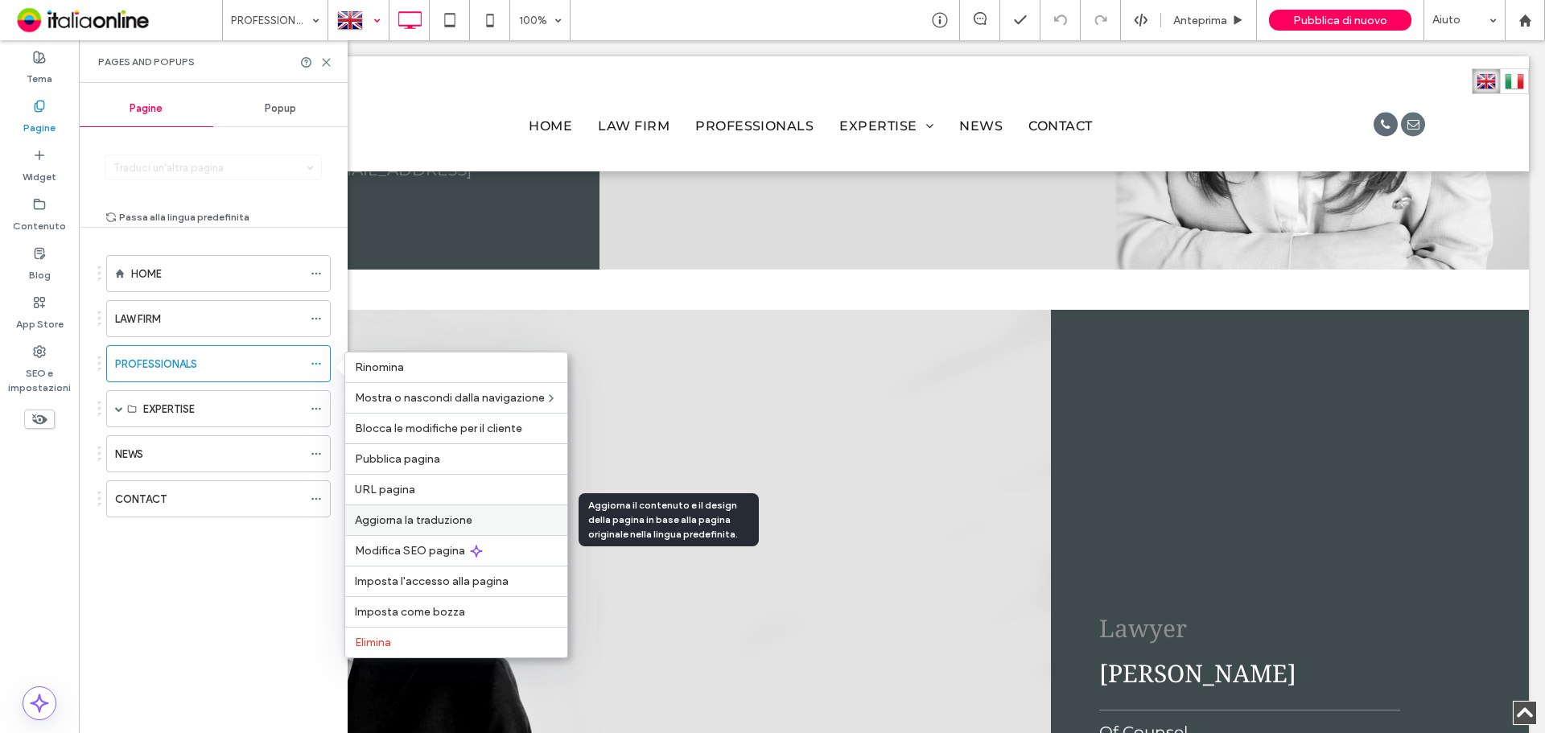
click at [430, 515] on span "Aggiorna la traduzione" at bounding box center [413, 520] width 117 height 14
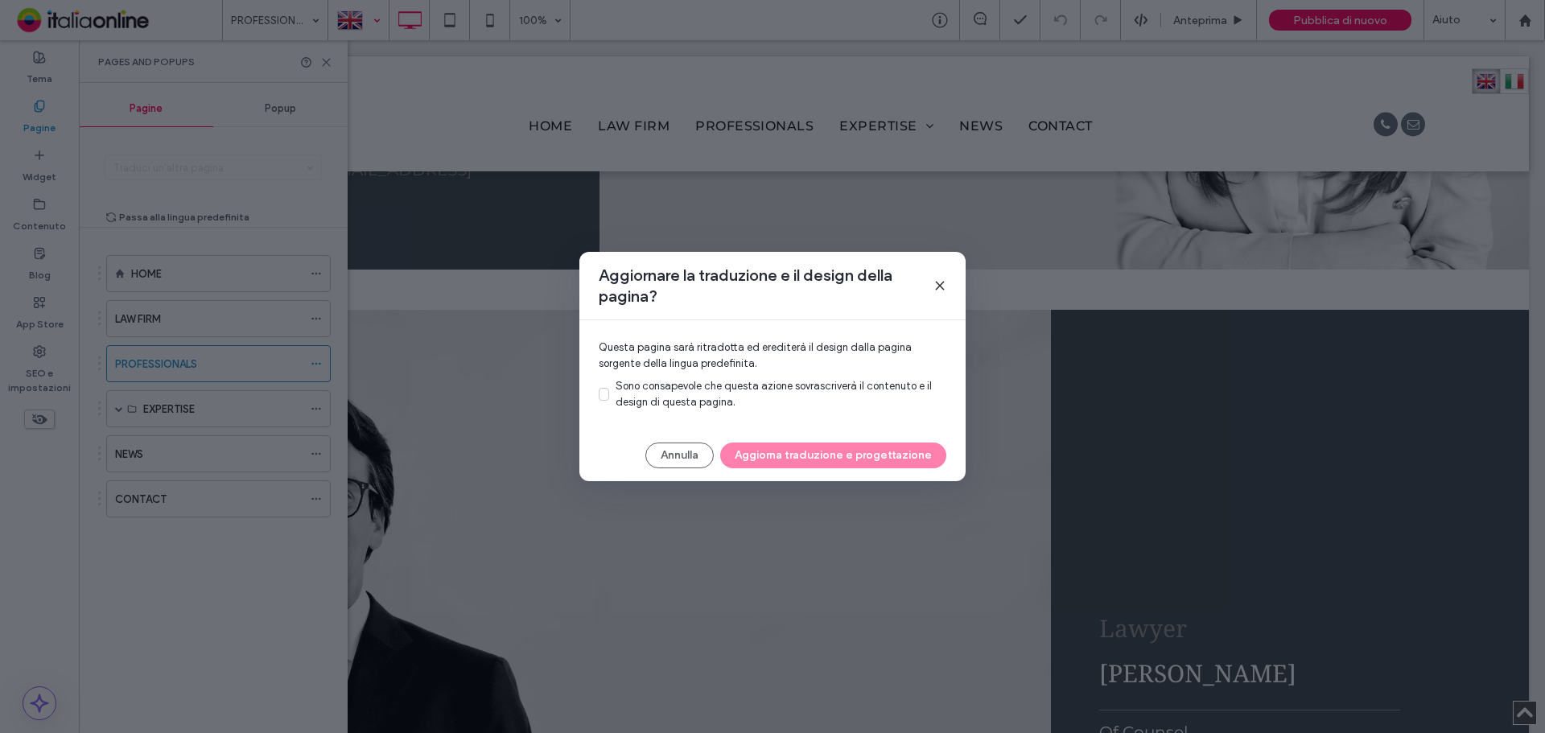
click at [616, 396] on span "Sono consapevole che questa azione sovrascriverà il contenuto e il design di qu…" at bounding box center [773, 394] width 316 height 28
click at [795, 459] on button "Aggiorna traduzione e progettazione" at bounding box center [833, 456] width 226 height 26
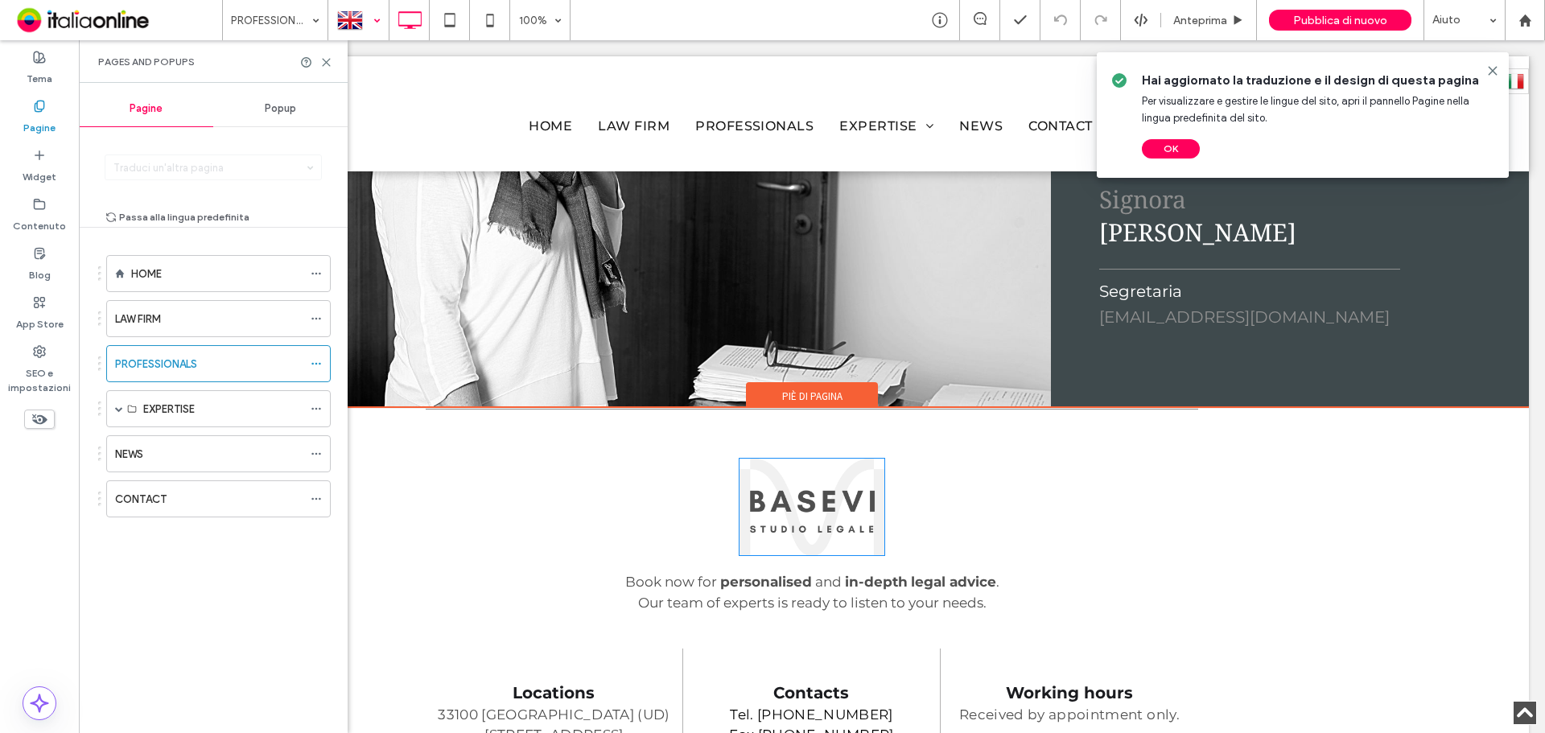
scroll to position [5149, 0]
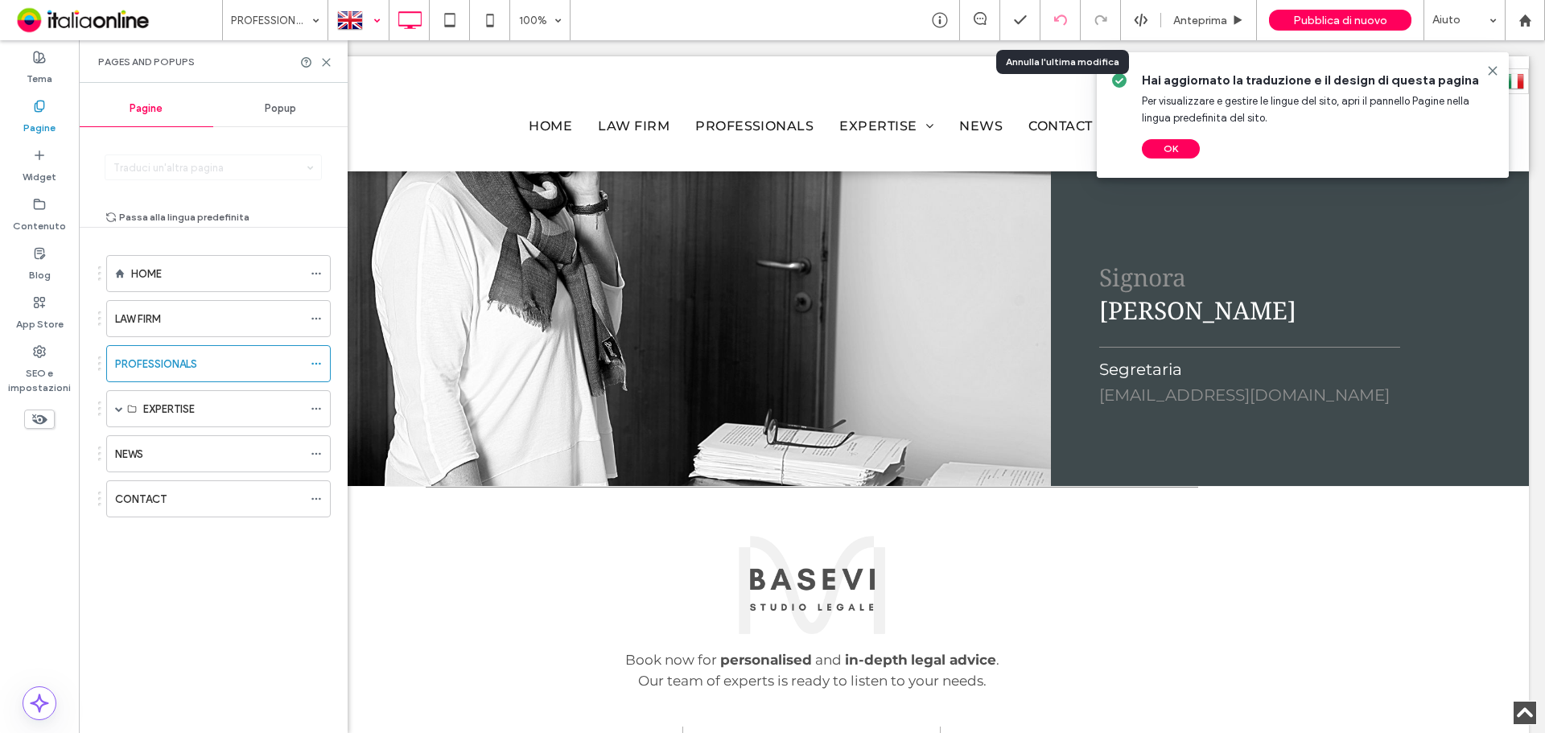
click at [1057, 20] on use at bounding box center [1059, 19] width 13 height 10
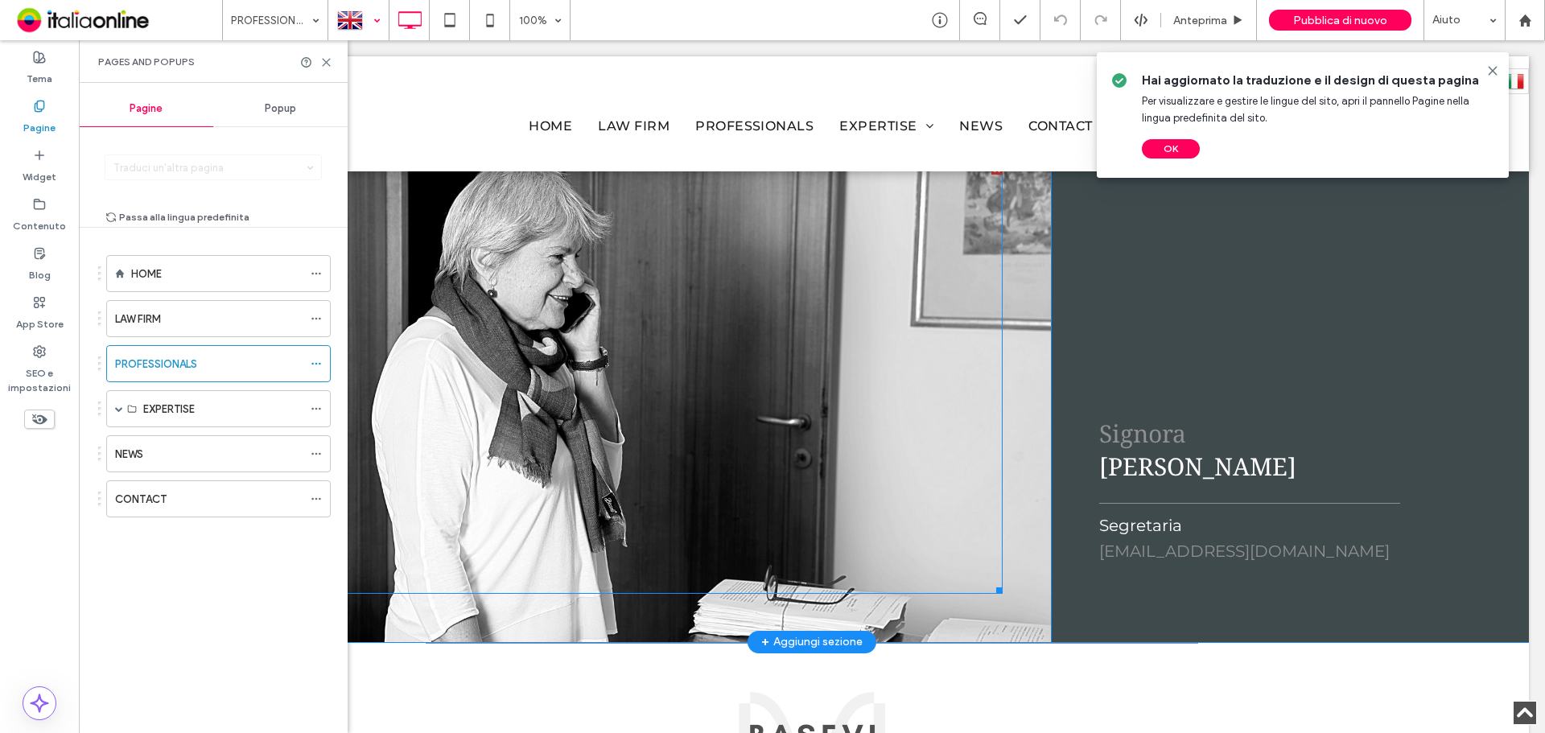
scroll to position [4827, 0]
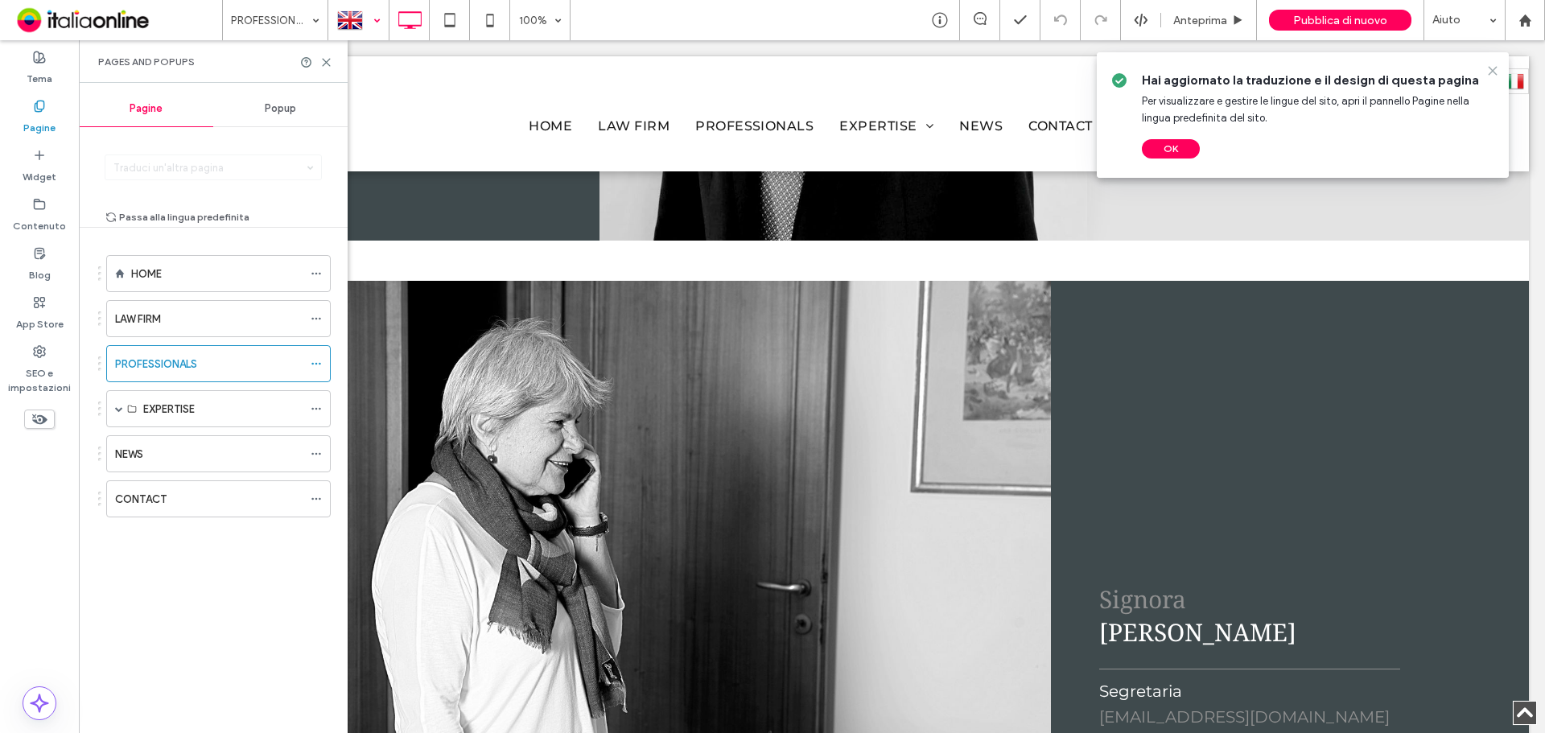
click at [1492, 75] on icon at bounding box center [1492, 70] width 13 height 13
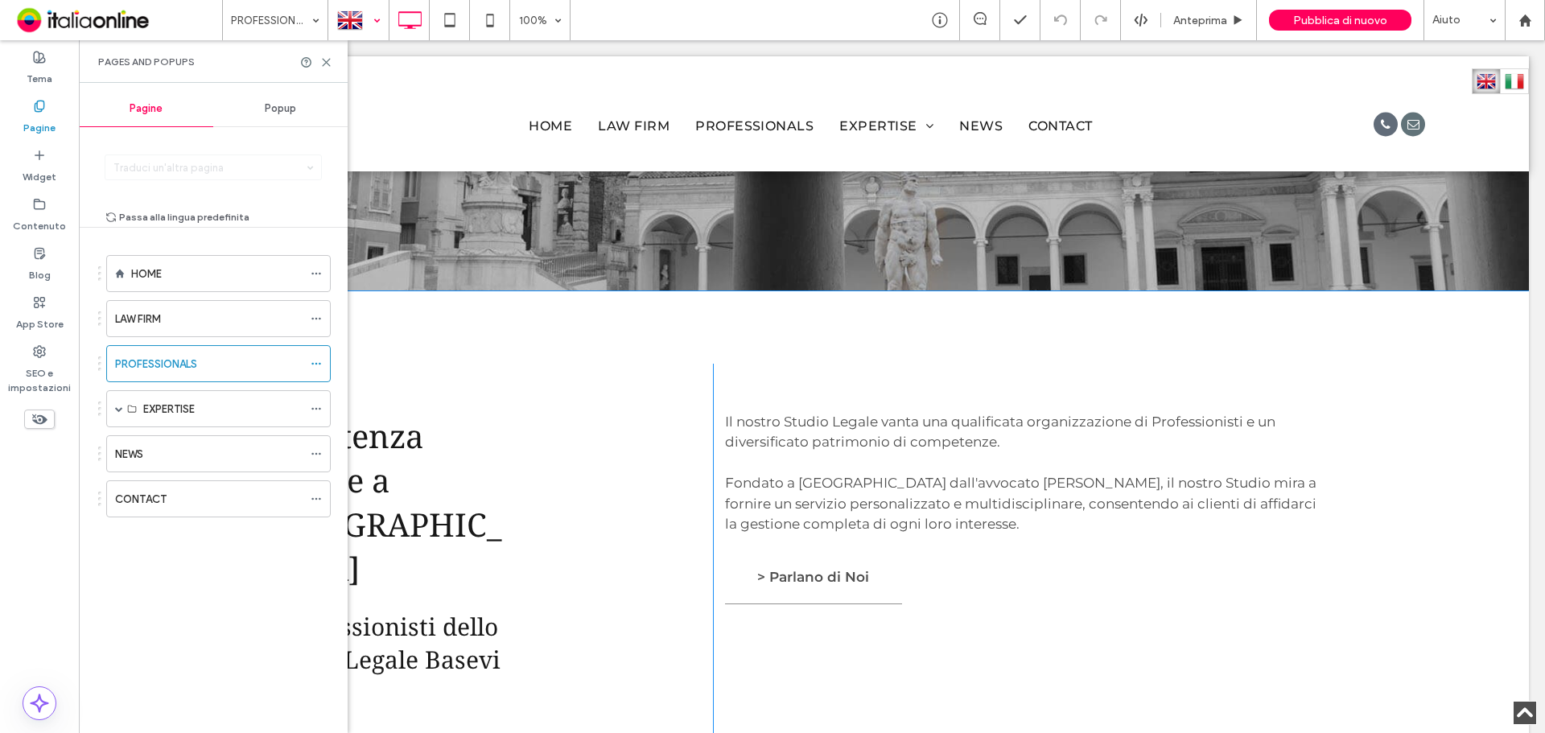
scroll to position [322, 0]
